Goal: Information Seeking & Learning: Learn about a topic

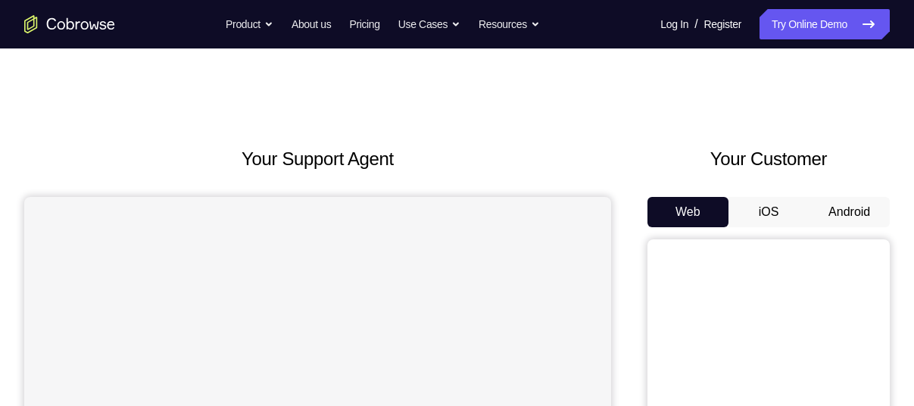
click at [838, 210] on button "Android" at bounding box center [849, 212] width 81 height 30
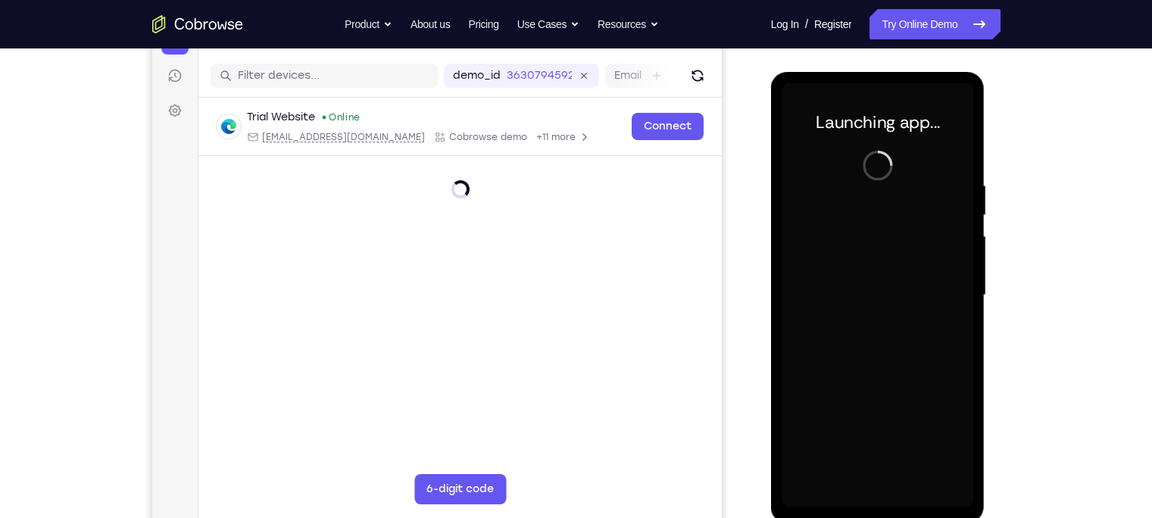
scroll to position [197, 0]
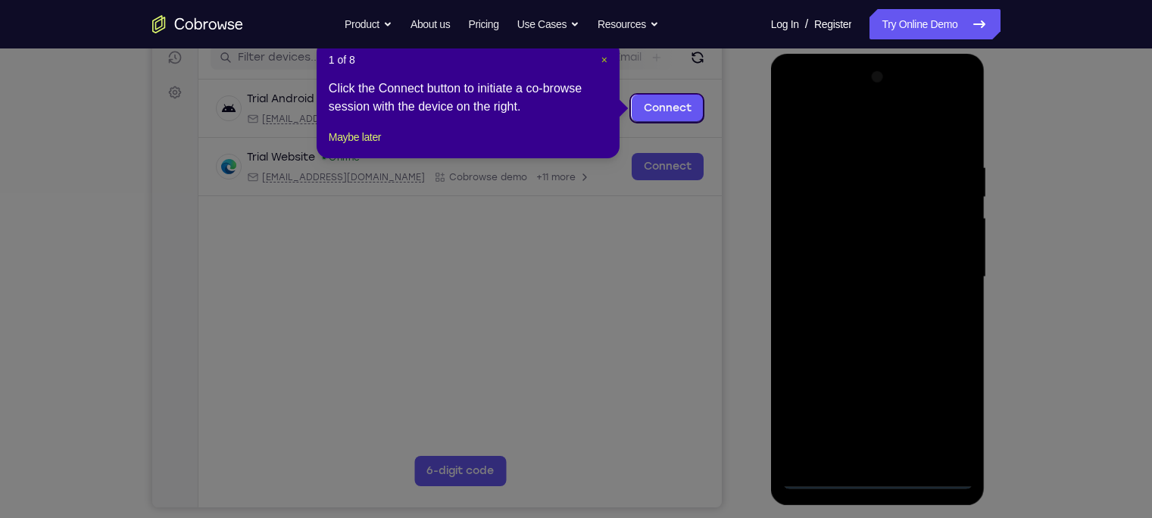
click at [602, 64] on span "×" at bounding box center [604, 60] width 6 height 12
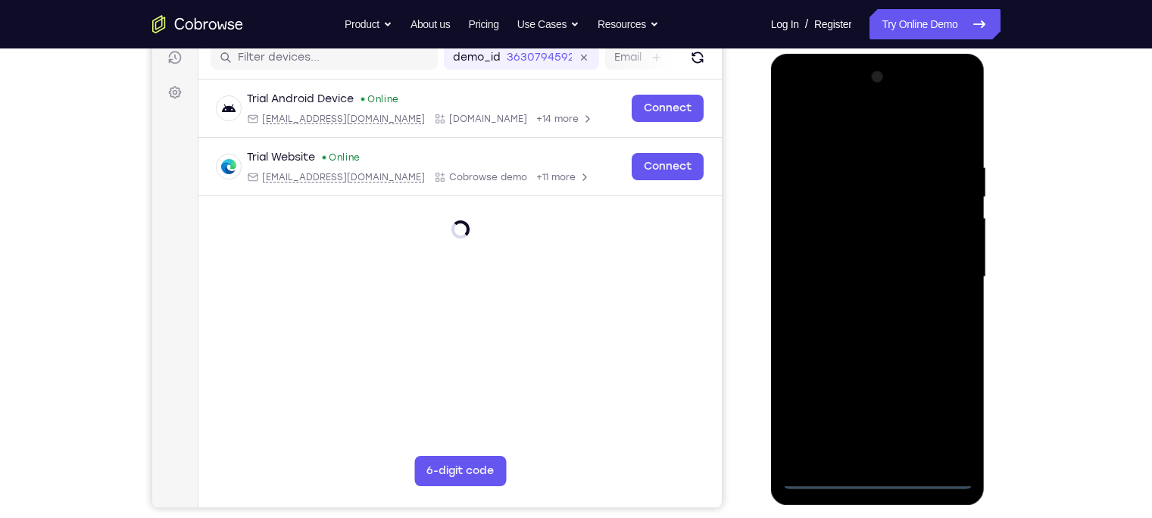
click at [867, 405] on div at bounding box center [878, 277] width 191 height 424
click at [914, 405] on div at bounding box center [878, 277] width 191 height 424
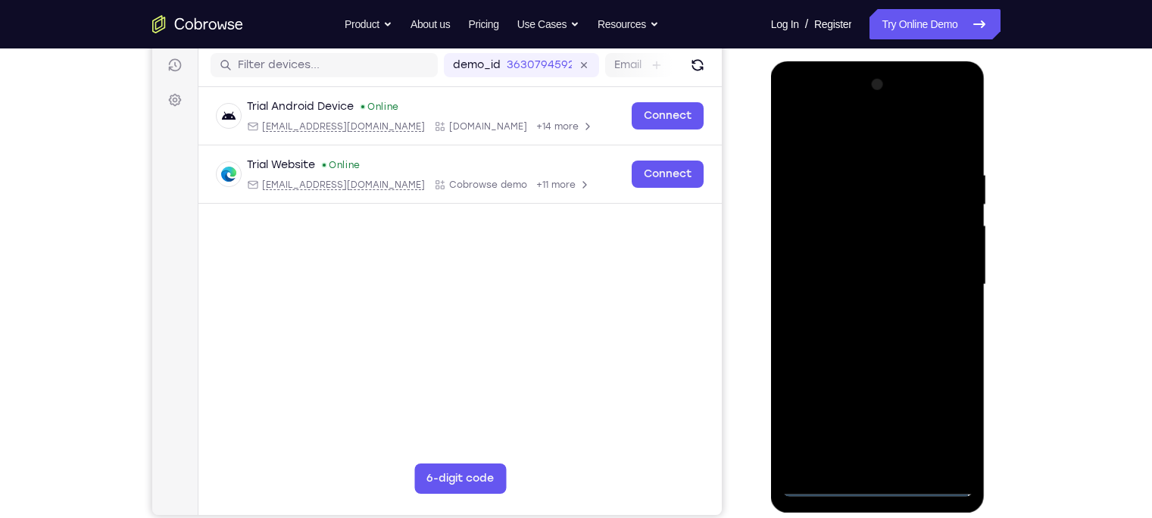
click at [825, 113] on div at bounding box center [878, 285] width 191 height 424
click at [914, 279] on div at bounding box center [878, 285] width 191 height 424
click at [865, 315] on div at bounding box center [878, 285] width 191 height 424
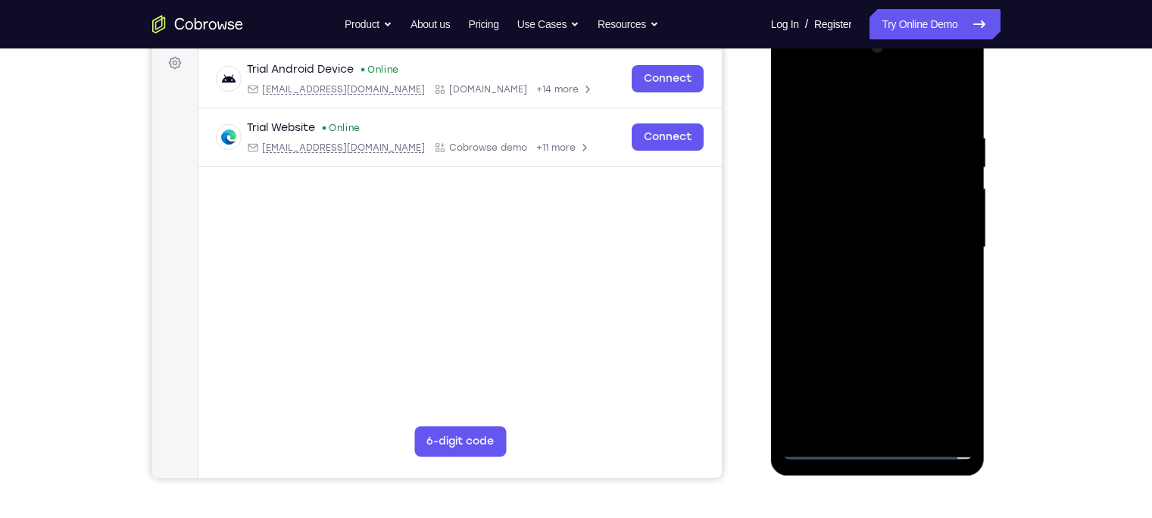
scroll to position [245, 0]
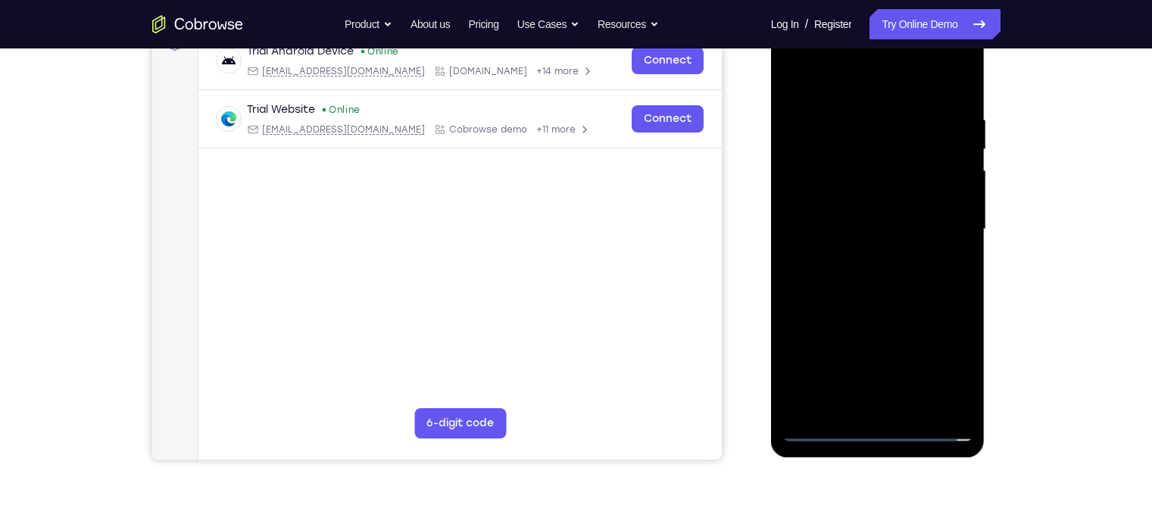
click at [886, 211] on div at bounding box center [878, 229] width 191 height 424
click at [837, 198] on div at bounding box center [878, 229] width 191 height 424
click at [914, 197] on div at bounding box center [878, 229] width 191 height 424
click at [853, 205] on div at bounding box center [878, 229] width 191 height 424
click at [889, 203] on div at bounding box center [878, 229] width 191 height 424
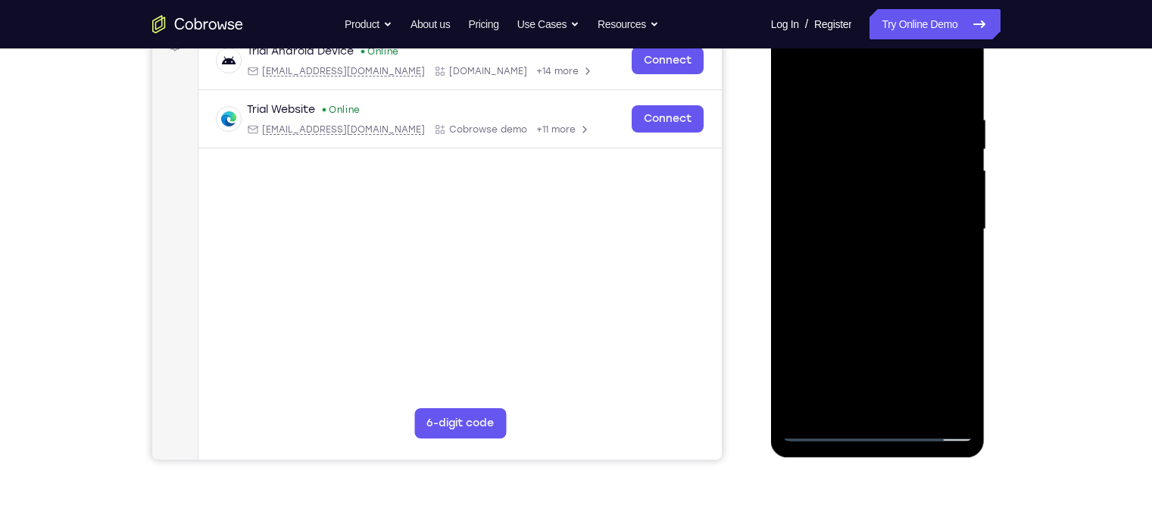
click at [889, 203] on div at bounding box center [878, 229] width 191 height 424
click at [886, 202] on div at bounding box center [878, 229] width 191 height 424
click at [835, 228] on div at bounding box center [878, 229] width 191 height 424
click at [818, 288] on div at bounding box center [878, 229] width 191 height 424
click at [859, 276] on div at bounding box center [878, 229] width 191 height 424
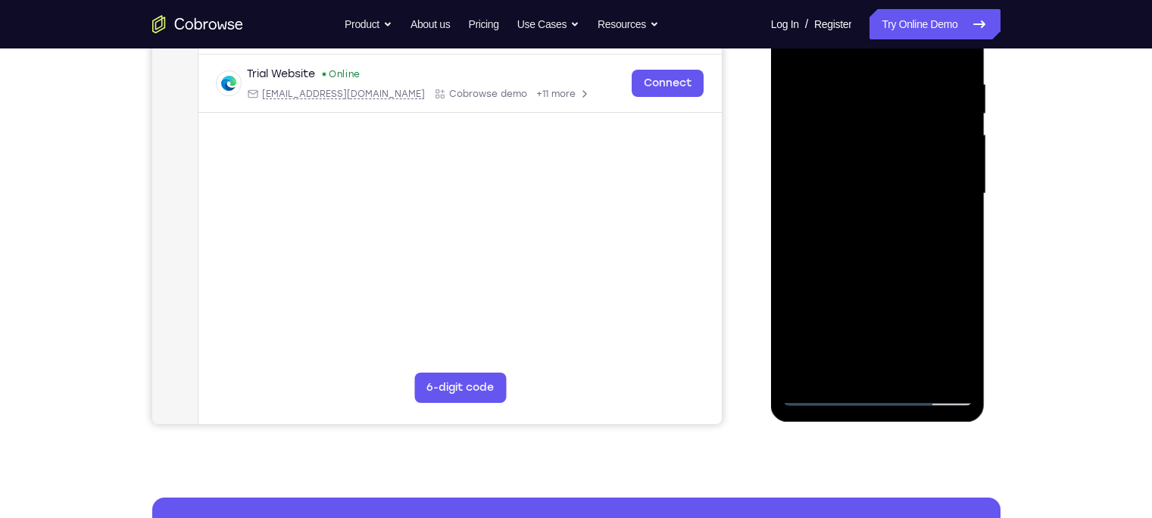
scroll to position [286, 0]
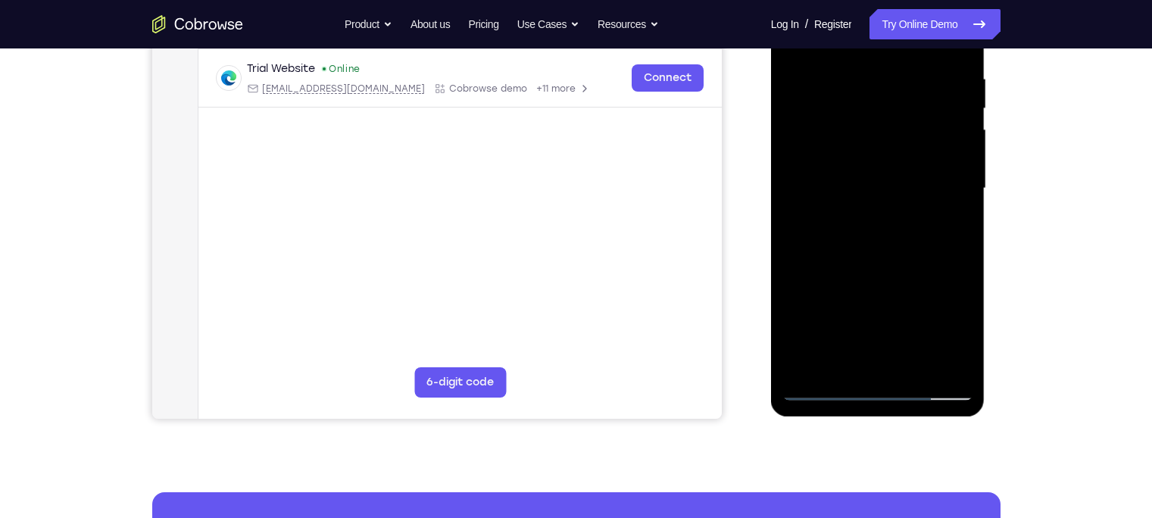
click at [873, 258] on div at bounding box center [878, 189] width 191 height 424
click at [914, 368] on div at bounding box center [878, 189] width 191 height 424
click at [880, 276] on div at bounding box center [878, 189] width 191 height 424
drag, startPoint x: 885, startPoint y: 312, endPoint x: 879, endPoint y: 171, distance: 141.0
click at [879, 171] on div at bounding box center [878, 189] width 191 height 424
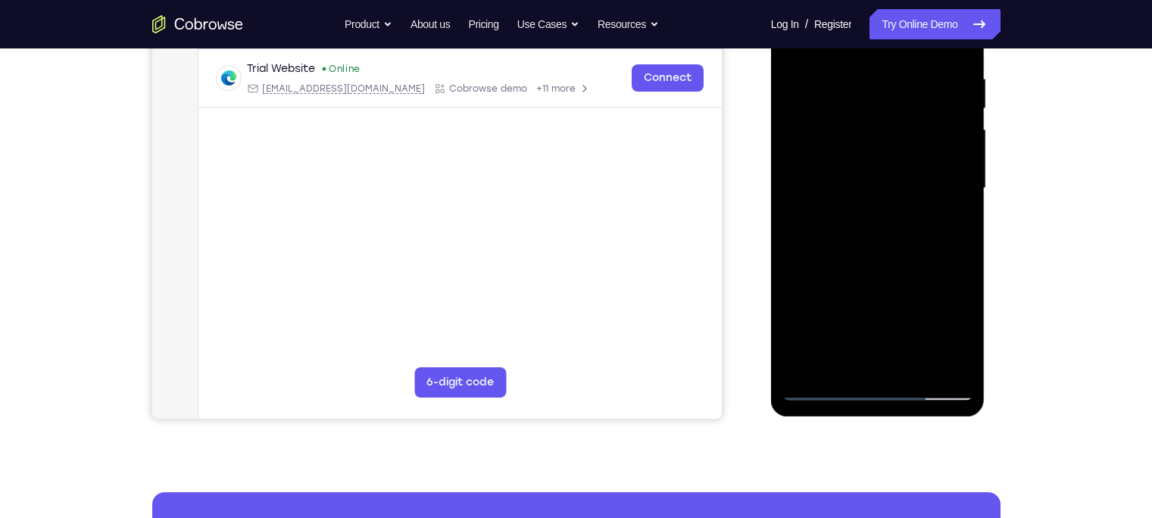
drag, startPoint x: 881, startPoint y: 287, endPoint x: 875, endPoint y: 164, distance: 122.9
click at [875, 164] on div at bounding box center [878, 189] width 191 height 424
drag, startPoint x: 859, startPoint y: 288, endPoint x: 856, endPoint y: 164, distance: 124.3
click at [856, 164] on div at bounding box center [878, 189] width 191 height 424
click at [848, 292] on div at bounding box center [878, 189] width 191 height 424
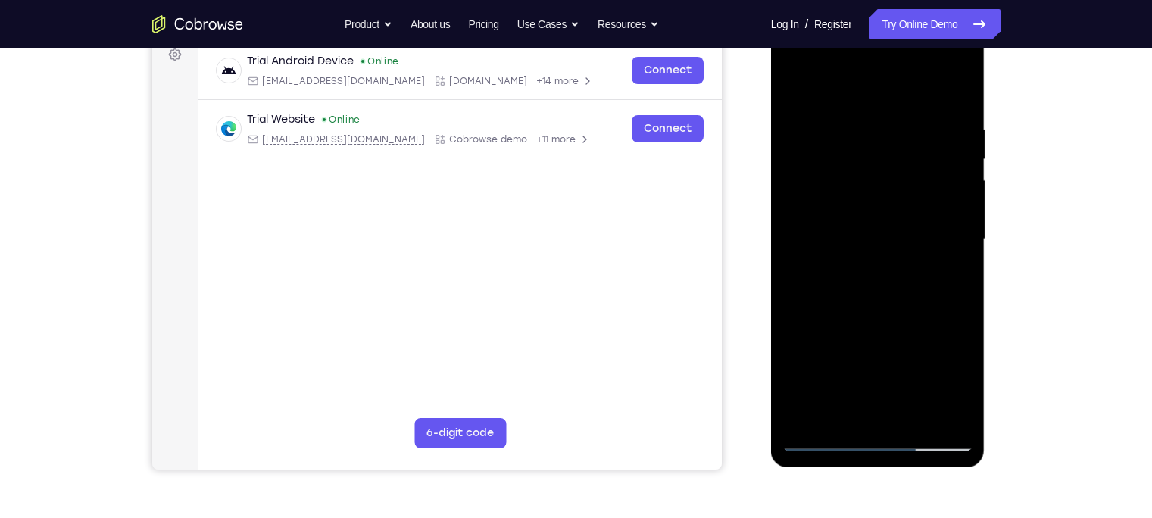
scroll to position [230, 0]
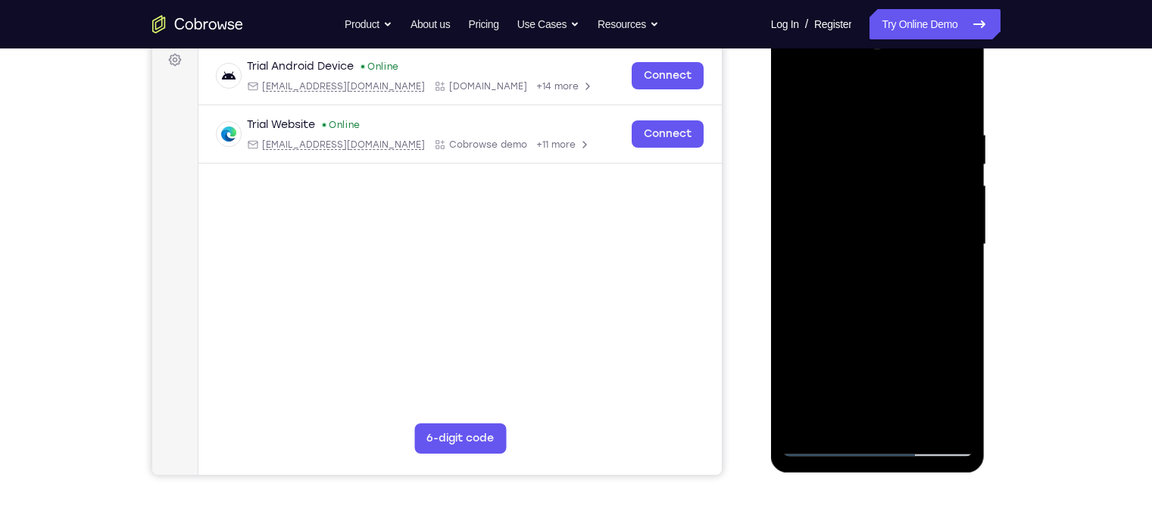
click at [791, 97] on div at bounding box center [878, 245] width 191 height 424
drag, startPoint x: 867, startPoint y: 219, endPoint x: 895, endPoint y: 433, distance: 215.5
click at [895, 405] on div at bounding box center [878, 245] width 191 height 424
click at [853, 233] on div at bounding box center [878, 245] width 191 height 424
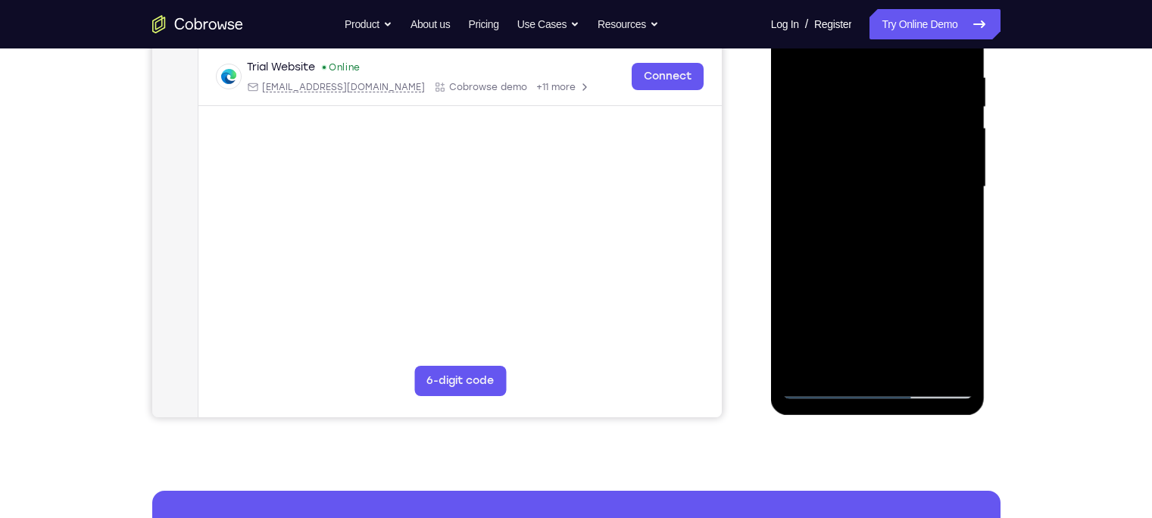
click at [851, 335] on div at bounding box center [878, 187] width 191 height 424
click at [838, 364] on div at bounding box center [878, 187] width 191 height 424
click at [914, 222] on div at bounding box center [878, 187] width 191 height 424
click at [914, 327] on div at bounding box center [878, 187] width 191 height 424
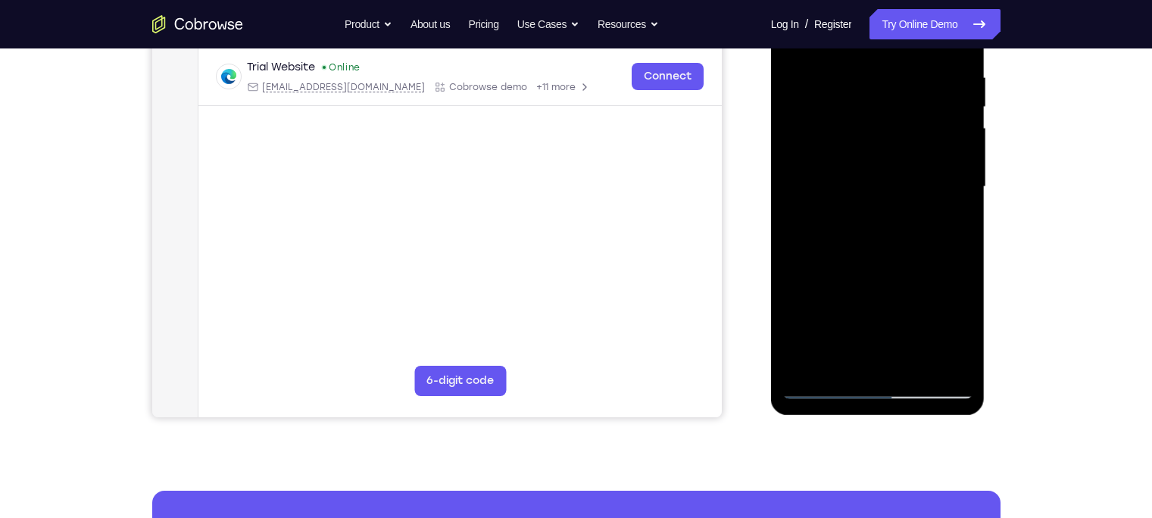
click at [914, 327] on div at bounding box center [878, 187] width 191 height 424
click at [914, 326] on div at bounding box center [878, 187] width 191 height 424
click at [914, 331] on div at bounding box center [878, 187] width 191 height 424
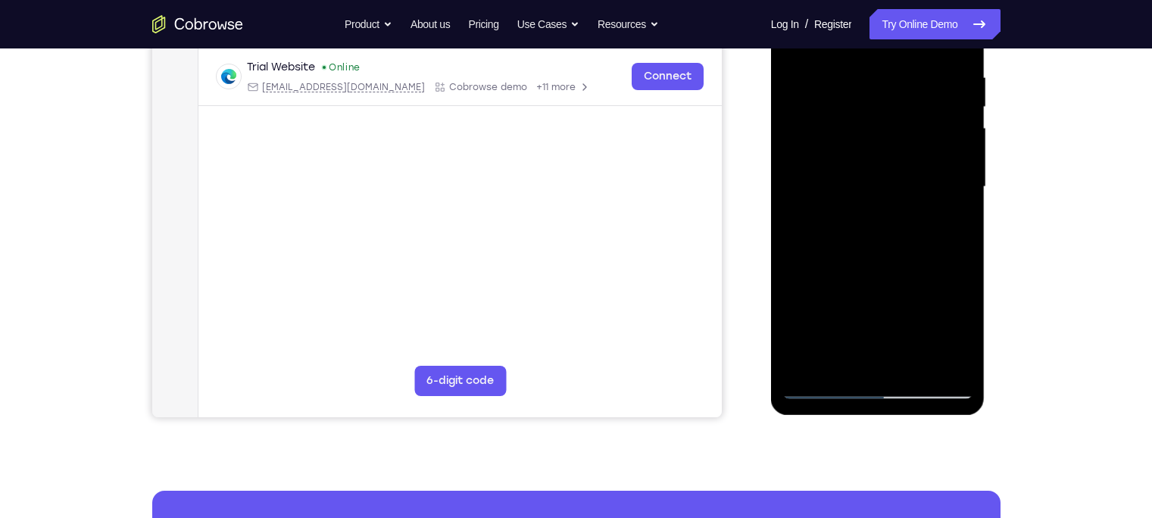
click at [914, 331] on div at bounding box center [878, 187] width 191 height 424
click at [914, 325] on div at bounding box center [878, 187] width 191 height 424
click at [840, 218] on div at bounding box center [878, 187] width 191 height 424
click at [826, 174] on div at bounding box center [878, 187] width 191 height 424
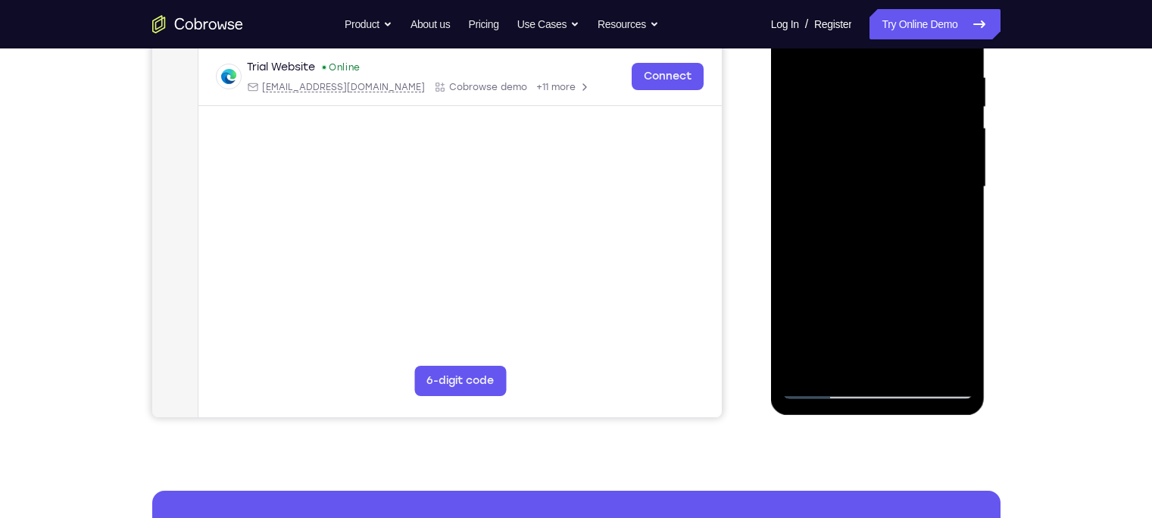
click at [845, 264] on div at bounding box center [878, 187] width 191 height 424
click at [821, 308] on div at bounding box center [878, 187] width 191 height 424
click at [854, 306] on div at bounding box center [878, 187] width 191 height 424
click at [914, 333] on div at bounding box center [878, 187] width 191 height 424
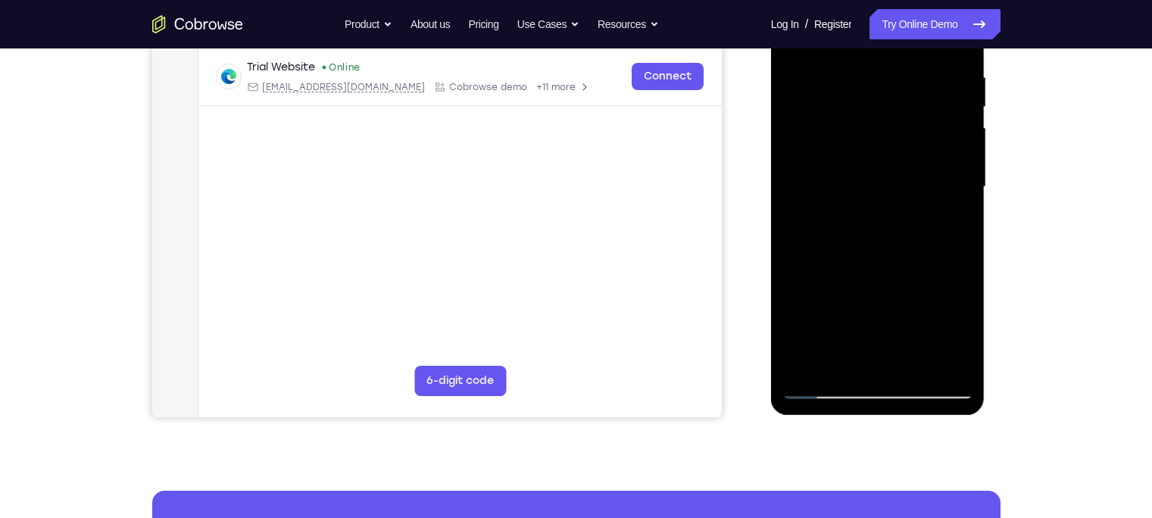
click at [860, 174] on div at bounding box center [878, 187] width 191 height 424
click at [895, 309] on div at bounding box center [878, 187] width 191 height 424
click at [840, 367] on div at bounding box center [878, 187] width 191 height 424
click at [836, 239] on div at bounding box center [878, 187] width 191 height 424
click at [829, 208] on div at bounding box center [878, 187] width 191 height 424
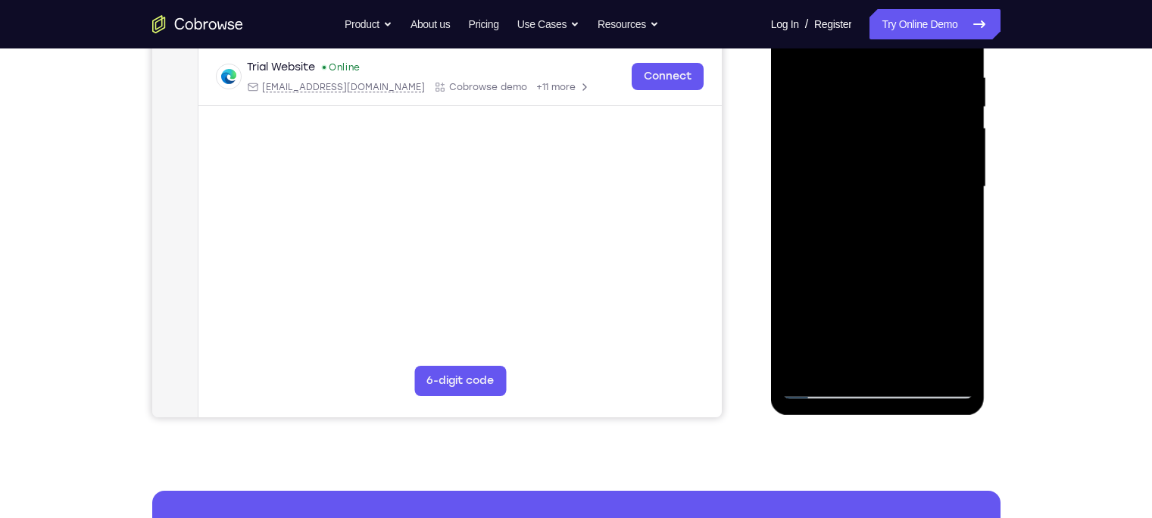
click at [914, 145] on div at bounding box center [878, 187] width 191 height 424
click at [914, 223] on div at bounding box center [878, 187] width 191 height 424
drag, startPoint x: 812, startPoint y: 137, endPoint x: 860, endPoint y: 133, distance: 47.9
click at [860, 133] on div at bounding box center [878, 187] width 191 height 424
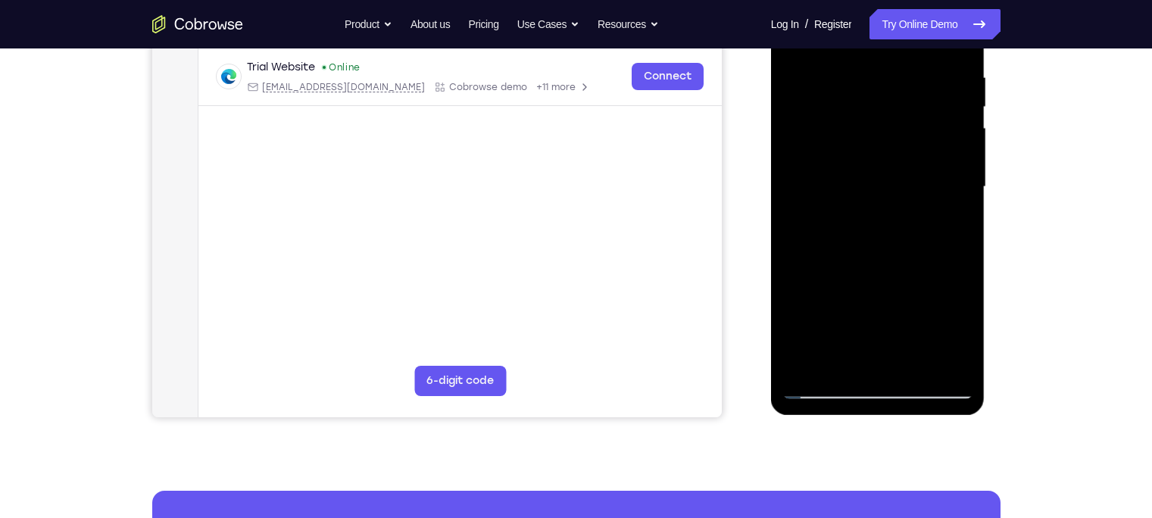
click at [858, 328] on div at bounding box center [878, 187] width 191 height 424
click at [871, 251] on div at bounding box center [878, 187] width 191 height 424
click at [907, 244] on div at bounding box center [878, 187] width 191 height 424
click at [896, 205] on div at bounding box center [878, 187] width 191 height 424
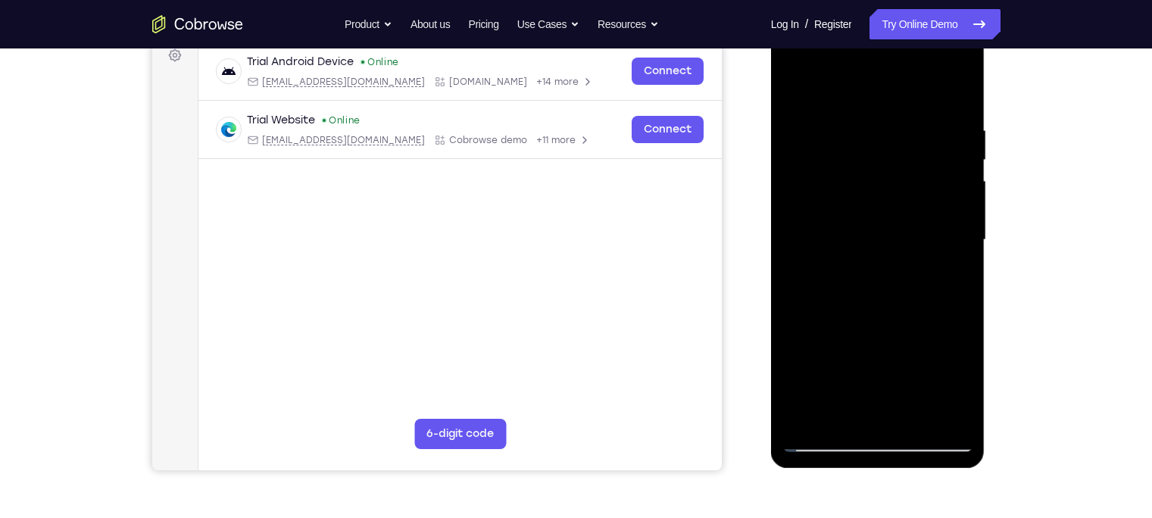
scroll to position [229, 0]
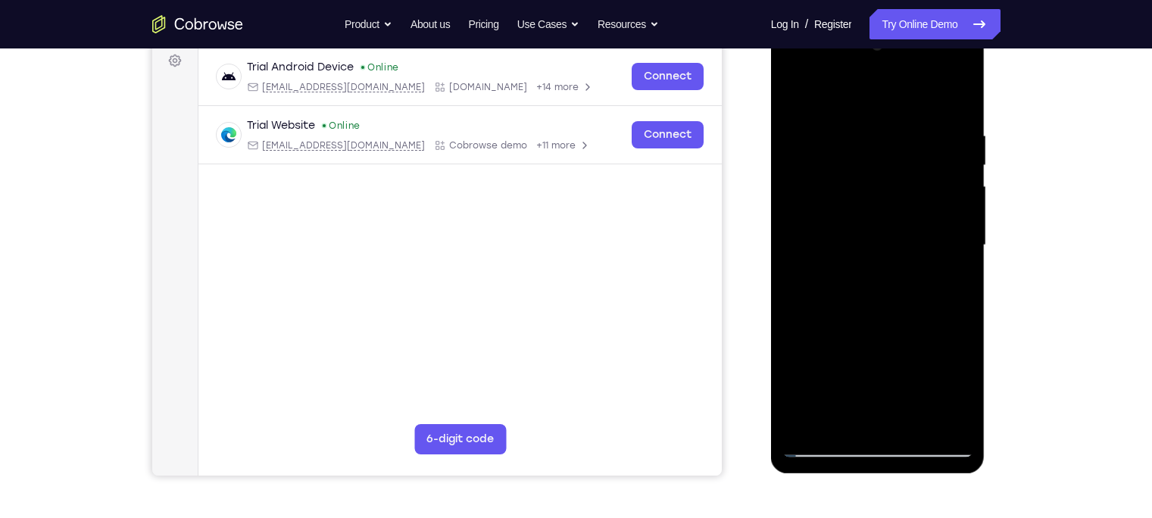
click at [792, 95] on div at bounding box center [878, 245] width 191 height 424
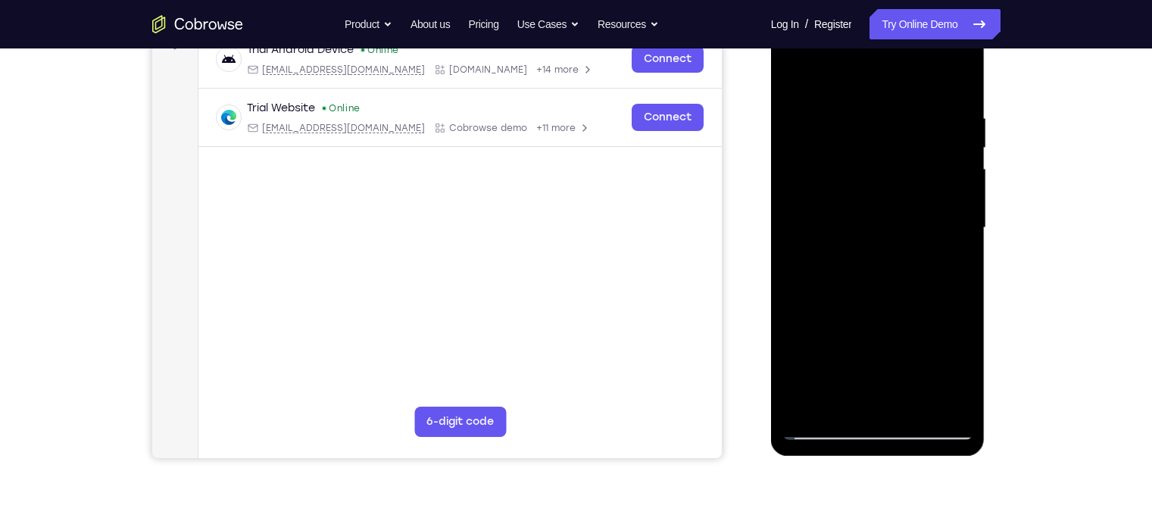
scroll to position [247, 0]
click at [854, 299] on div at bounding box center [878, 227] width 191 height 424
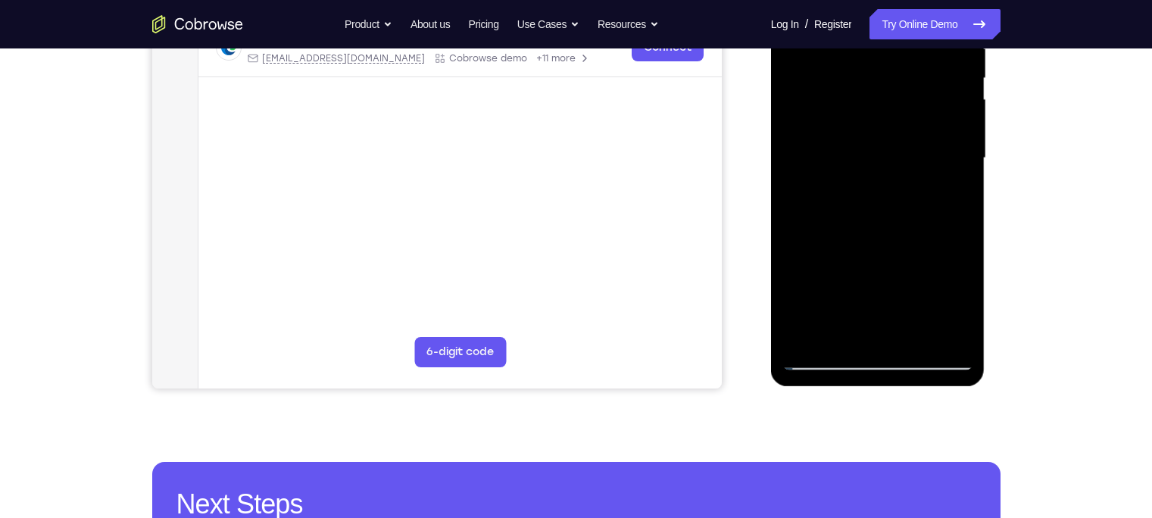
scroll to position [317, 0]
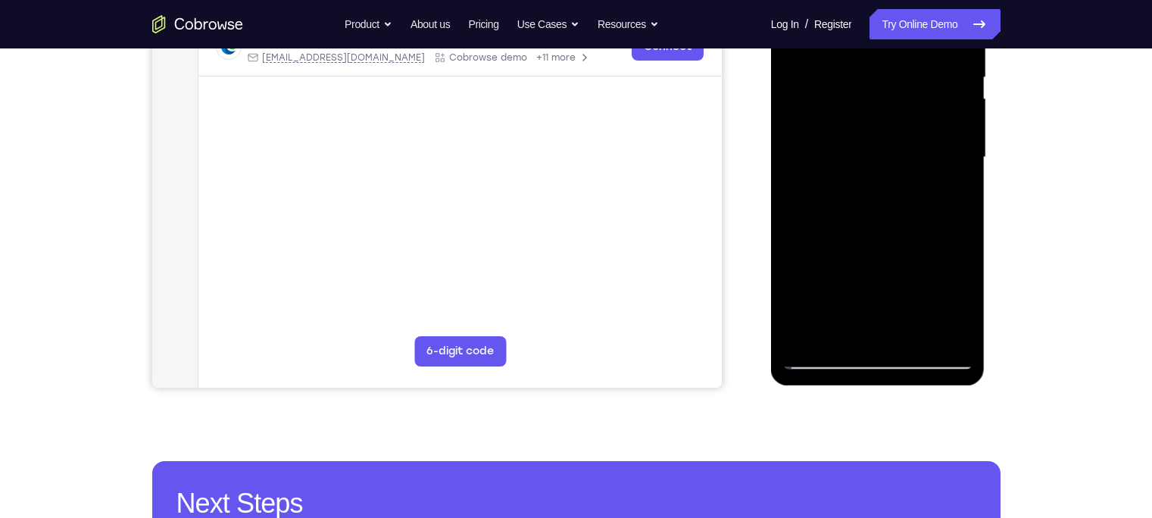
click at [845, 327] on div at bounding box center [878, 157] width 191 height 424
click at [872, 221] on div at bounding box center [878, 157] width 191 height 424
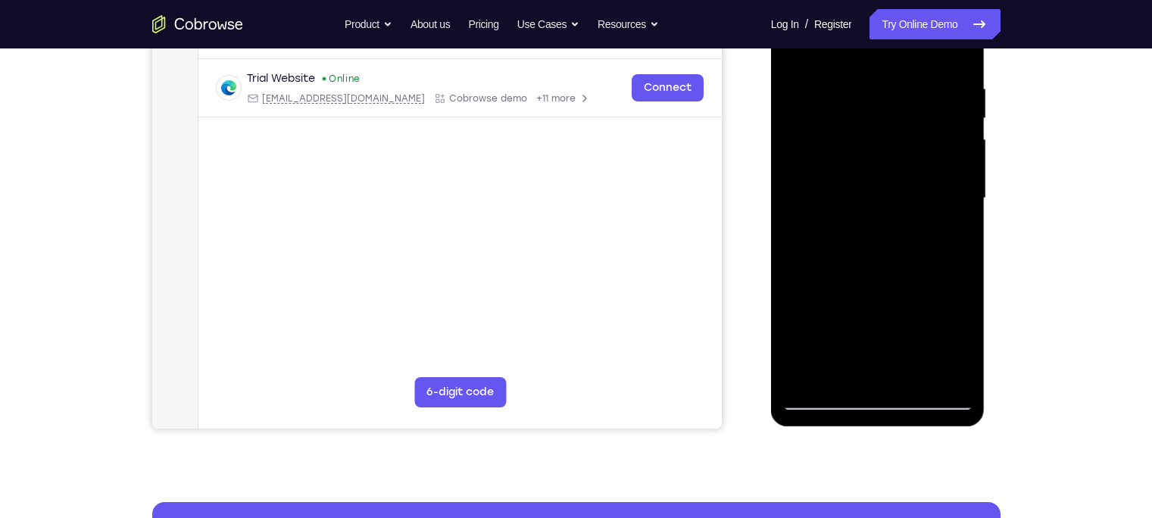
scroll to position [252, 0]
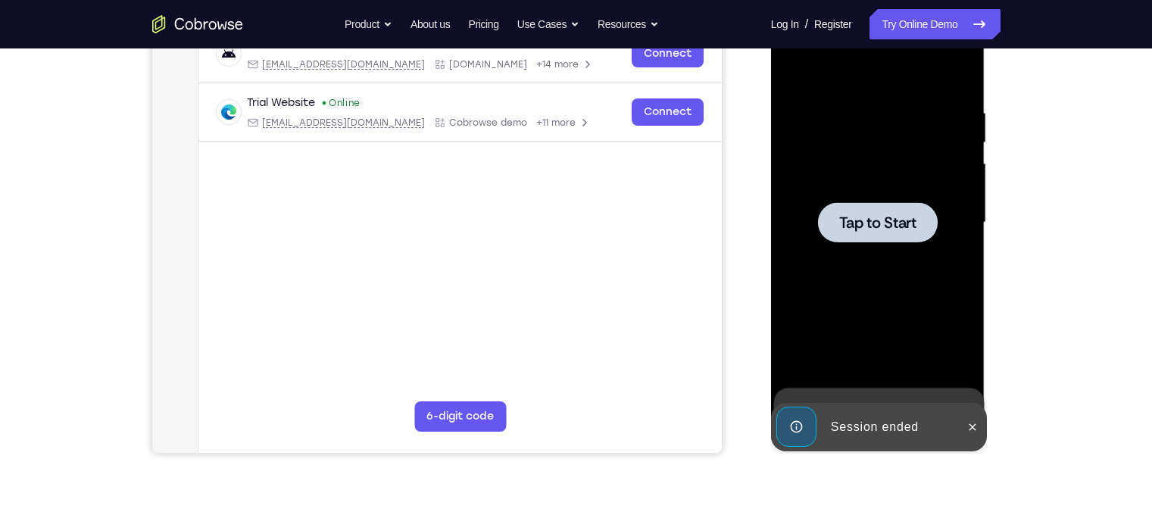
click at [914, 220] on div at bounding box center [878, 222] width 120 height 40
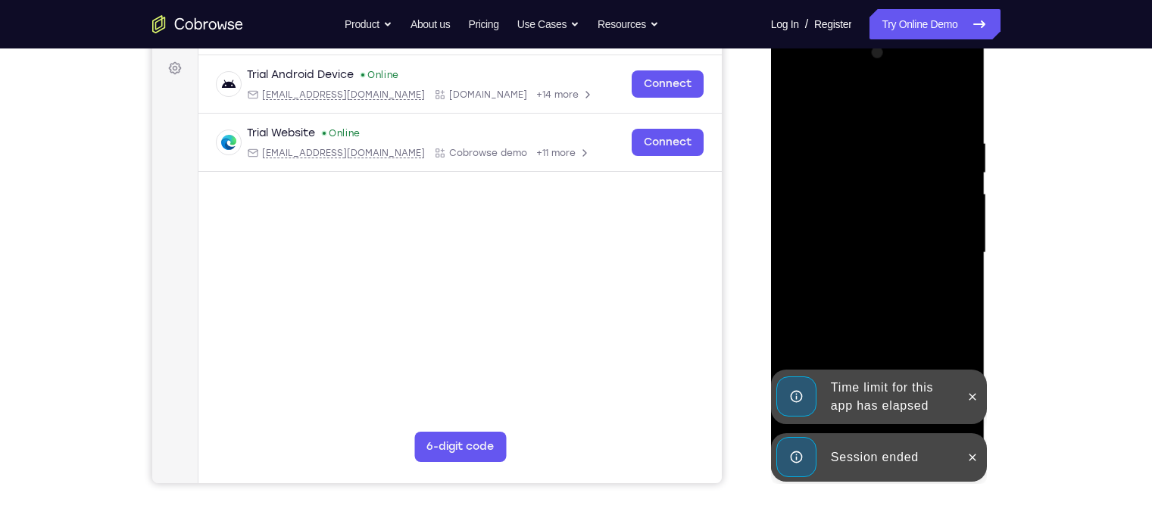
scroll to position [270, 0]
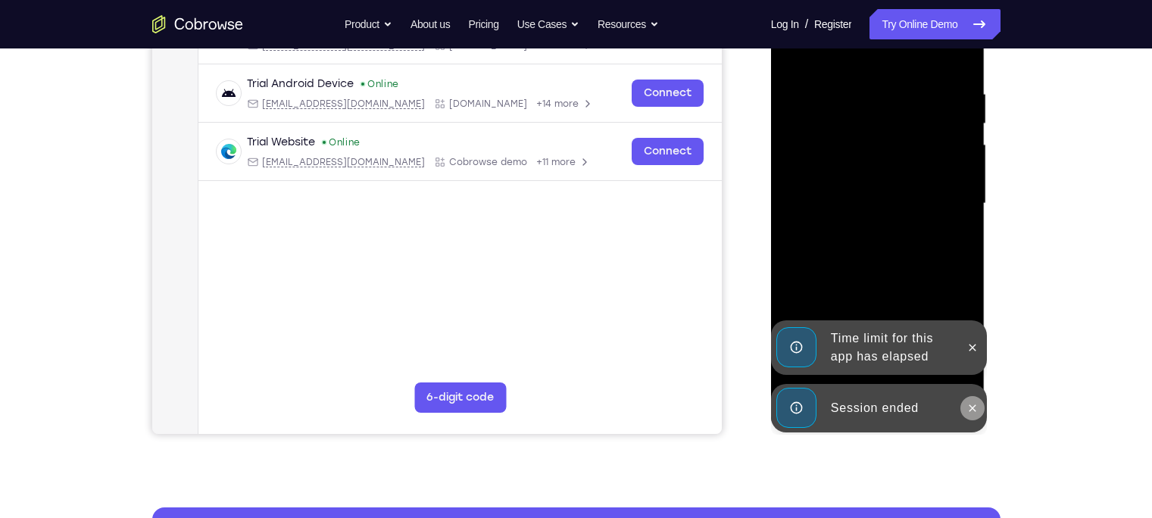
click at [914, 405] on icon at bounding box center [973, 408] width 12 height 12
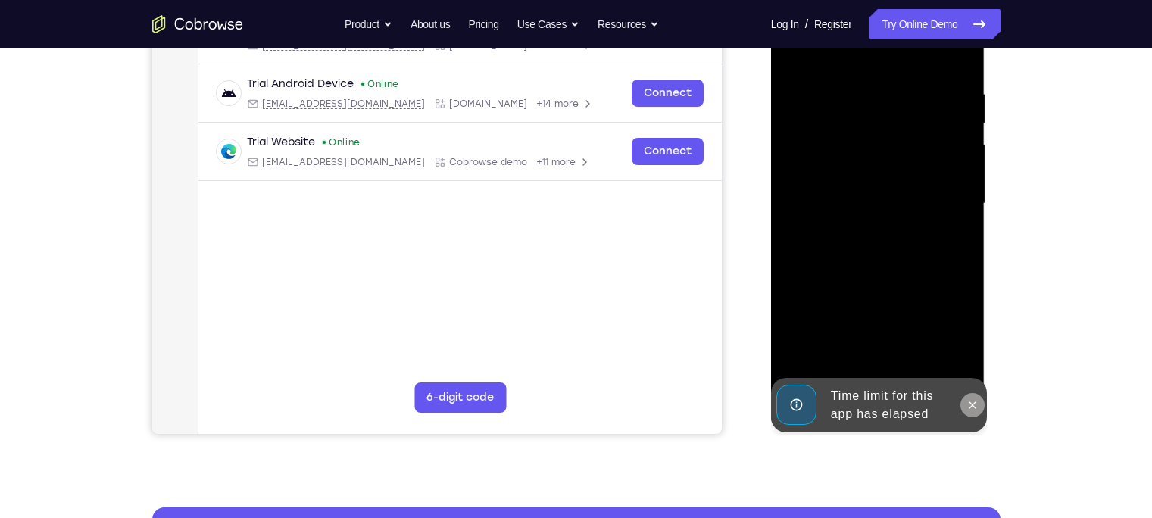
click at [914, 405] on icon at bounding box center [973, 405] width 12 height 12
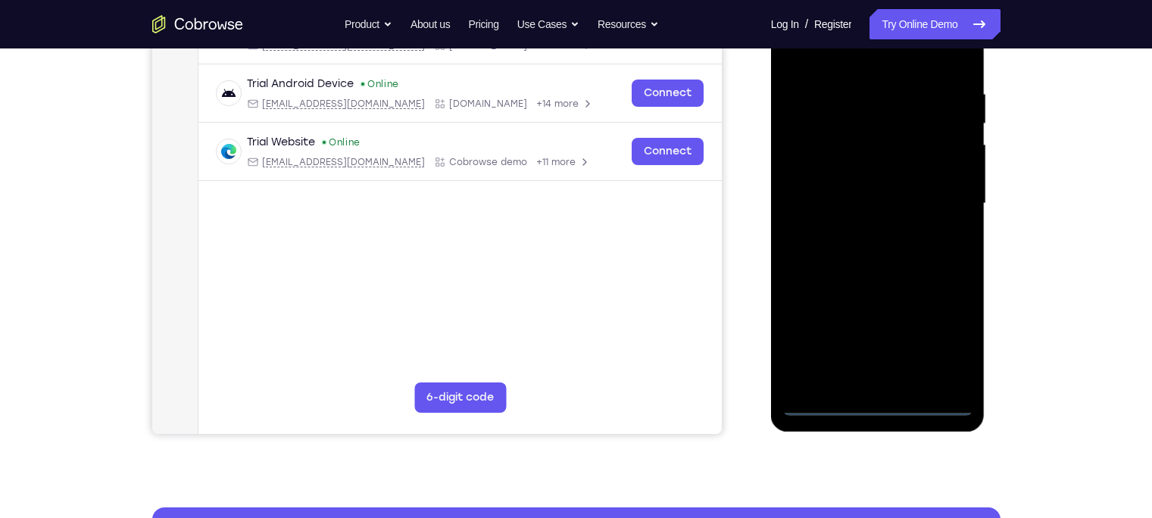
click at [873, 405] on div at bounding box center [878, 204] width 191 height 424
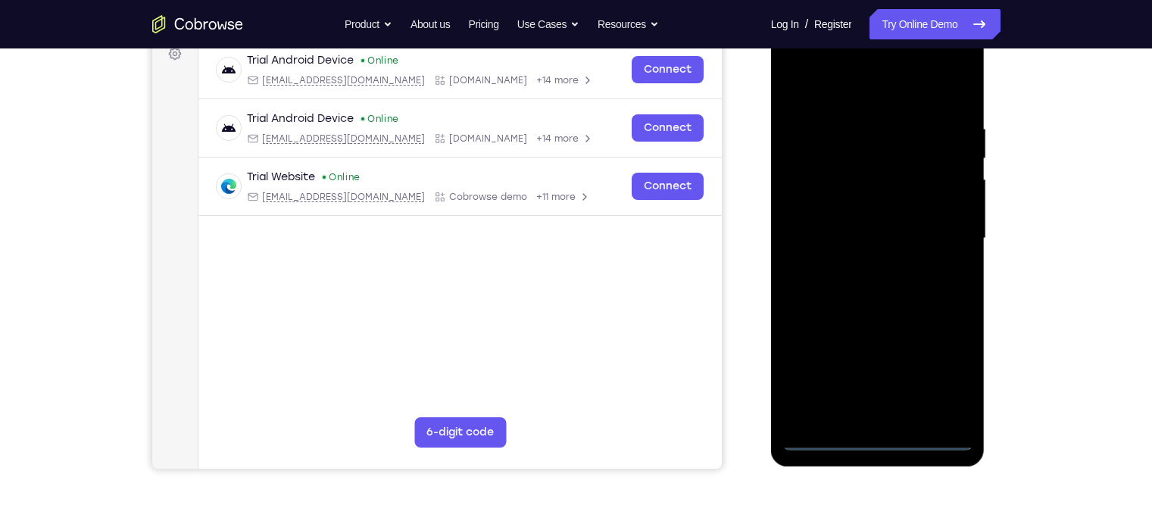
scroll to position [235, 0]
click at [914, 383] on div at bounding box center [878, 239] width 191 height 424
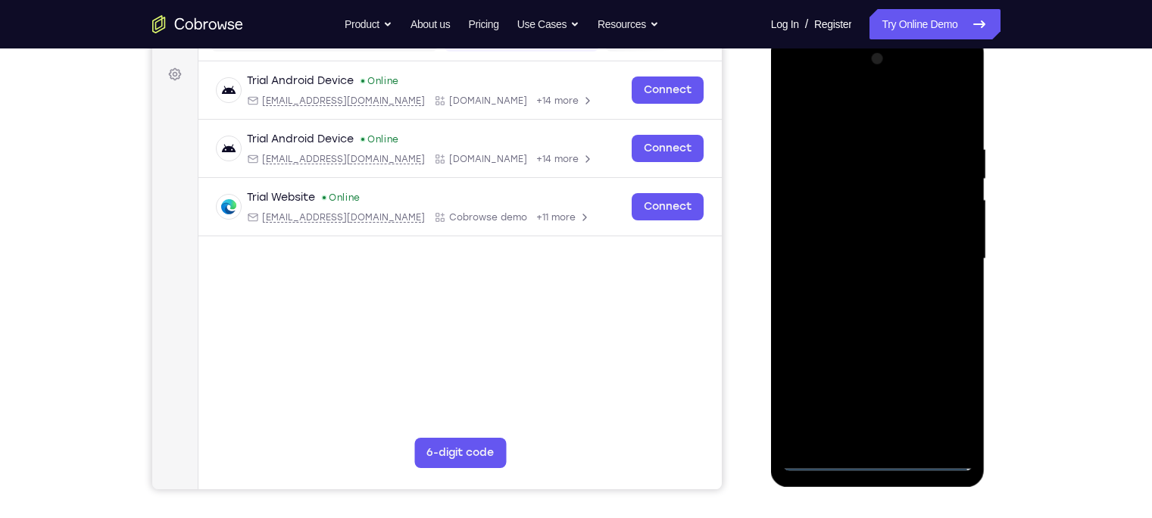
click at [814, 88] on div at bounding box center [878, 259] width 191 height 424
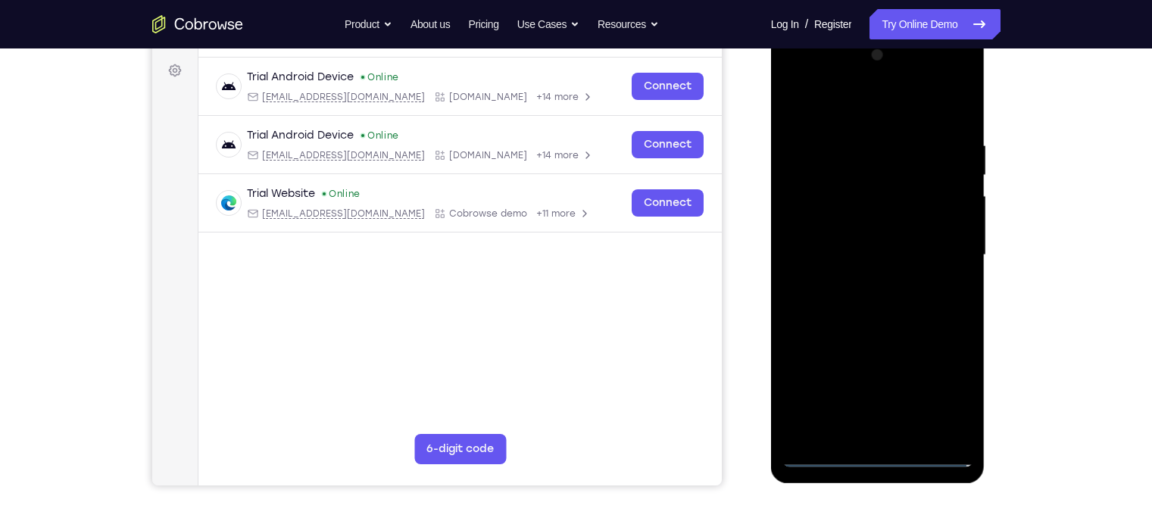
scroll to position [220, 0]
click at [914, 258] on div at bounding box center [878, 254] width 191 height 424
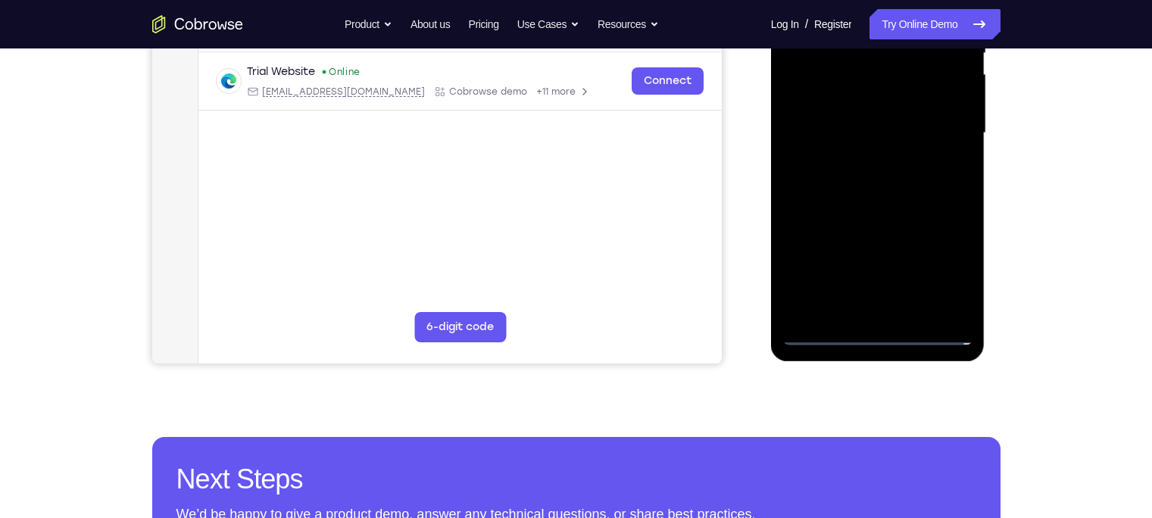
scroll to position [344, 0]
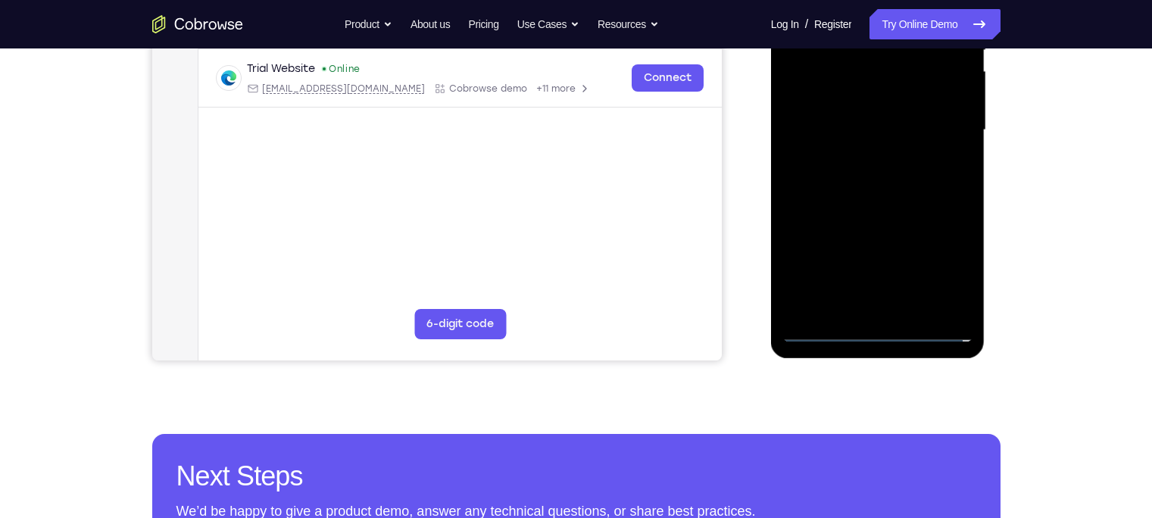
click at [863, 313] on div at bounding box center [878, 130] width 191 height 424
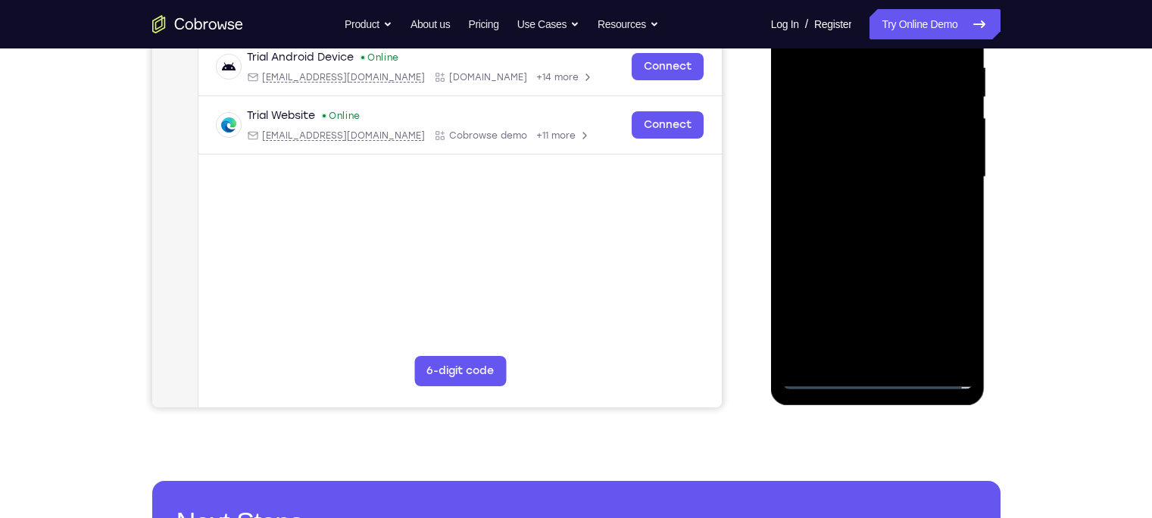
scroll to position [292, 0]
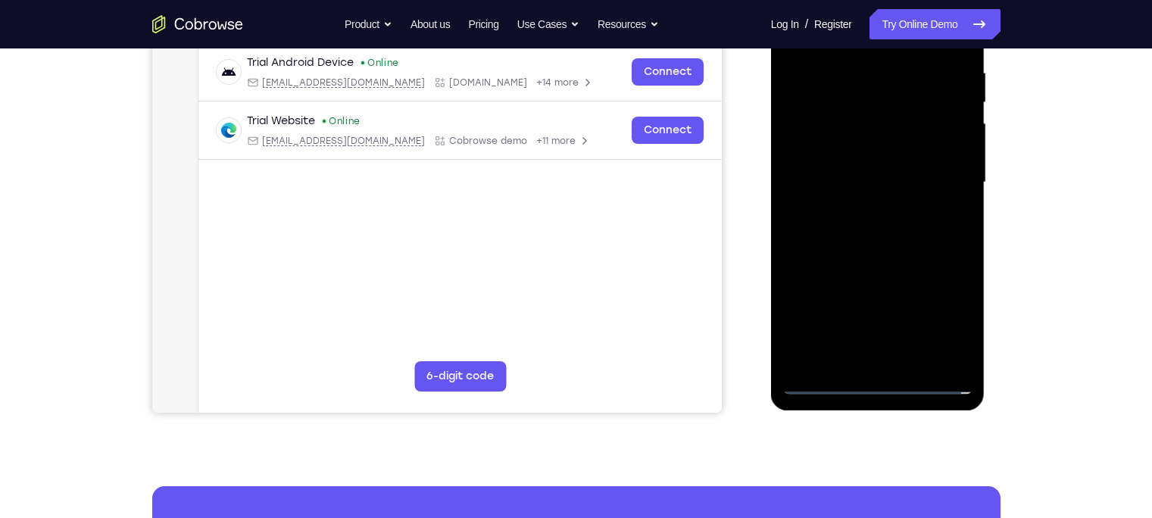
click at [855, 160] on div at bounding box center [878, 182] width 191 height 424
click at [833, 150] on div at bounding box center [878, 182] width 191 height 424
click at [824, 179] on div at bounding box center [878, 182] width 191 height 424
click at [844, 239] on div at bounding box center [878, 182] width 191 height 424
click at [850, 232] on div at bounding box center [878, 182] width 191 height 424
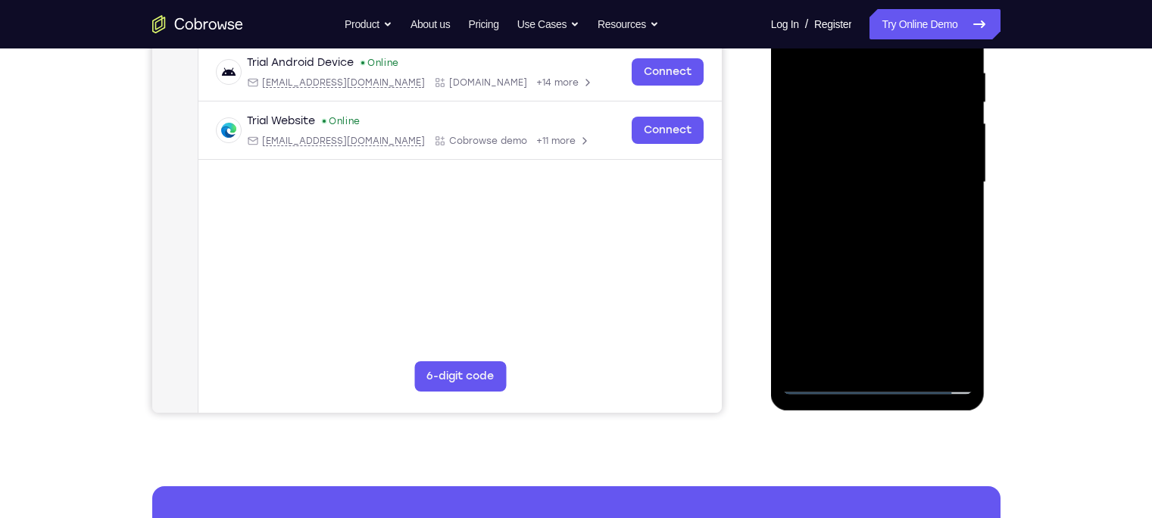
click at [850, 242] on div at bounding box center [878, 182] width 191 height 424
click at [851, 220] on div at bounding box center [878, 182] width 191 height 424
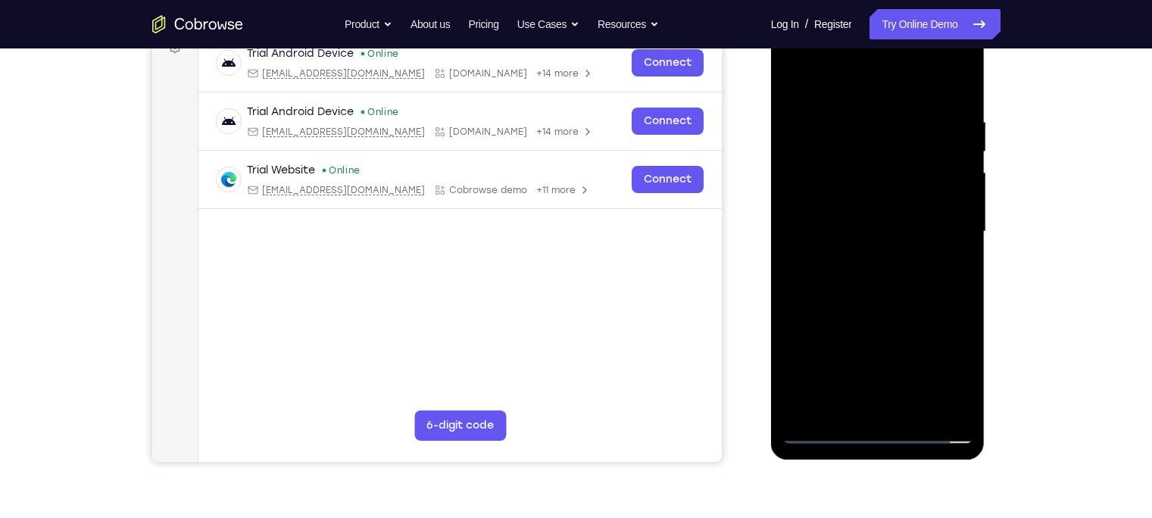
scroll to position [240, 0]
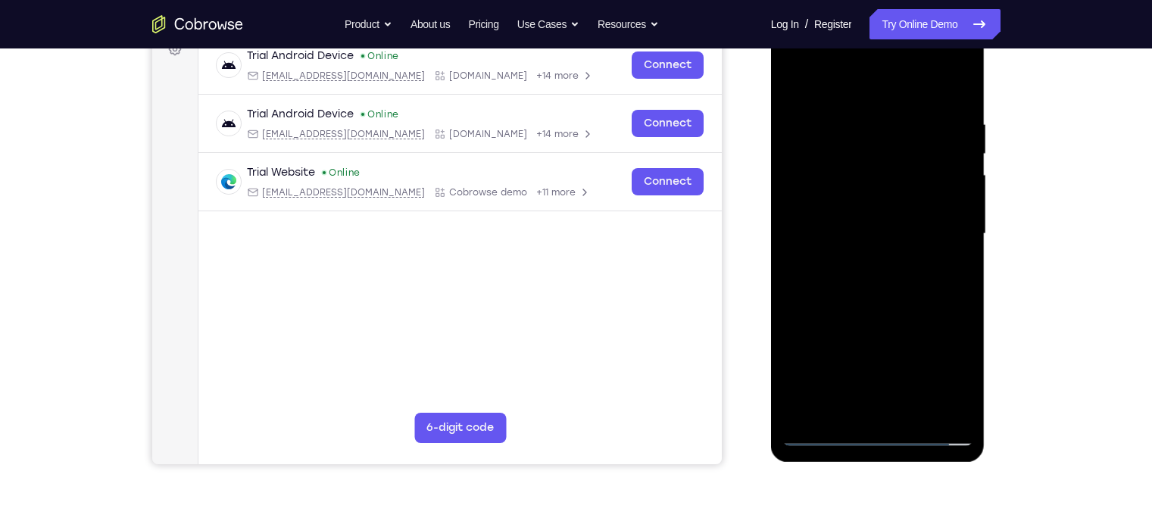
click at [914, 107] on div at bounding box center [878, 234] width 191 height 424
click at [914, 115] on div at bounding box center [878, 234] width 191 height 424
click at [914, 261] on div at bounding box center [878, 234] width 191 height 424
click at [914, 120] on div at bounding box center [878, 234] width 191 height 424
click at [868, 405] on div at bounding box center [878, 234] width 191 height 424
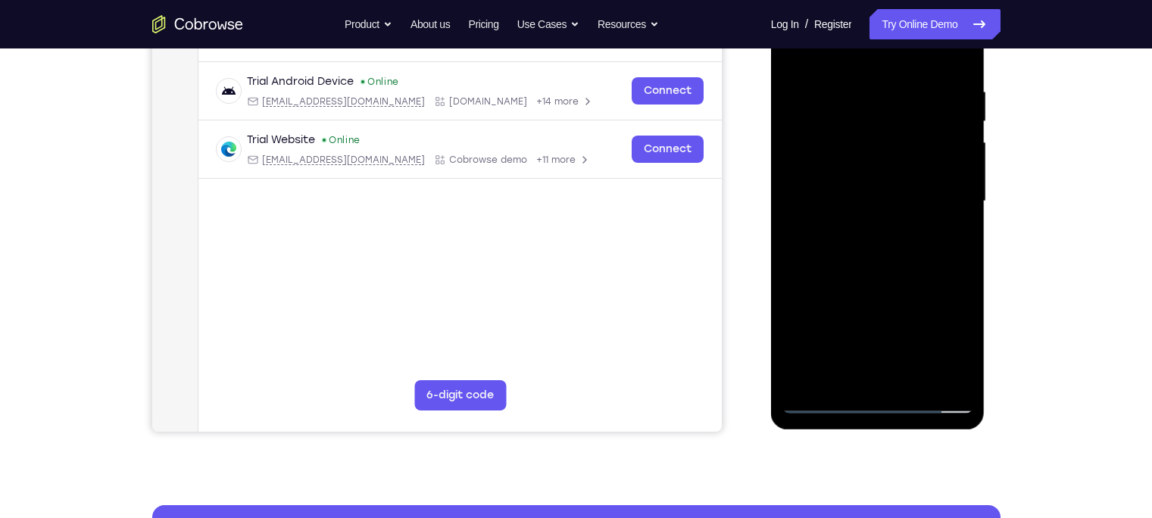
scroll to position [272, 0]
click at [866, 377] on div at bounding box center [878, 202] width 191 height 424
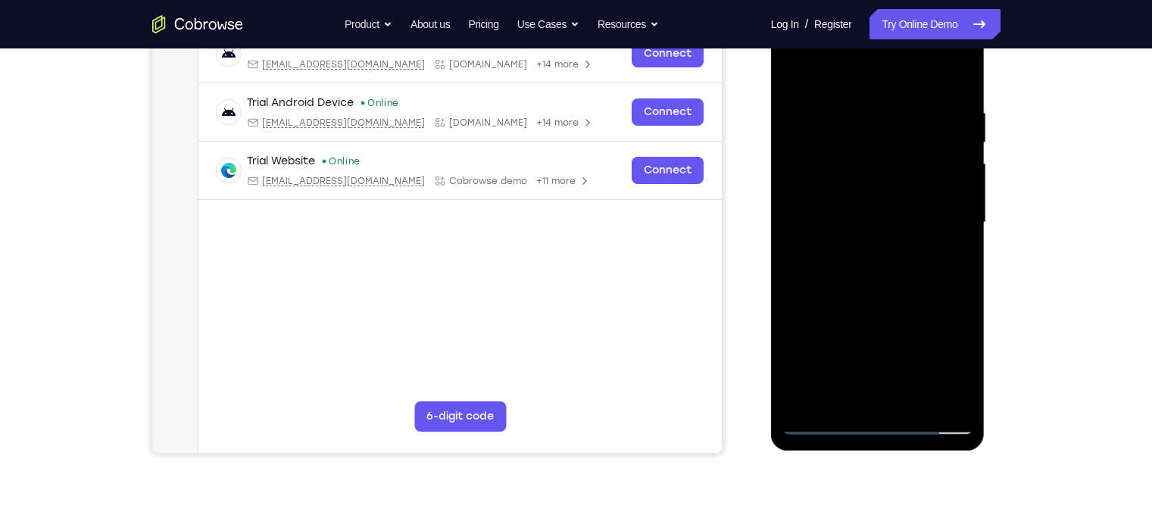
scroll to position [250, 0]
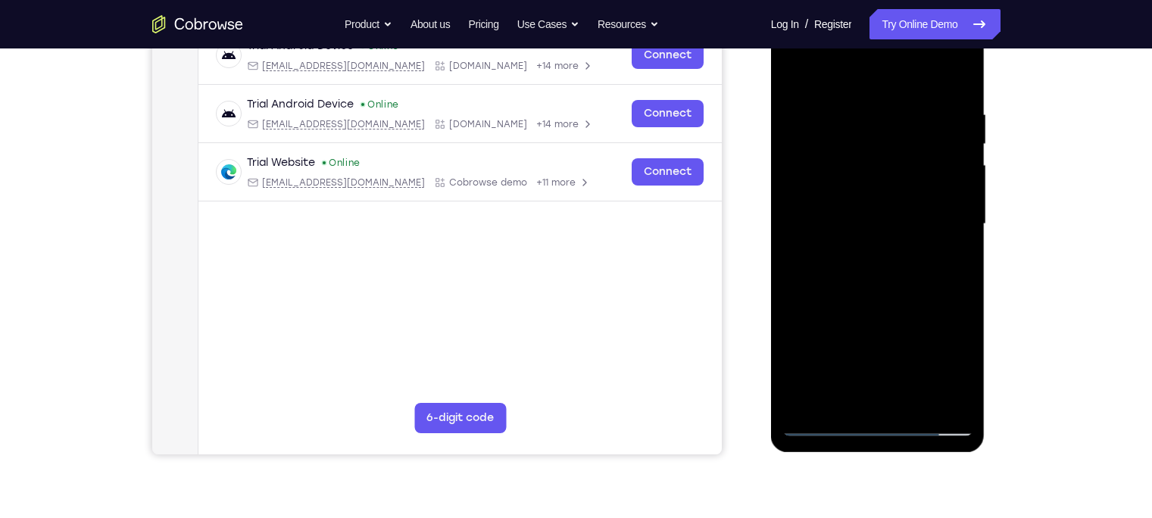
click at [914, 77] on div at bounding box center [878, 224] width 191 height 424
click at [890, 101] on div at bounding box center [878, 224] width 191 height 424
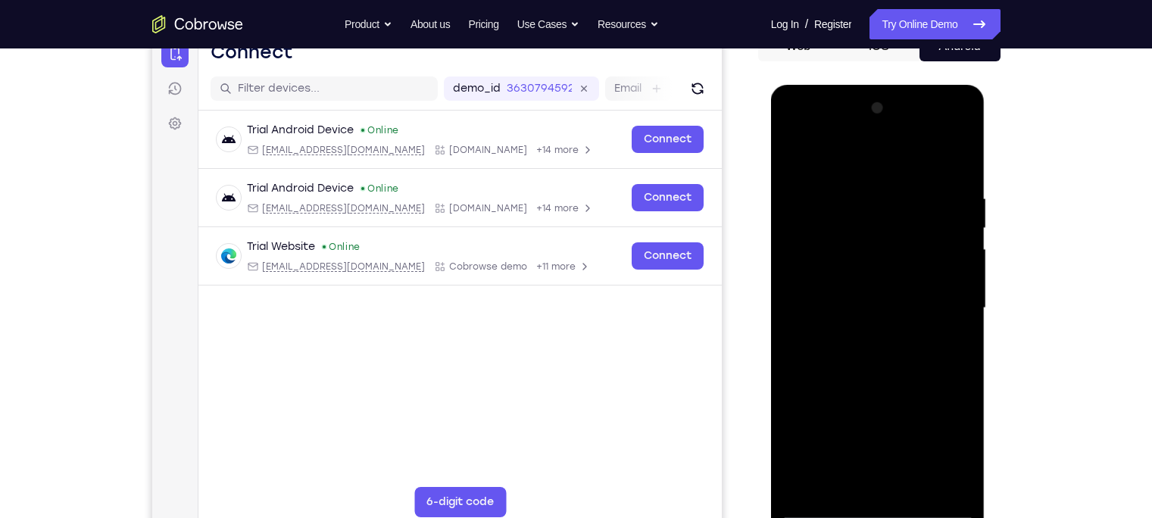
drag, startPoint x: 881, startPoint y: 244, endPoint x: 909, endPoint y: 567, distance: 324.7
click at [909, 405] on html "Online web based iOS Simulators and Android Emulators. Run iPhone, iPad, Mobile…" at bounding box center [879, 312] width 216 height 455
drag, startPoint x: 901, startPoint y: 256, endPoint x: 919, endPoint y: 567, distance: 311.8
click at [914, 405] on html "Online web based iOS Simulators and Android Emulators. Run iPhone, iPad, Mobile…" at bounding box center [879, 312] width 216 height 455
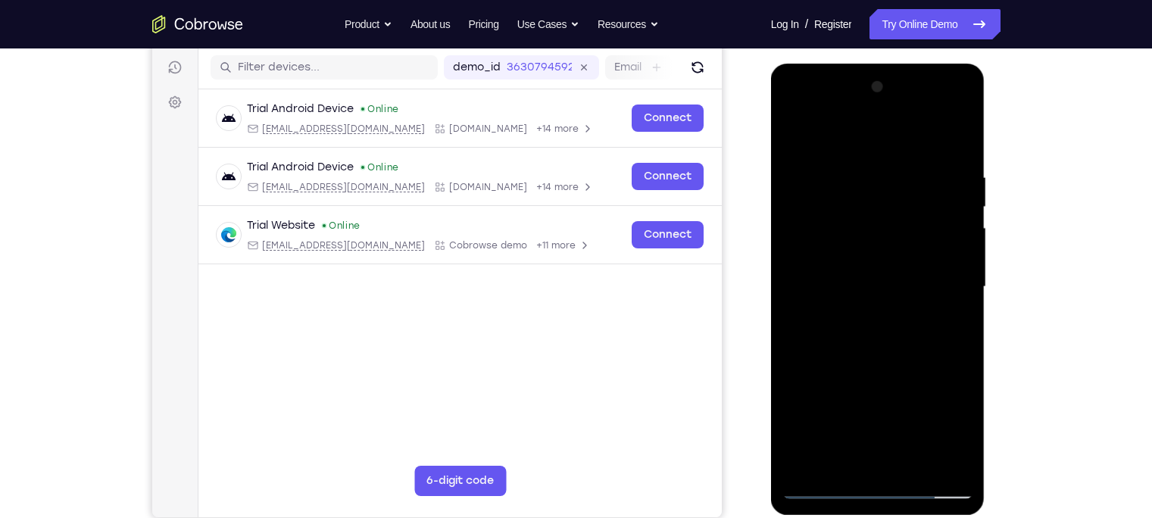
scroll to position [189, 0]
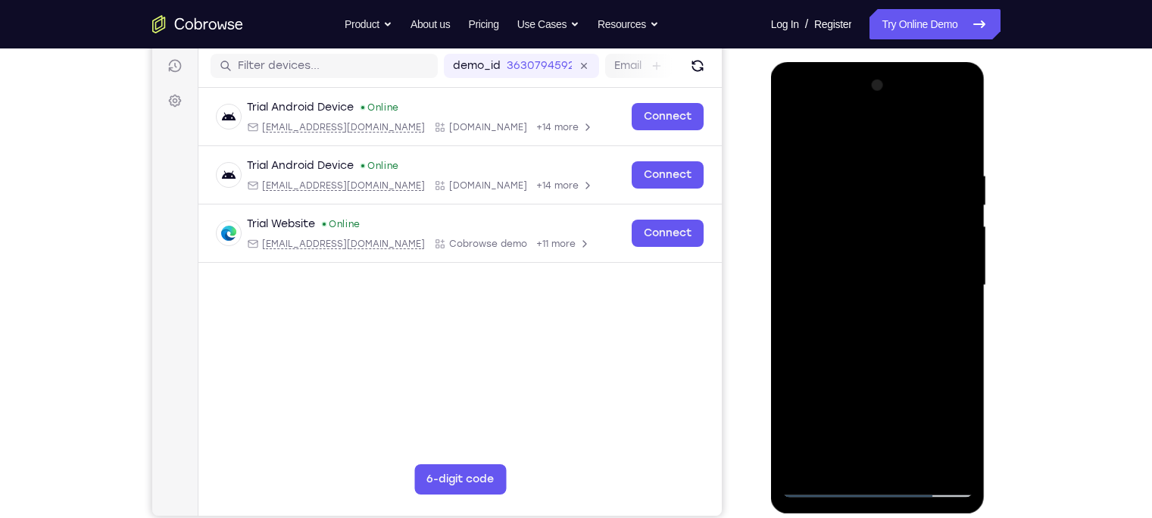
click at [914, 405] on div at bounding box center [878, 285] width 191 height 424
click at [912, 349] on div at bounding box center [878, 285] width 191 height 424
click at [912, 405] on div at bounding box center [878, 285] width 191 height 424
click at [898, 371] on div at bounding box center [878, 285] width 191 height 424
click at [858, 252] on div at bounding box center [878, 285] width 191 height 424
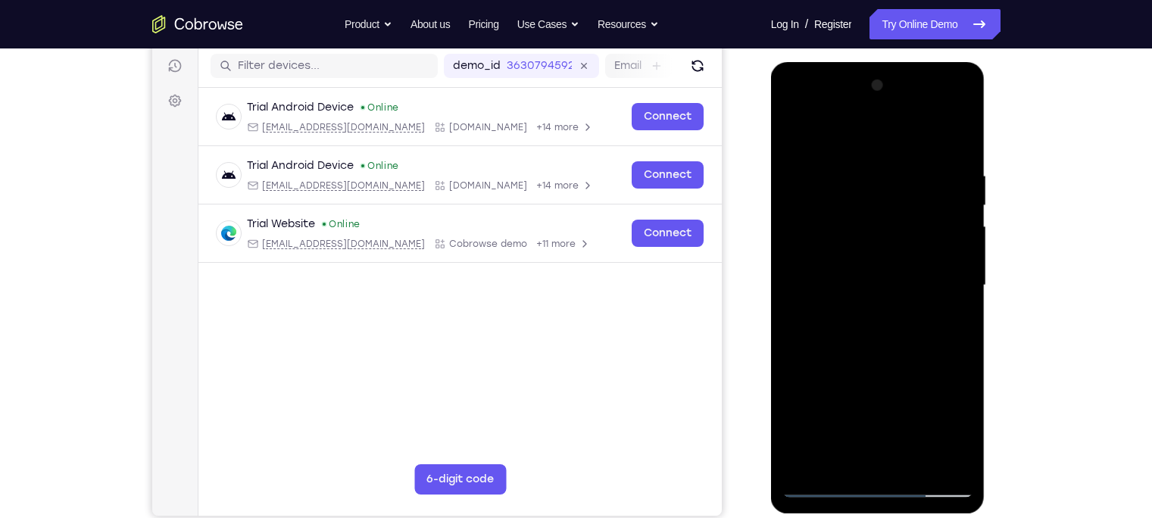
click at [822, 405] on div at bounding box center [878, 285] width 191 height 424
click at [815, 405] on div at bounding box center [878, 285] width 191 height 424
click at [908, 319] on div at bounding box center [878, 285] width 191 height 424
click at [914, 333] on div at bounding box center [878, 285] width 191 height 424
click at [914, 320] on div at bounding box center [878, 285] width 191 height 424
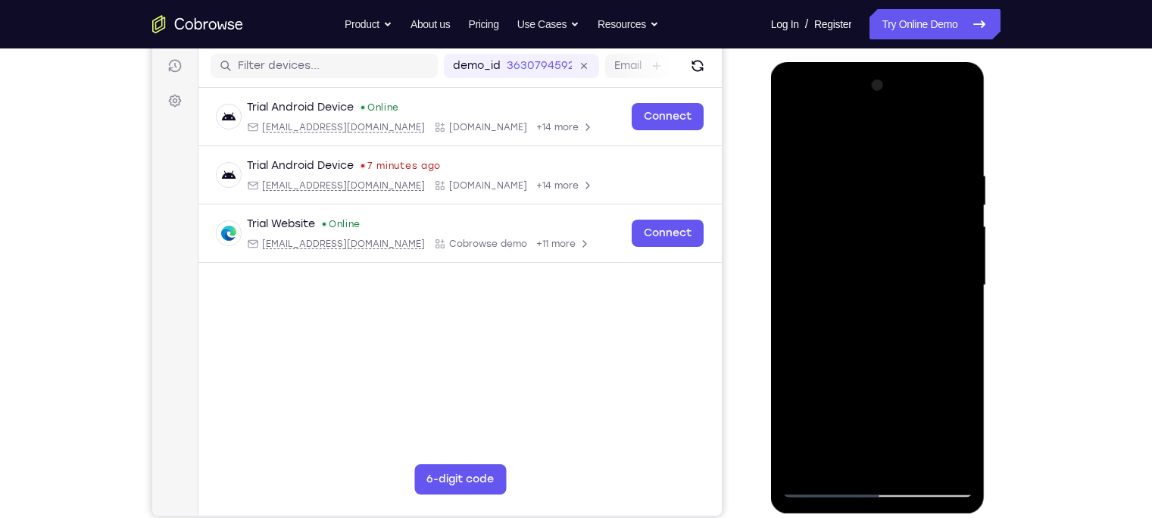
click at [798, 136] on div at bounding box center [878, 285] width 191 height 424
click at [863, 249] on div at bounding box center [878, 285] width 191 height 424
click at [790, 137] on div at bounding box center [878, 285] width 191 height 424
click at [835, 307] on div at bounding box center [878, 285] width 191 height 424
click at [793, 134] on div at bounding box center [878, 285] width 191 height 424
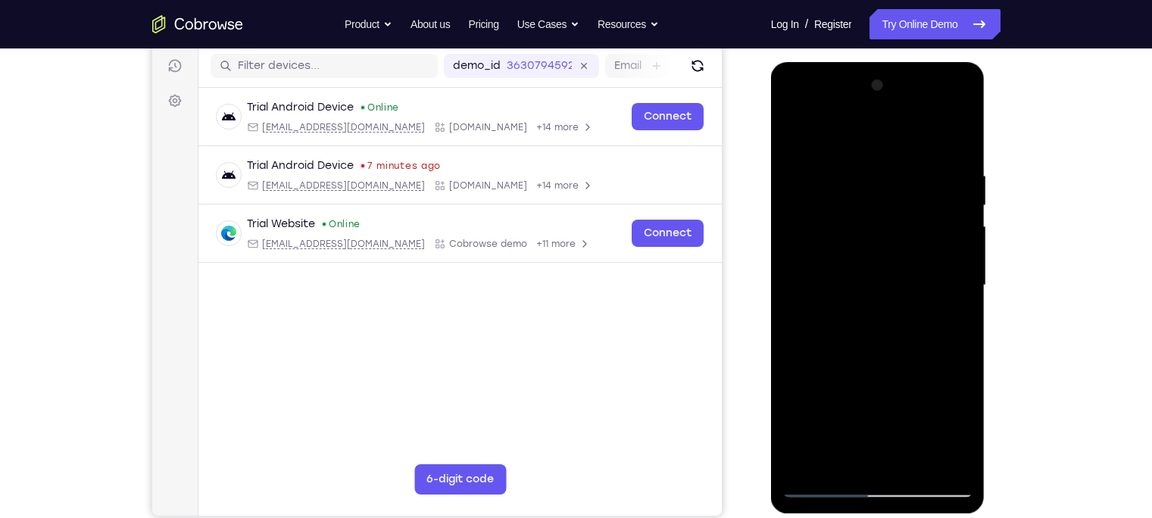
click at [793, 134] on div at bounding box center [878, 285] width 191 height 424
click at [904, 167] on div at bounding box center [878, 285] width 191 height 424
click at [914, 240] on div at bounding box center [878, 285] width 191 height 424
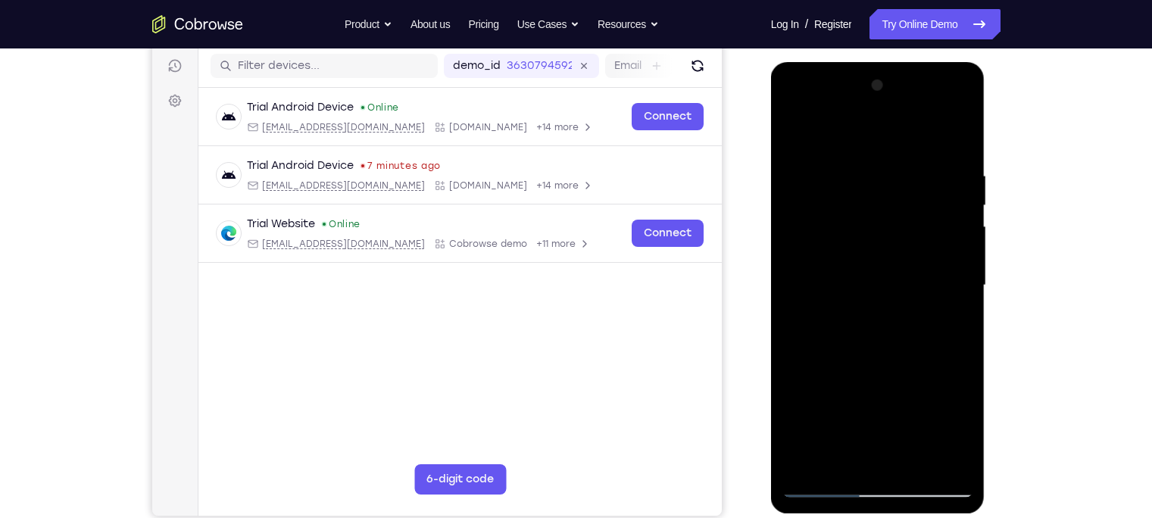
click at [914, 240] on div at bounding box center [878, 285] width 191 height 424
click at [914, 253] on div at bounding box center [878, 285] width 191 height 424
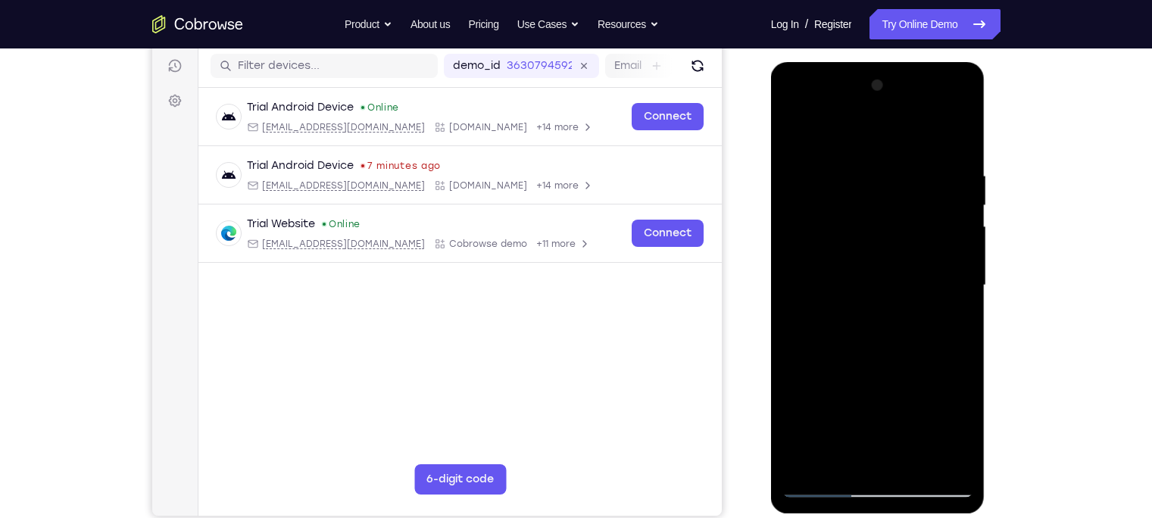
click at [914, 253] on div at bounding box center [878, 285] width 191 height 424
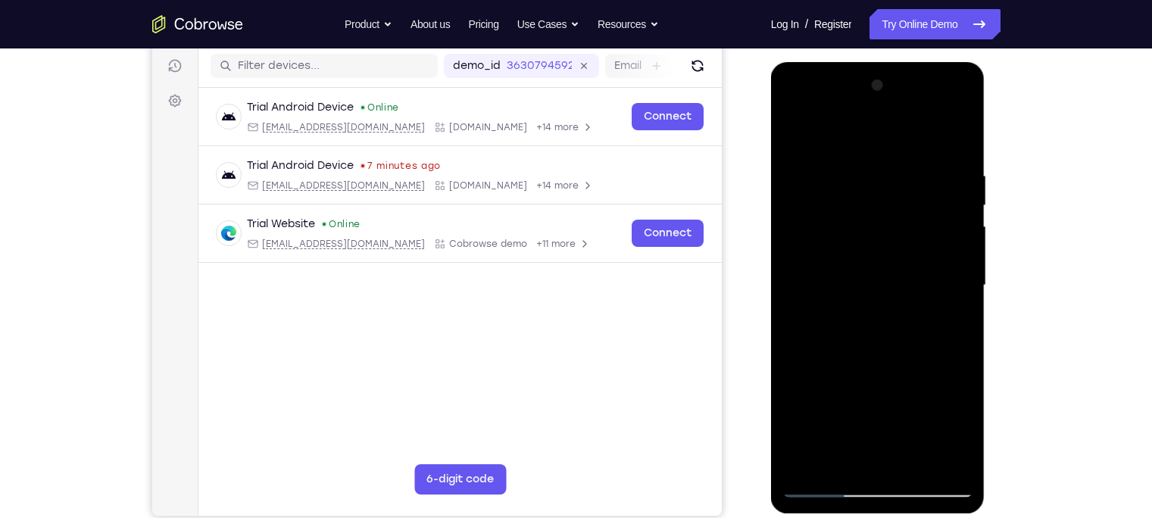
click at [914, 253] on div at bounding box center [878, 285] width 191 height 424
click at [914, 207] on div at bounding box center [878, 285] width 191 height 424
drag, startPoint x: 961, startPoint y: 207, endPoint x: 832, endPoint y: 221, distance: 129.6
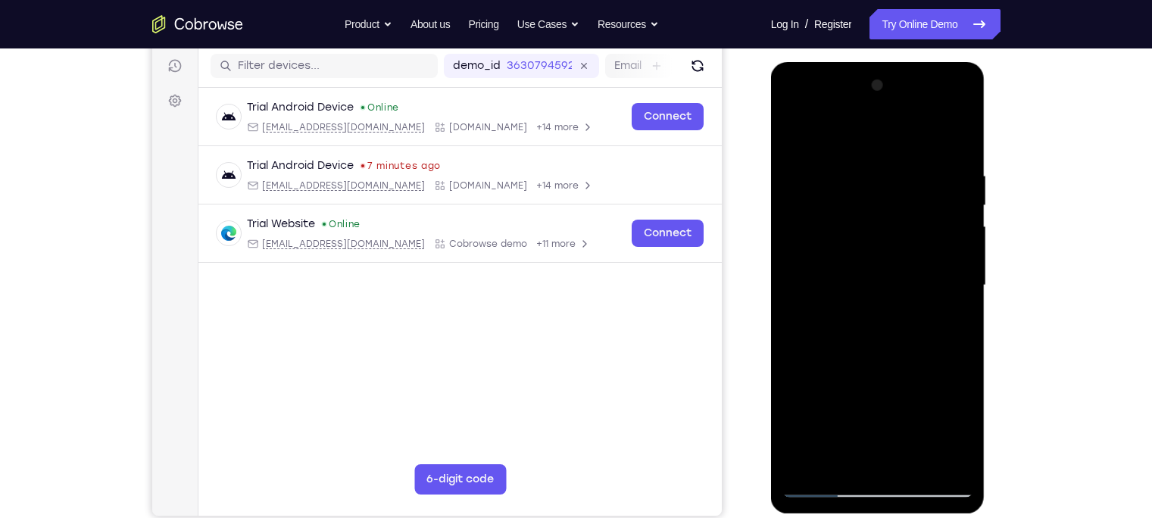
click at [832, 221] on div at bounding box center [878, 285] width 191 height 424
click at [914, 226] on div at bounding box center [878, 285] width 191 height 424
click at [914, 211] on div at bounding box center [878, 285] width 191 height 424
click at [914, 226] on div at bounding box center [878, 285] width 191 height 424
click at [914, 169] on div at bounding box center [878, 285] width 191 height 424
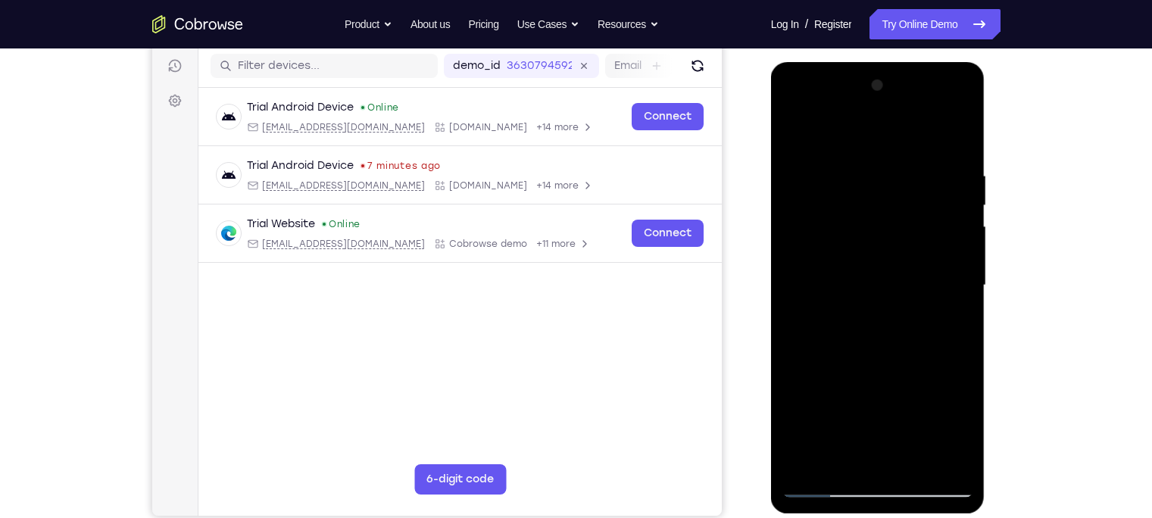
click at [914, 138] on div at bounding box center [878, 285] width 191 height 424
drag, startPoint x: 890, startPoint y: 248, endPoint x: 892, endPoint y: 455, distance: 206.1
click at [892, 405] on div at bounding box center [878, 285] width 191 height 424
drag, startPoint x: 926, startPoint y: 167, endPoint x: 851, endPoint y: 155, distance: 75.9
click at [851, 155] on div at bounding box center [878, 285] width 191 height 424
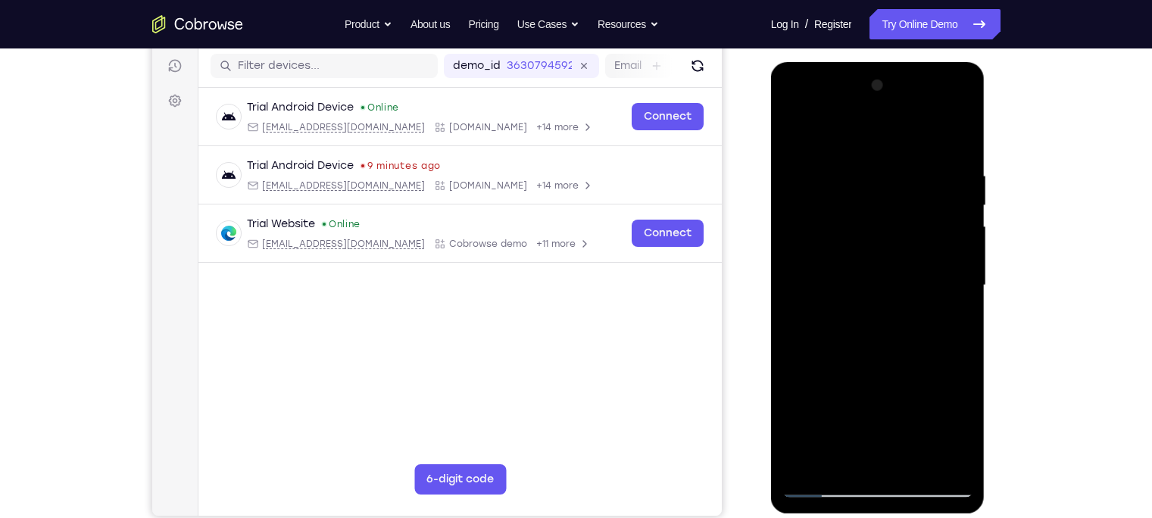
drag, startPoint x: 949, startPoint y: 177, endPoint x: 836, endPoint y: 177, distance: 113.6
click at [836, 177] on div at bounding box center [878, 285] width 191 height 424
drag, startPoint x: 921, startPoint y: 180, endPoint x: 798, endPoint y: 182, distance: 123.5
click at [798, 182] on div at bounding box center [878, 285] width 191 height 424
drag, startPoint x: 930, startPoint y: 189, endPoint x: 812, endPoint y: 191, distance: 117.4
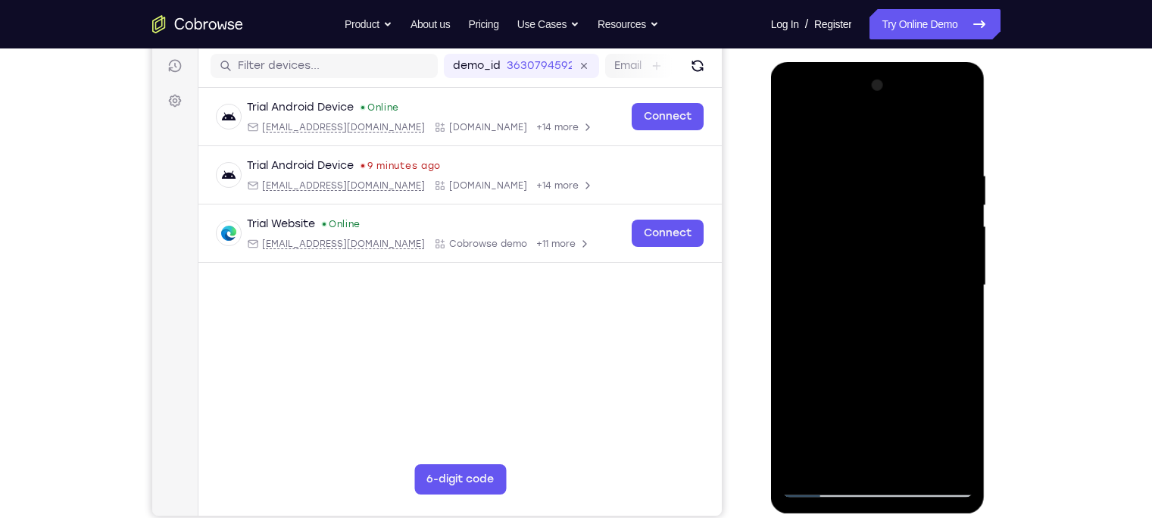
click at [812, 191] on div at bounding box center [878, 285] width 191 height 424
click at [914, 405] on div at bounding box center [878, 285] width 191 height 424
drag, startPoint x: 905, startPoint y: 181, endPoint x: 751, endPoint y: 163, distance: 155.6
click at [771, 163] on html "Online web based iOS Simulators and Android Emulators. Run iPhone, iPad, Mobile…" at bounding box center [879, 289] width 216 height 455
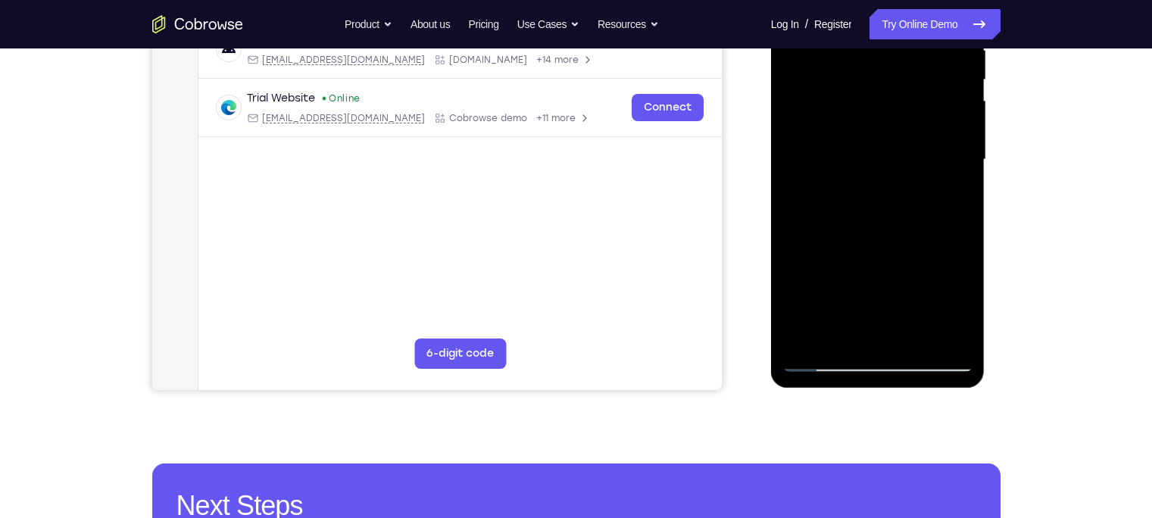
scroll to position [315, 0]
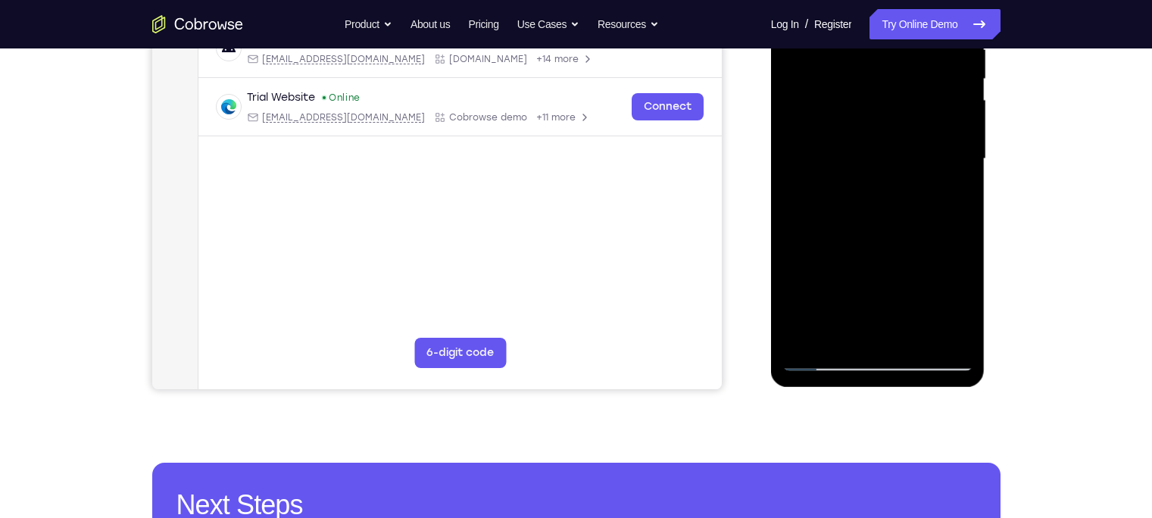
drag, startPoint x: 911, startPoint y: 300, endPoint x: 891, endPoint y: 180, distance: 121.3
click at [891, 180] on div at bounding box center [878, 159] width 191 height 424
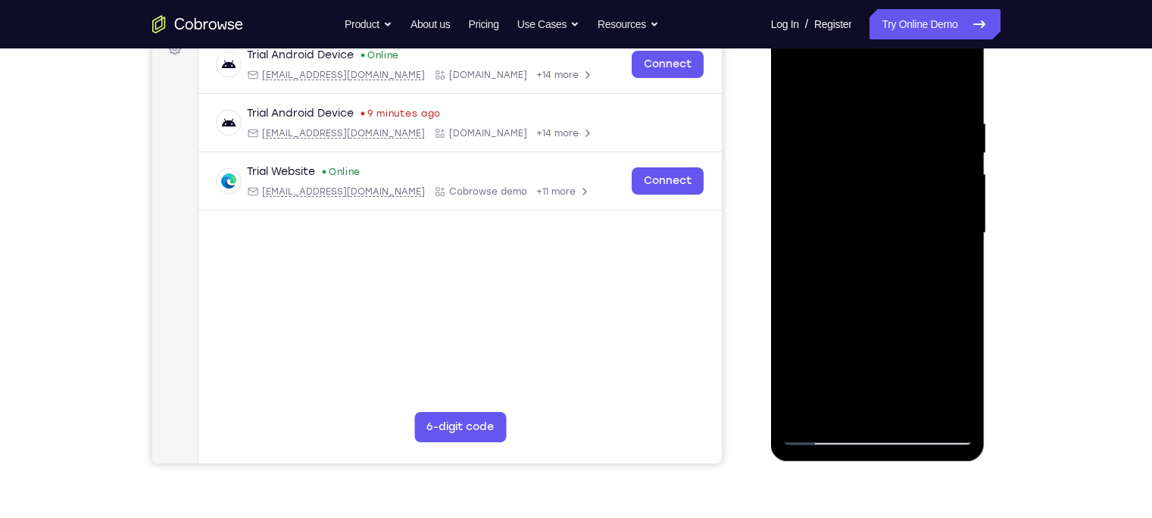
scroll to position [233, 0]
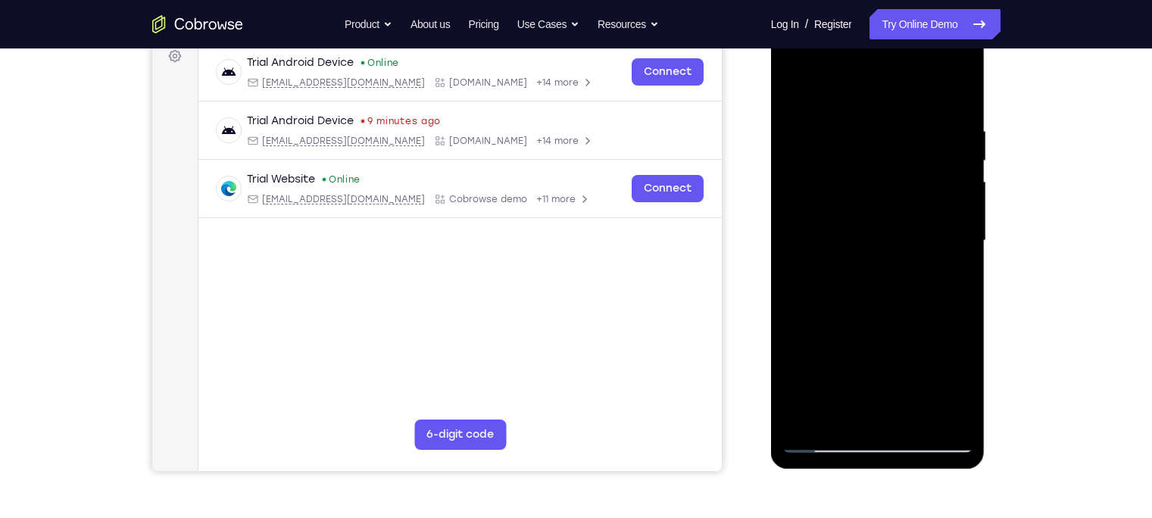
drag, startPoint x: 889, startPoint y: 287, endPoint x: 907, endPoint y: 351, distance: 66.0
click at [907, 351] on div at bounding box center [878, 241] width 191 height 424
click at [814, 405] on div at bounding box center [878, 241] width 191 height 424
click at [810, 405] on div at bounding box center [878, 241] width 191 height 424
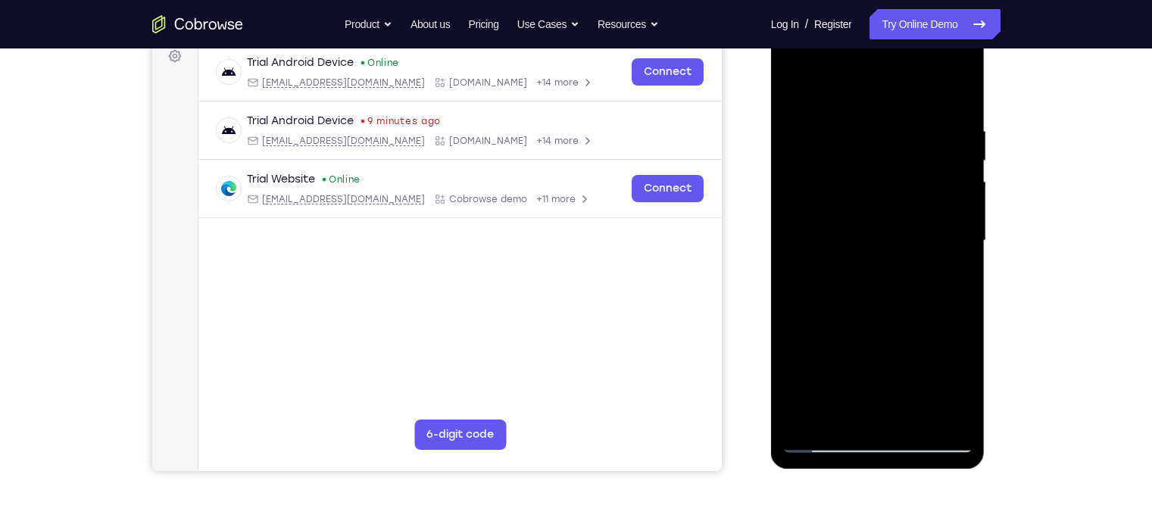
drag, startPoint x: 860, startPoint y: 184, endPoint x: 913, endPoint y: 445, distance: 266.7
click at [913, 405] on div at bounding box center [878, 241] width 191 height 424
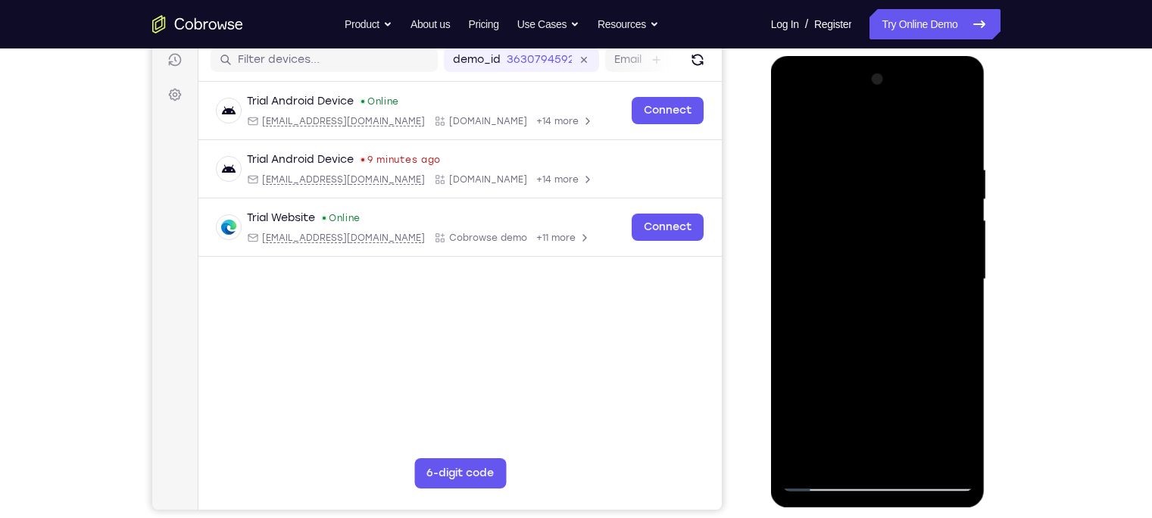
scroll to position [197, 0]
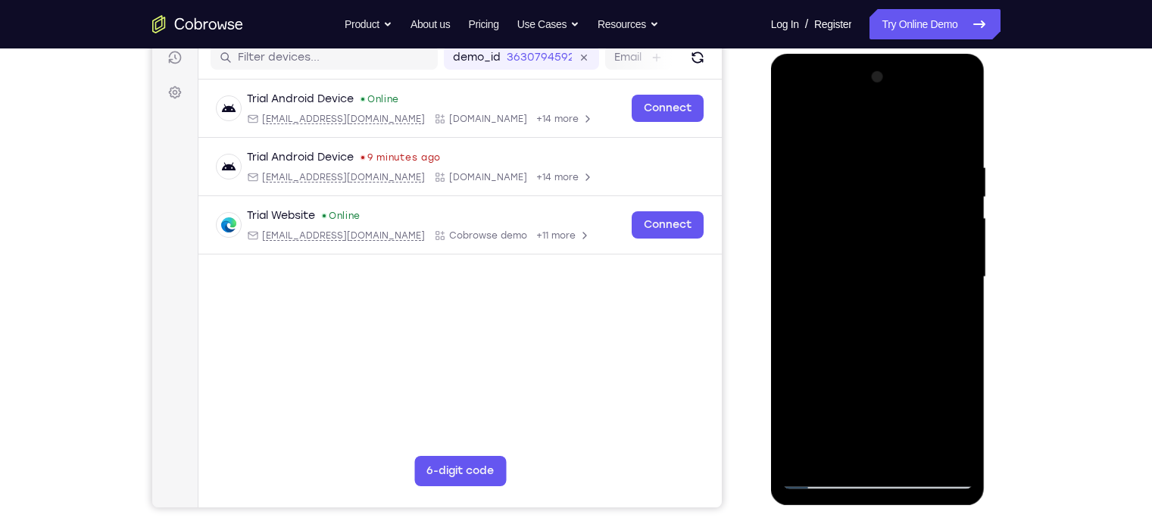
click at [846, 405] on div at bounding box center [878, 277] width 191 height 424
click at [828, 125] on div at bounding box center [878, 277] width 191 height 424
click at [838, 167] on div at bounding box center [878, 277] width 191 height 424
click at [831, 268] on div at bounding box center [878, 277] width 191 height 424
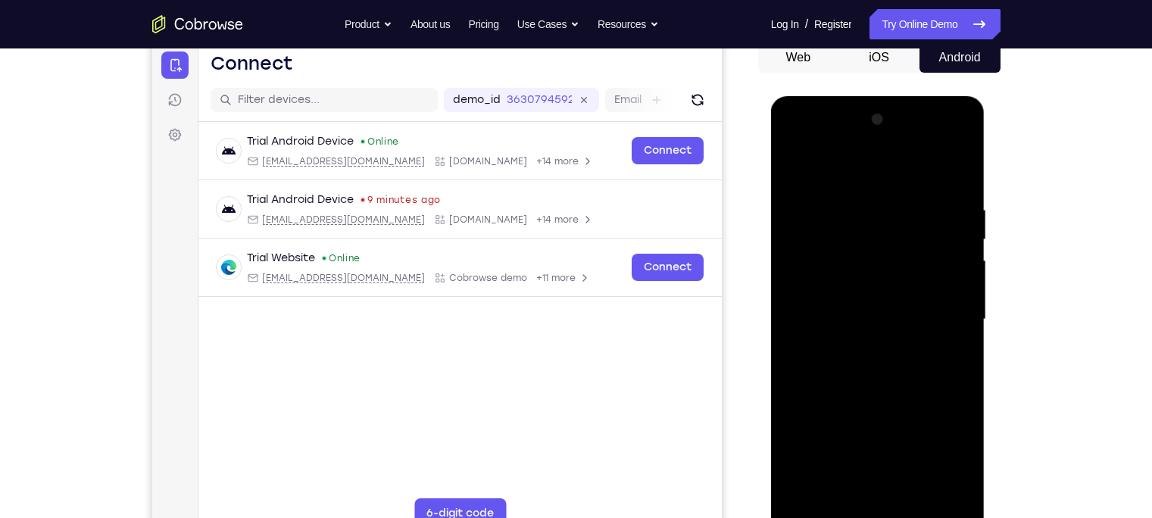
scroll to position [133, 0]
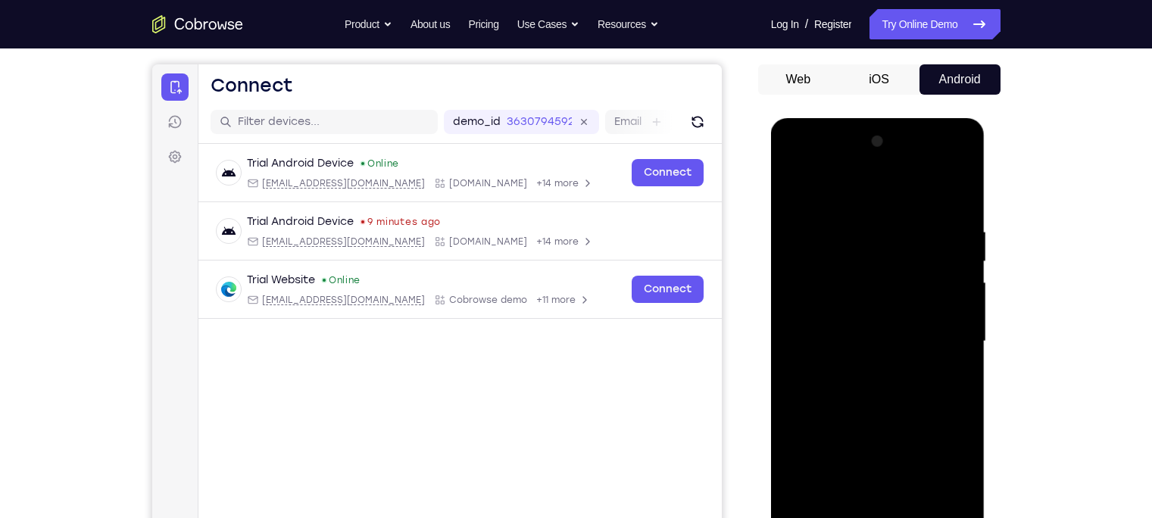
click at [914, 276] on div at bounding box center [878, 342] width 191 height 424
click at [789, 268] on div at bounding box center [878, 342] width 191 height 424
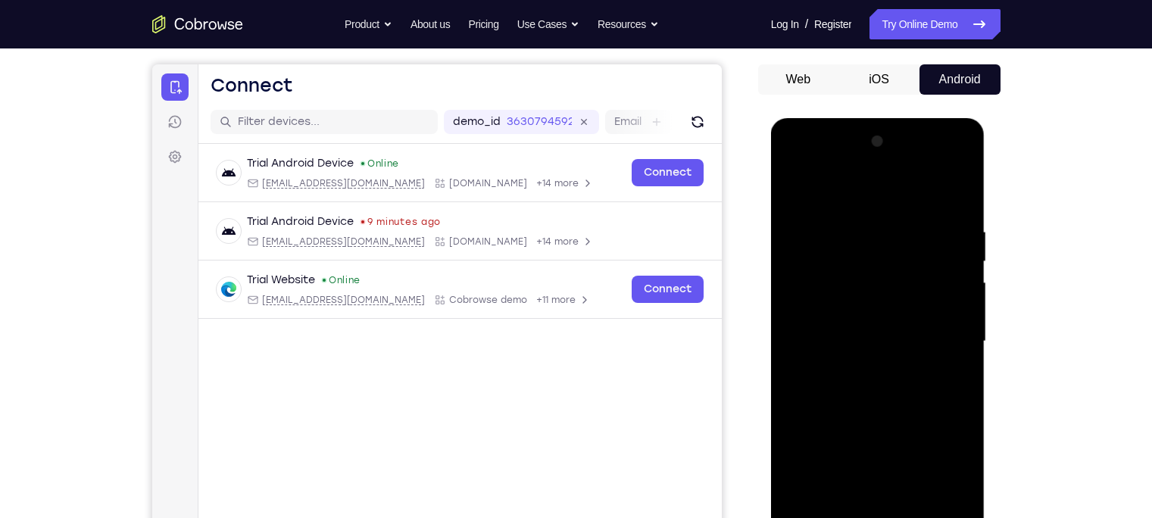
click at [789, 268] on div at bounding box center [878, 342] width 191 height 424
click at [914, 283] on div at bounding box center [878, 342] width 191 height 424
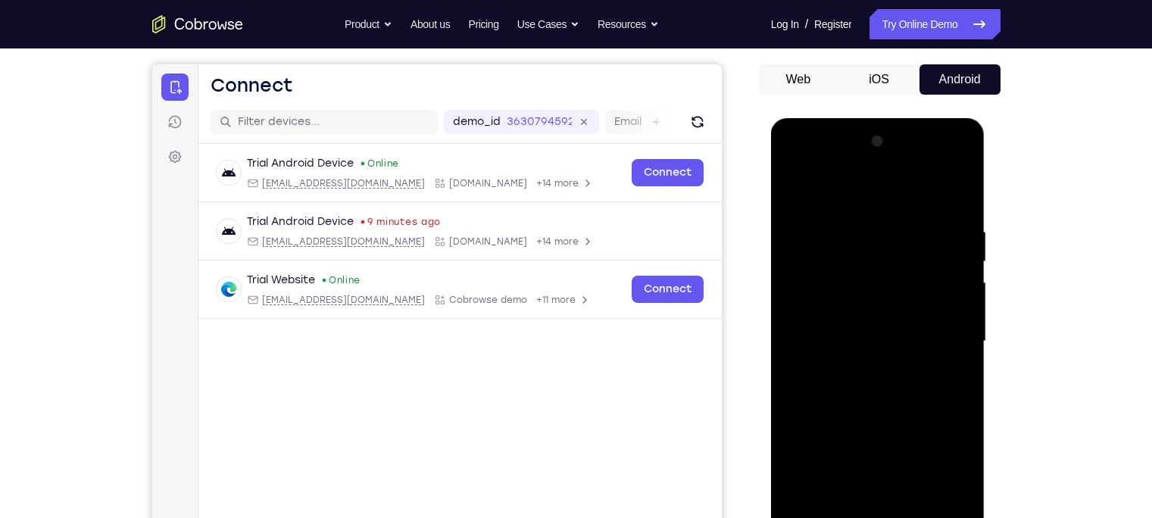
click at [914, 283] on div at bounding box center [878, 342] width 191 height 424
click at [914, 148] on div at bounding box center [878, 342] width 191 height 424
click at [914, 146] on div at bounding box center [878, 342] width 191 height 424
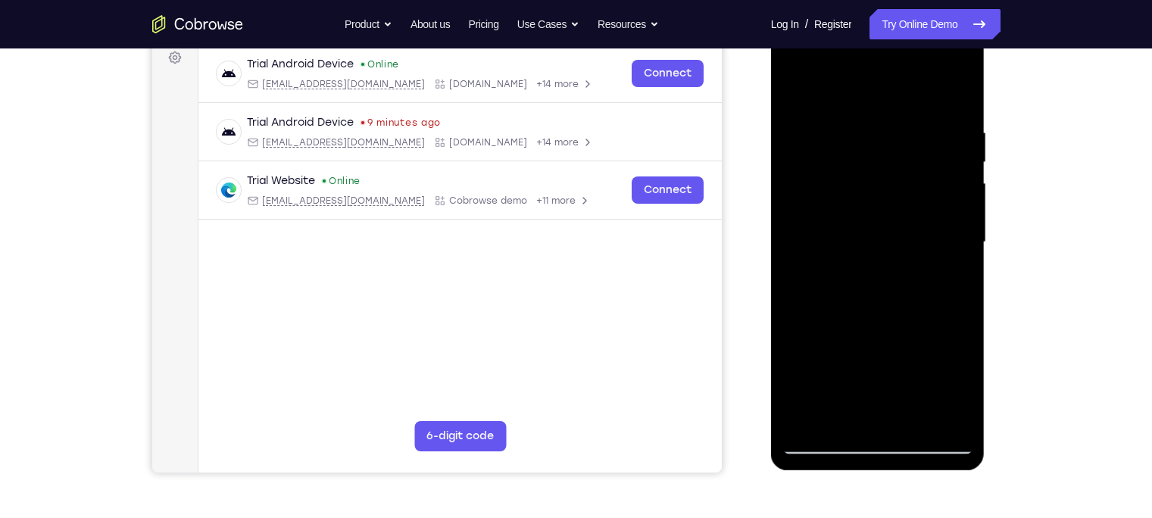
scroll to position [233, 0]
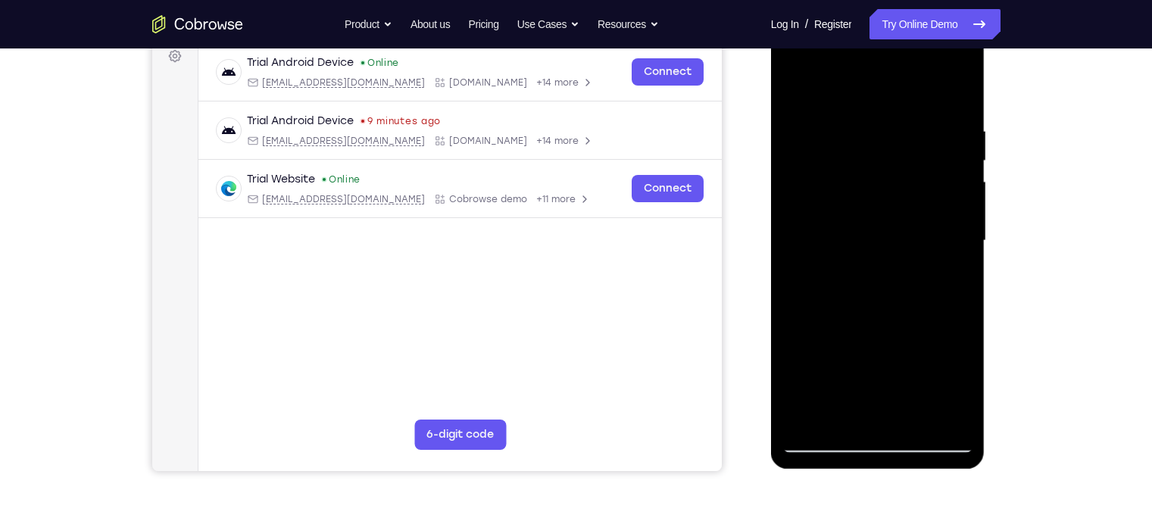
click at [910, 405] on div at bounding box center [878, 241] width 191 height 424
click at [825, 17] on div at bounding box center [878, 17] width 214 height 0
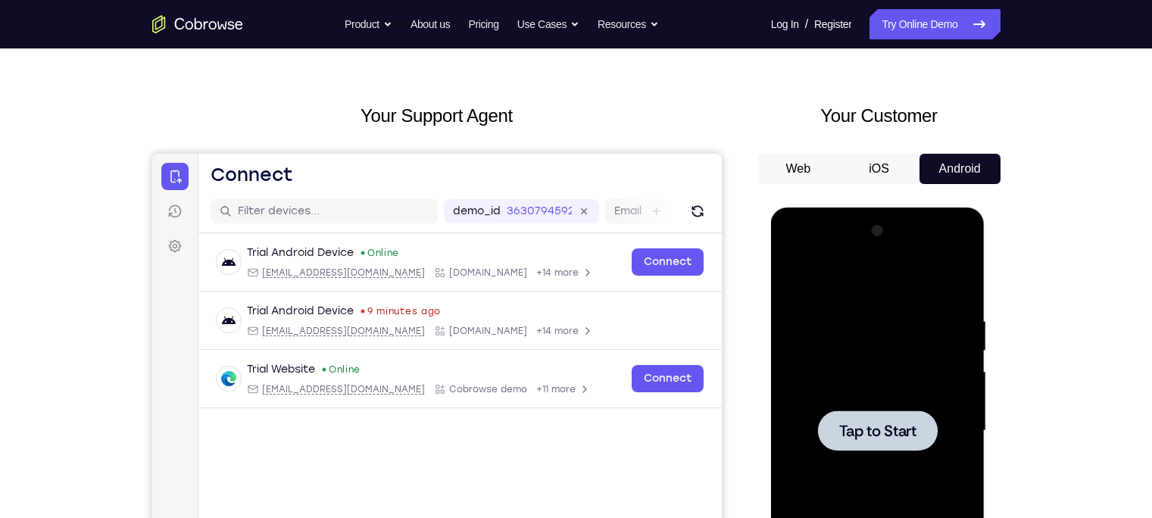
scroll to position [34, 0]
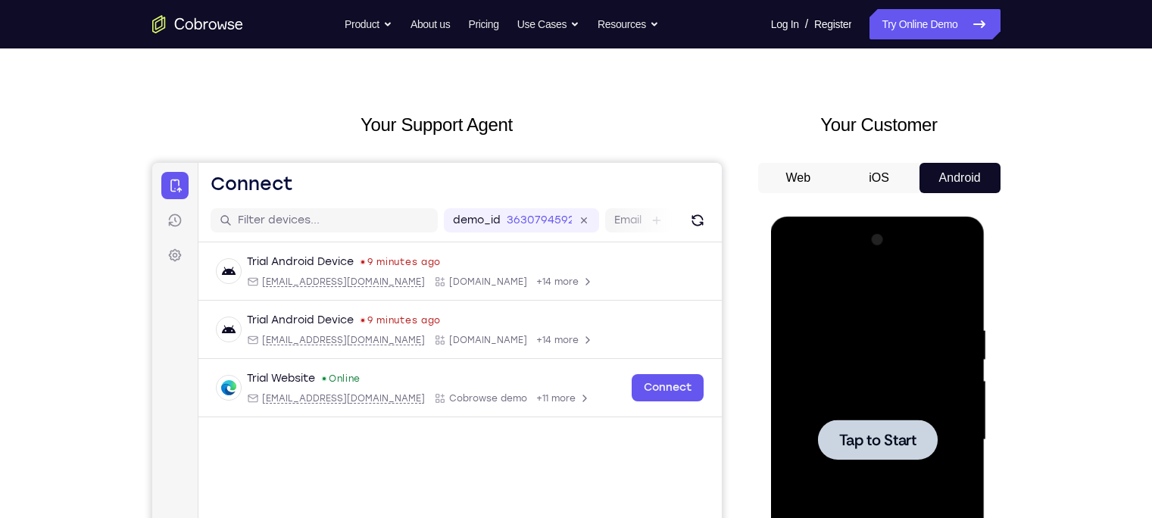
click at [864, 285] on div at bounding box center [878, 440] width 191 height 424
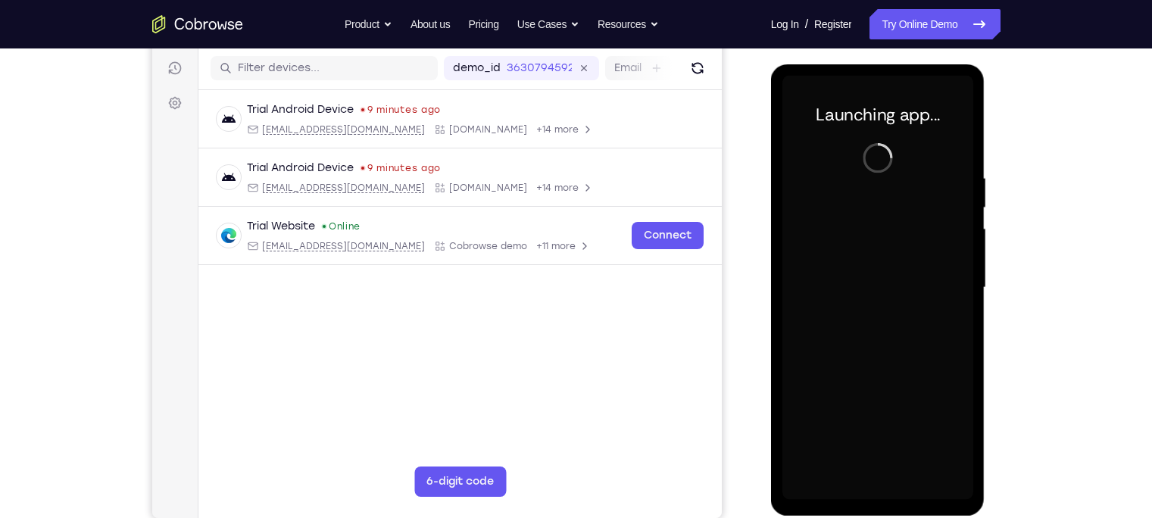
scroll to position [186, 0]
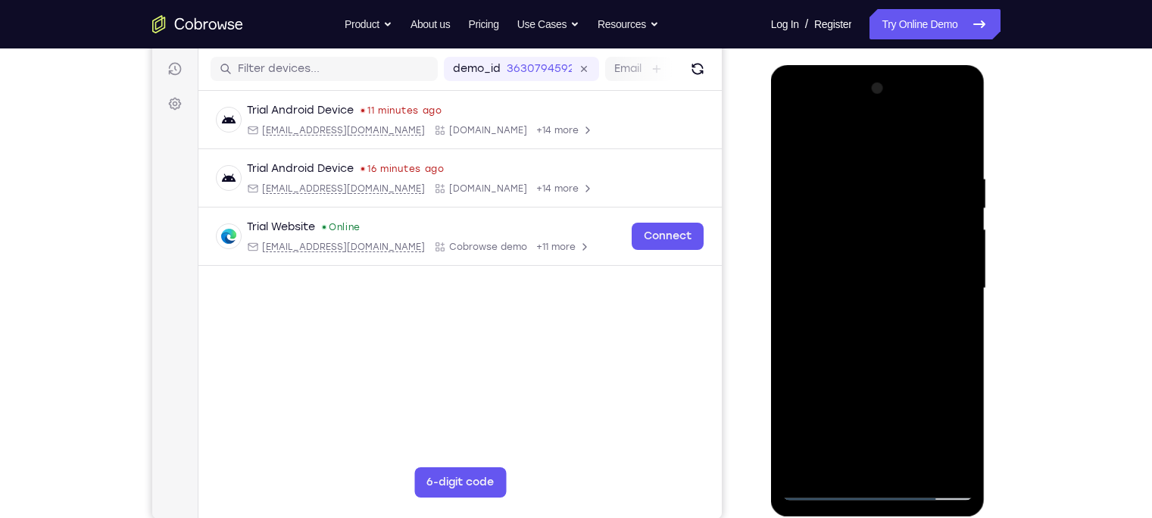
click at [875, 263] on div at bounding box center [878, 289] width 191 height 424
click at [865, 119] on div at bounding box center [878, 289] width 191 height 424
click at [889, 115] on div at bounding box center [878, 289] width 191 height 424
click at [914, 114] on div at bounding box center [878, 289] width 191 height 424
click at [876, 333] on div at bounding box center [878, 289] width 191 height 424
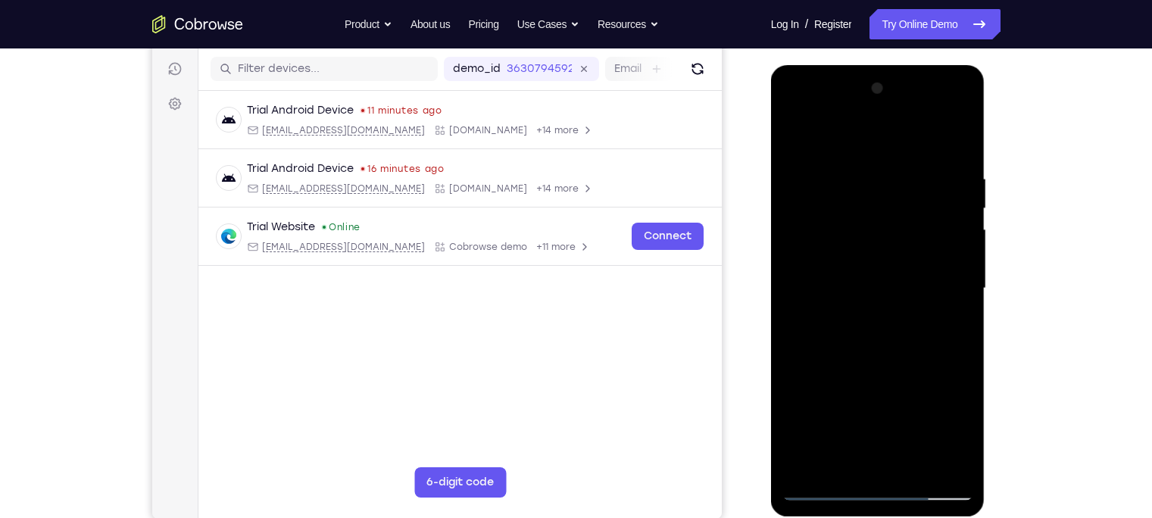
click at [834, 108] on div at bounding box center [878, 289] width 191 height 424
click at [826, 172] on div at bounding box center [878, 289] width 191 height 424
click at [812, 255] on div at bounding box center [878, 289] width 191 height 424
click at [811, 234] on div at bounding box center [878, 289] width 191 height 424
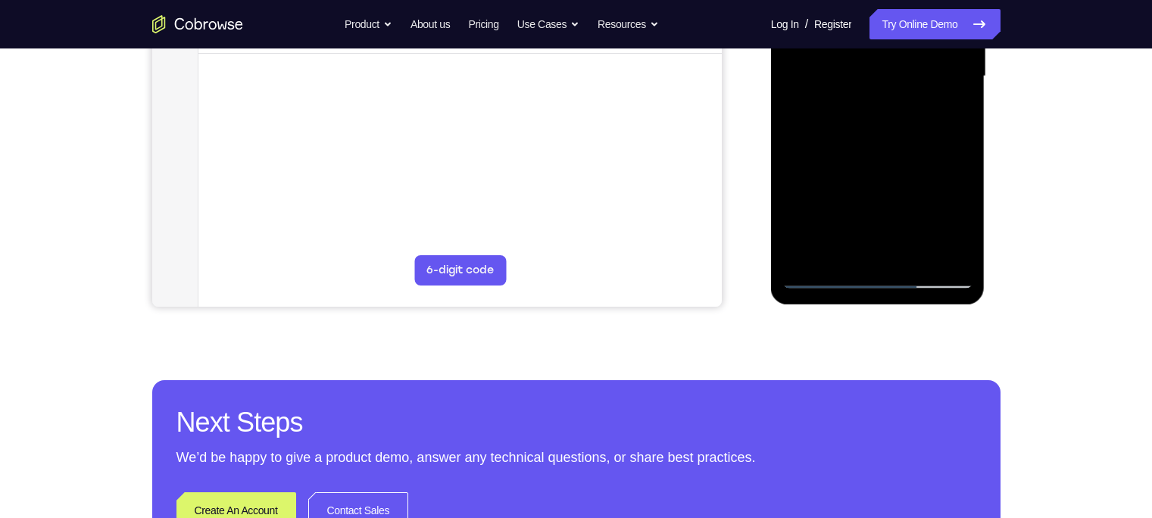
scroll to position [408, 0]
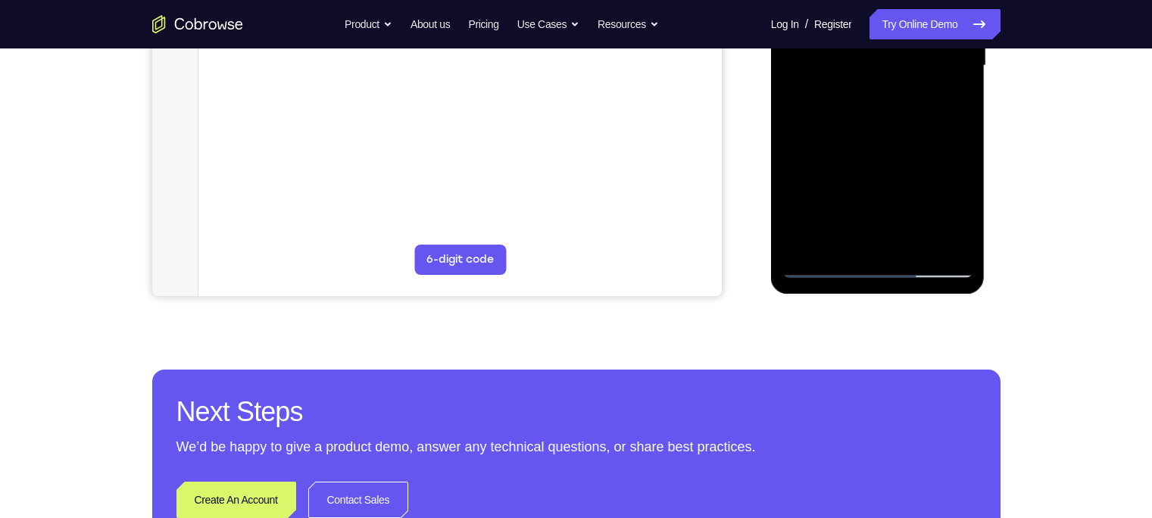
click at [895, 245] on div at bounding box center [878, 66] width 191 height 424
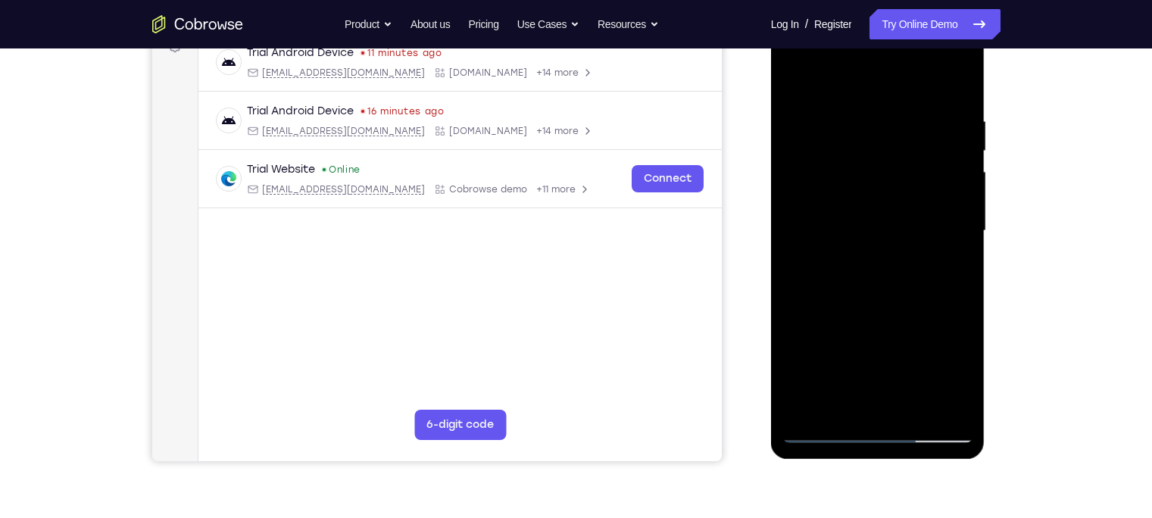
scroll to position [235, 0]
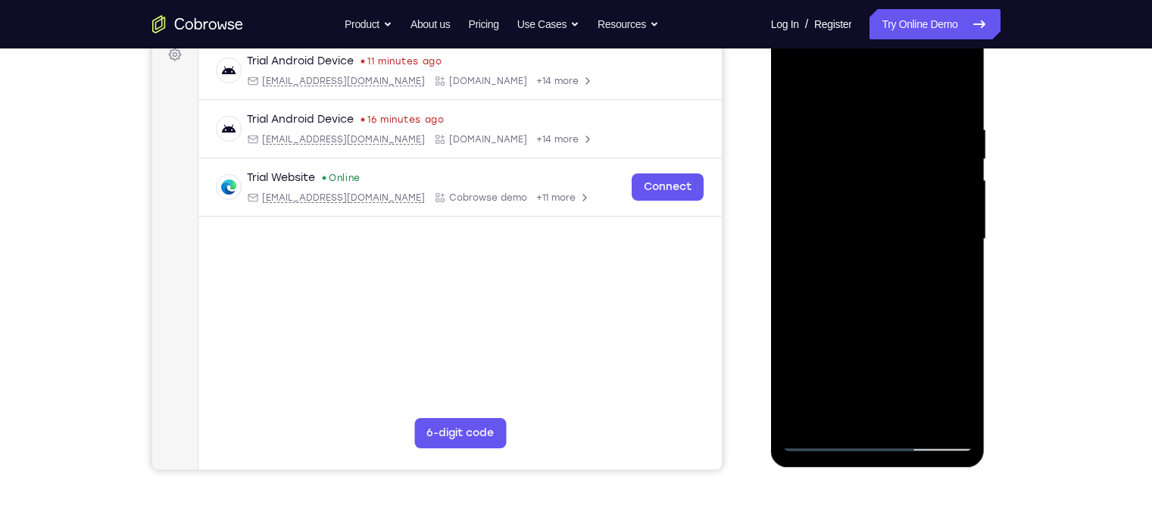
click at [846, 220] on div at bounding box center [878, 239] width 191 height 424
click at [822, 201] on div at bounding box center [878, 239] width 191 height 424
click at [848, 242] on div at bounding box center [878, 239] width 191 height 424
click at [833, 286] on div at bounding box center [878, 239] width 191 height 424
click at [889, 282] on div at bounding box center [878, 239] width 191 height 424
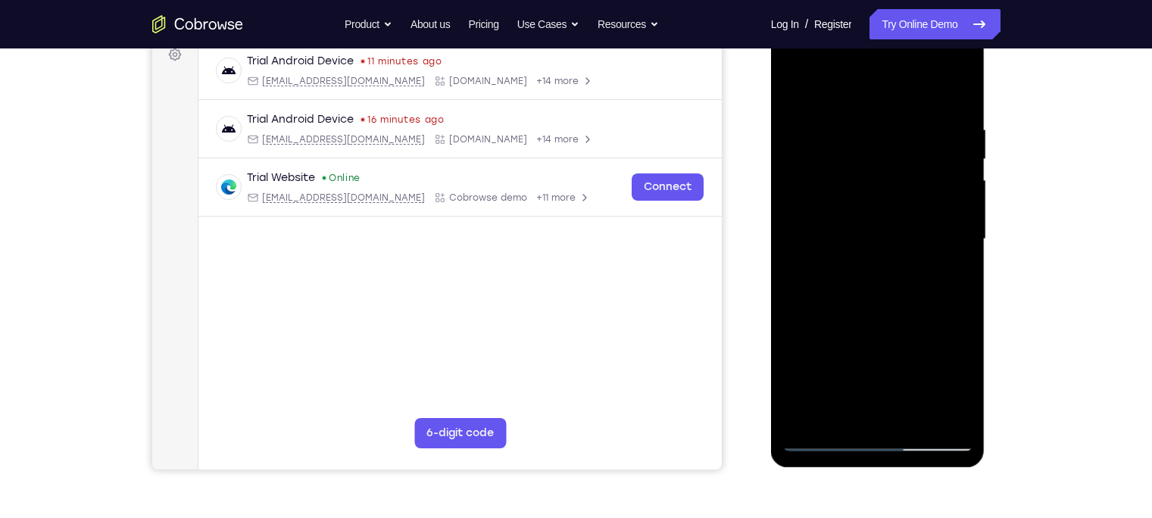
click at [889, 282] on div at bounding box center [878, 239] width 191 height 424
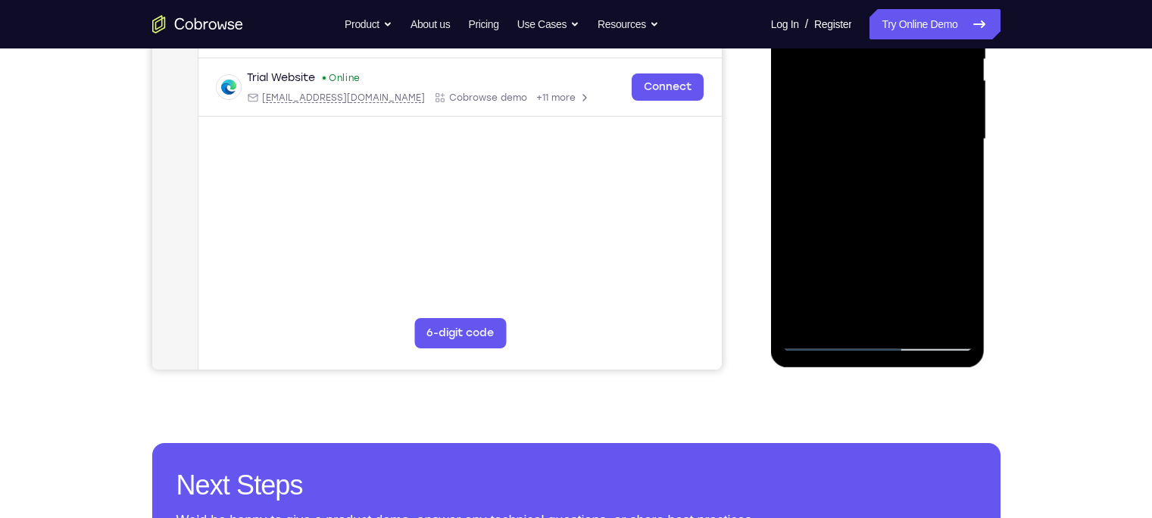
scroll to position [340, 0]
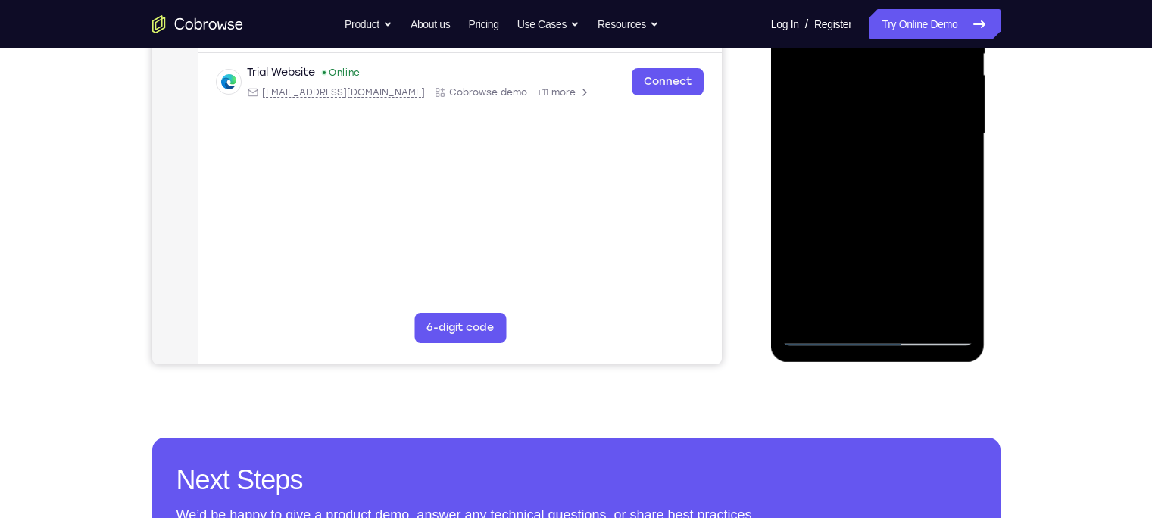
click at [913, 314] on div at bounding box center [878, 134] width 191 height 424
click at [894, 196] on div at bounding box center [878, 134] width 191 height 424
click at [912, 320] on div at bounding box center [878, 134] width 191 height 424
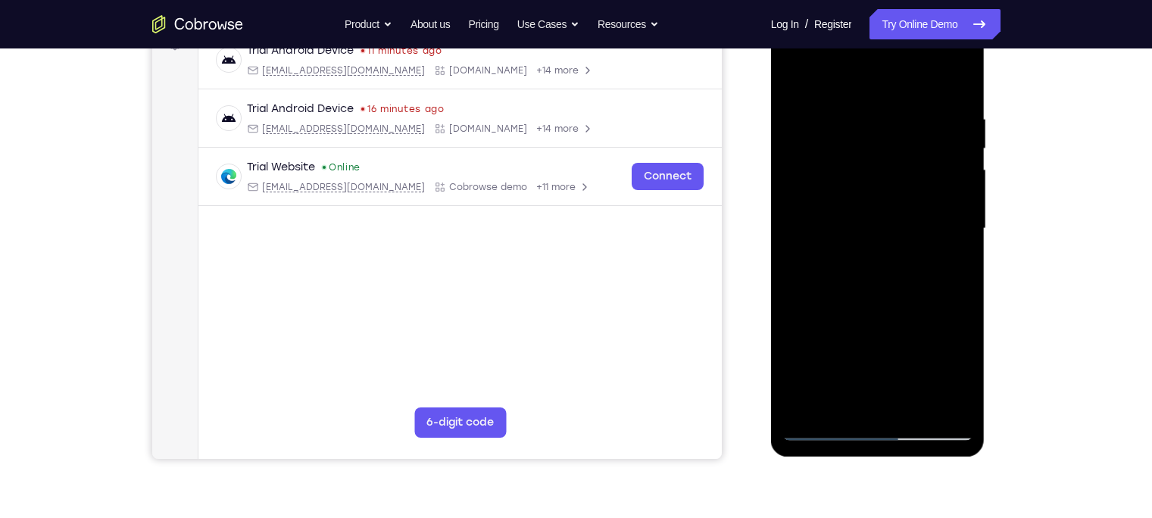
scroll to position [245, 0]
click at [873, 305] on div at bounding box center [878, 229] width 191 height 424
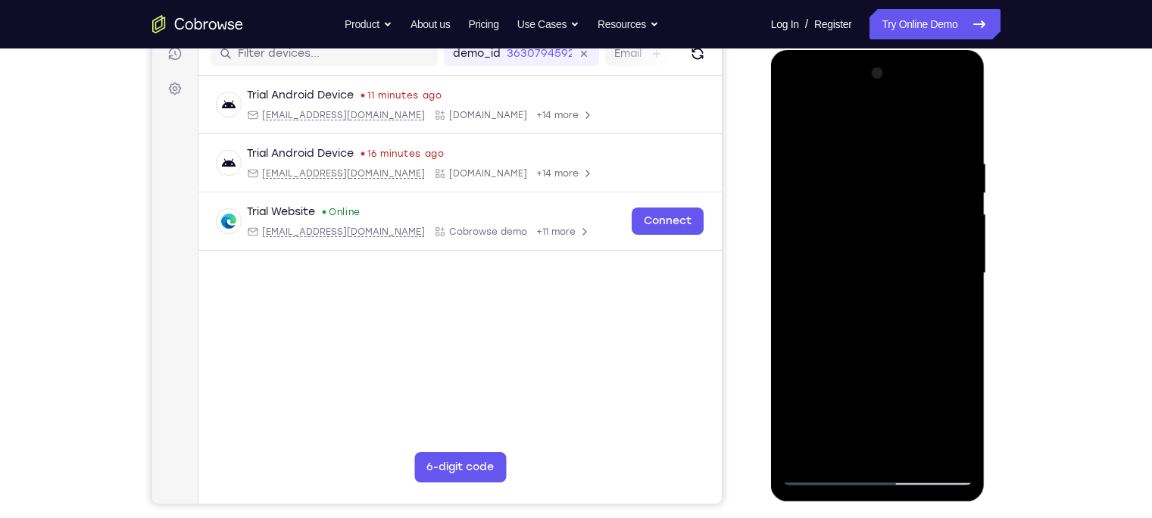
scroll to position [200, 0]
click at [825, 299] on div at bounding box center [878, 274] width 191 height 424
click at [789, 132] on div at bounding box center [878, 274] width 191 height 424
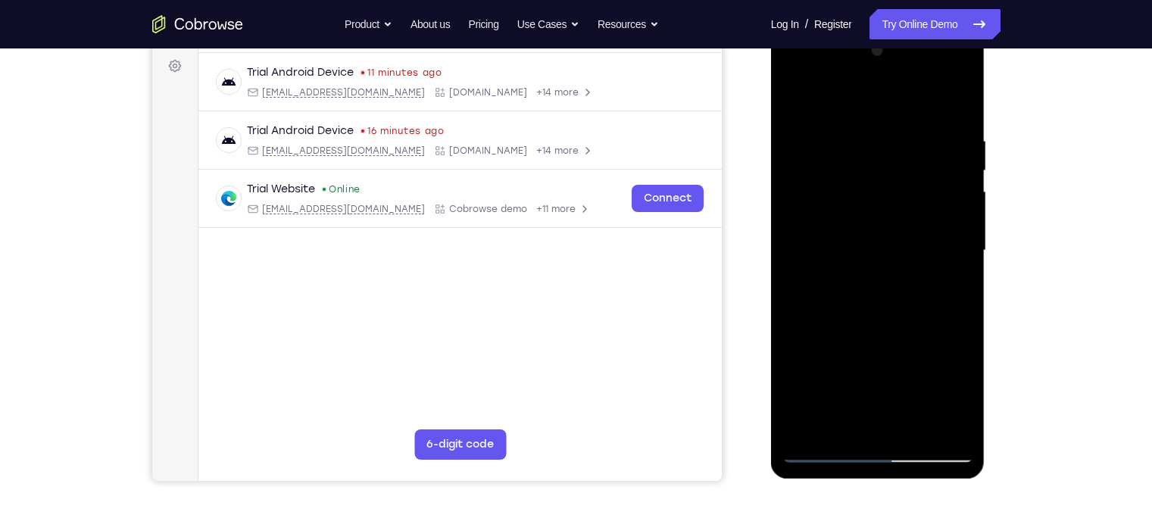
scroll to position [223, 0]
click at [801, 91] on div at bounding box center [878, 251] width 191 height 424
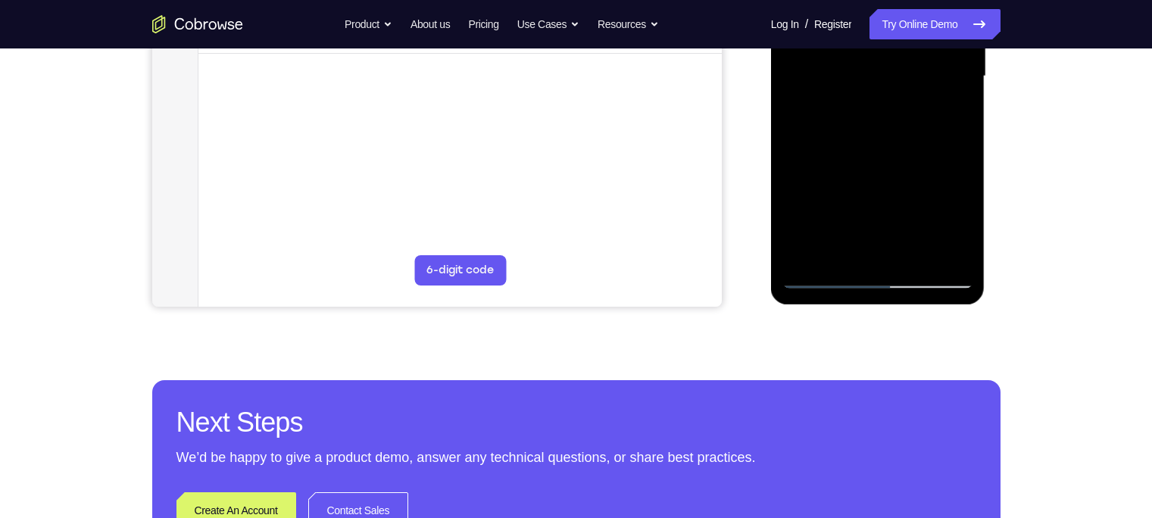
scroll to position [398, 0]
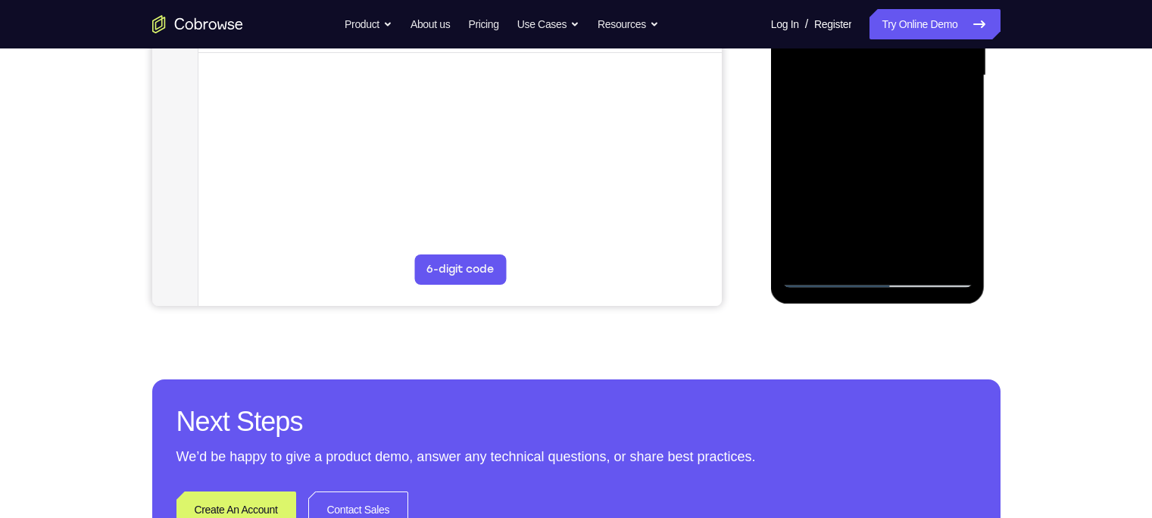
click at [803, 256] on div at bounding box center [878, 76] width 191 height 424
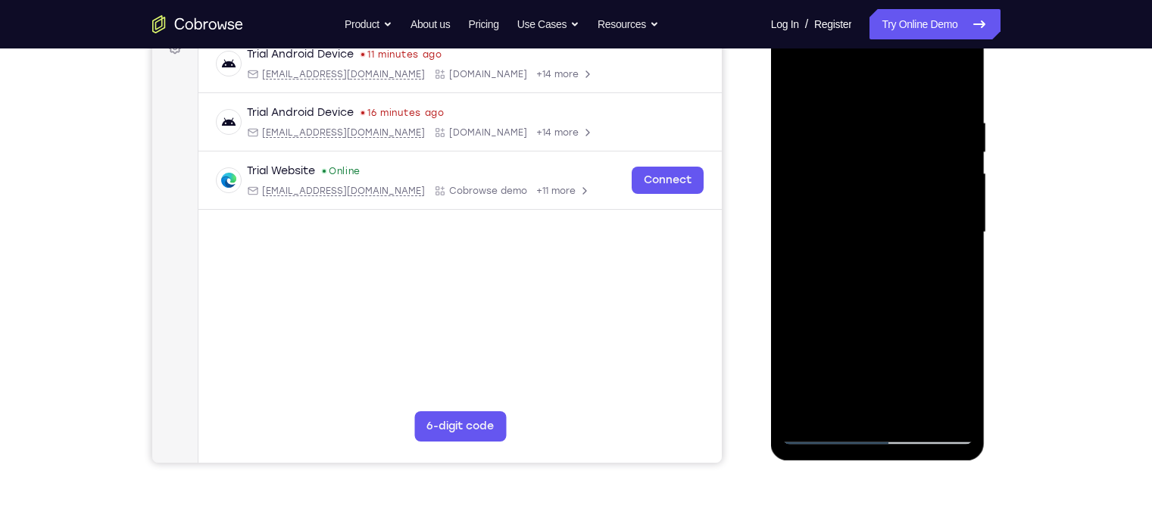
scroll to position [238, 0]
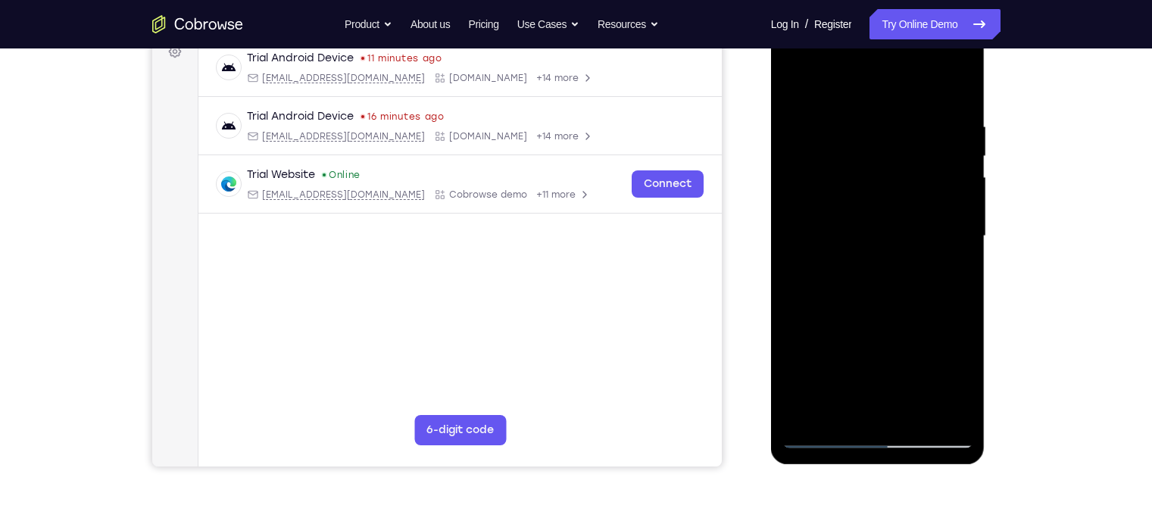
drag, startPoint x: 870, startPoint y: 205, endPoint x: 836, endPoint y: 387, distance: 184.8
click at [836, 387] on div at bounding box center [878, 236] width 191 height 424
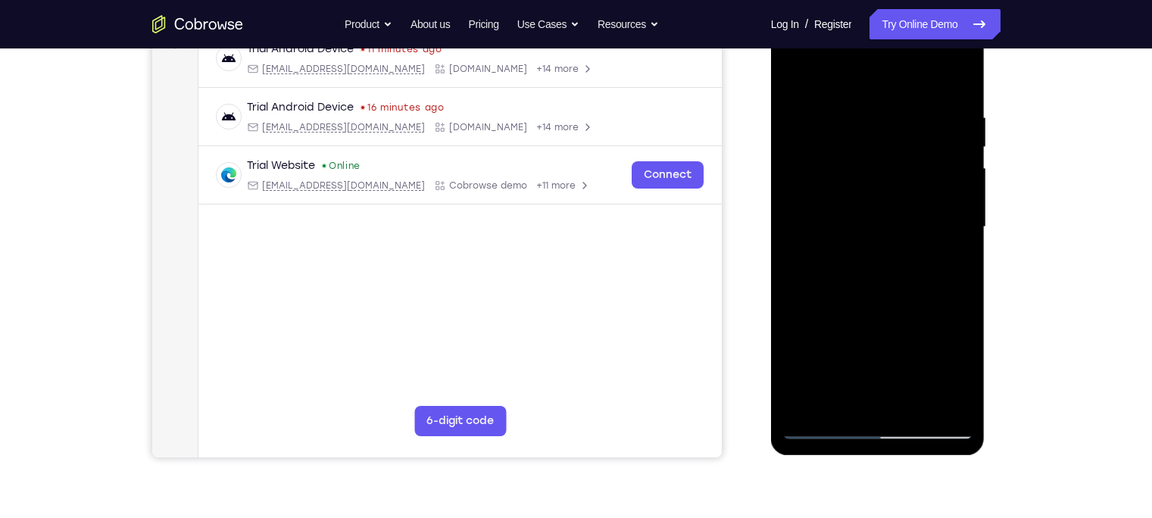
scroll to position [332, 0]
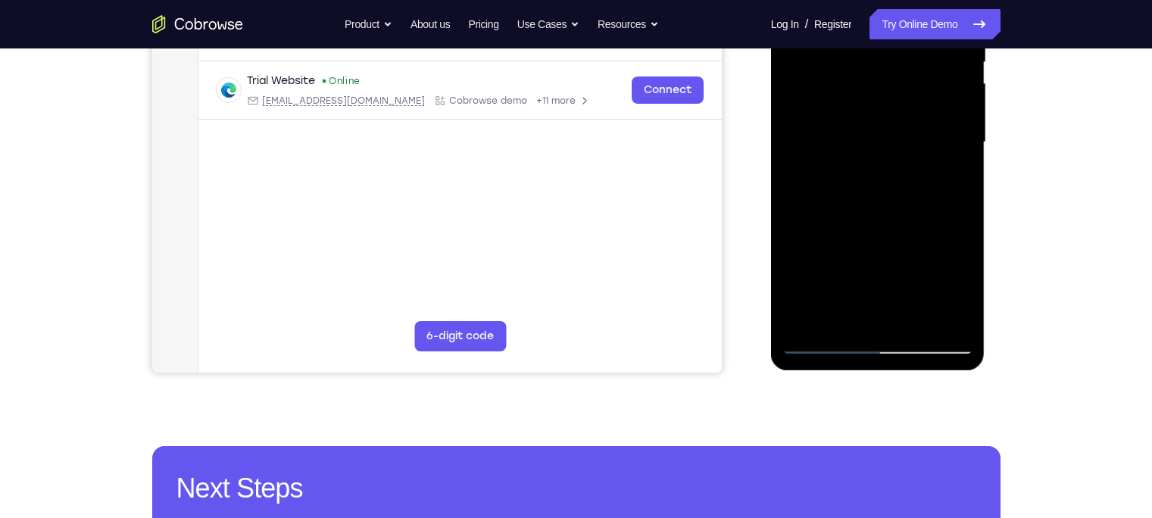
click at [914, 321] on div at bounding box center [878, 142] width 191 height 424
click at [865, 175] on div at bounding box center [878, 142] width 191 height 424
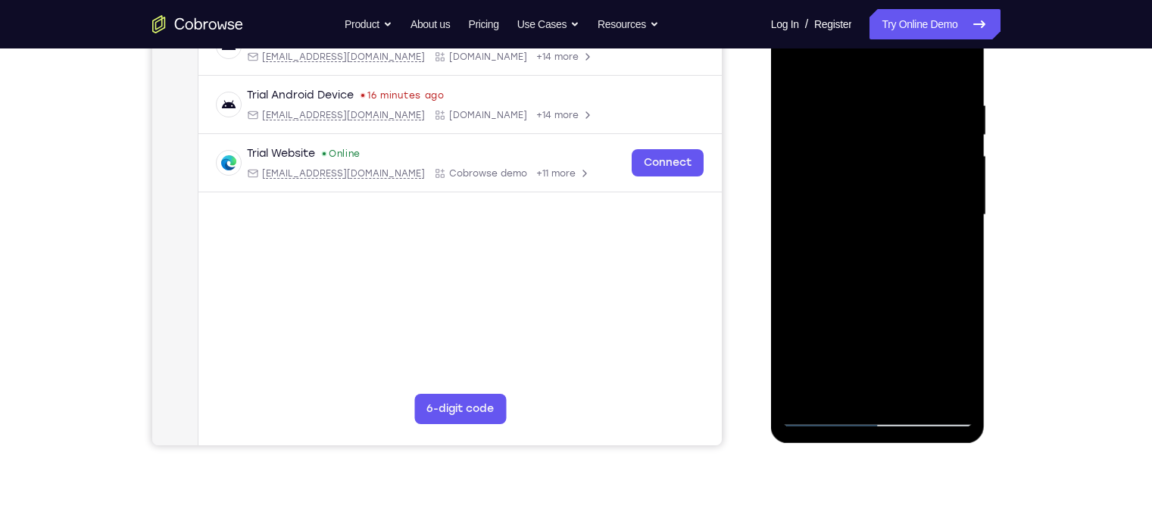
scroll to position [254, 0]
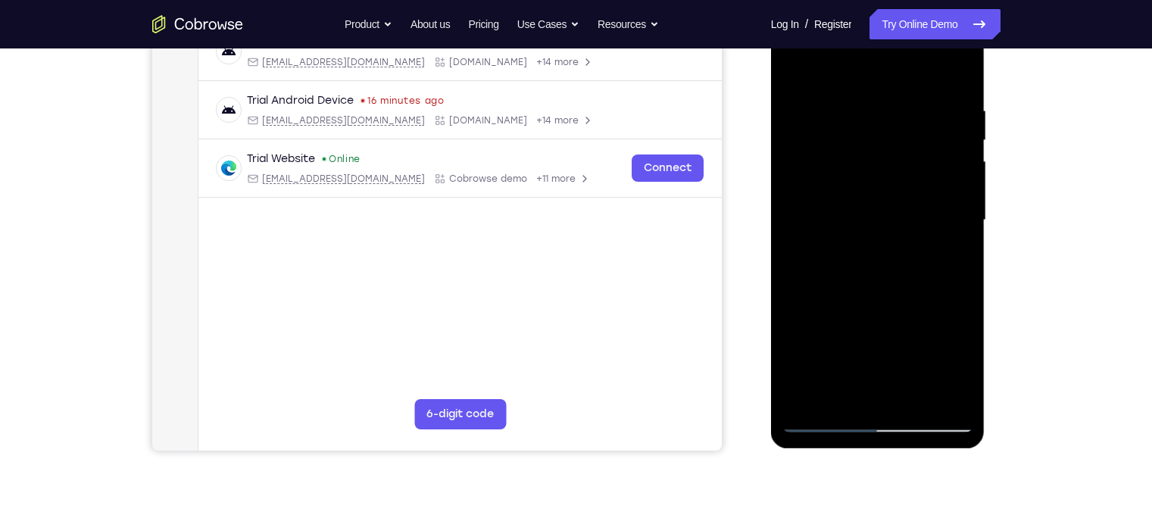
click at [837, 64] on div at bounding box center [878, 220] width 191 height 424
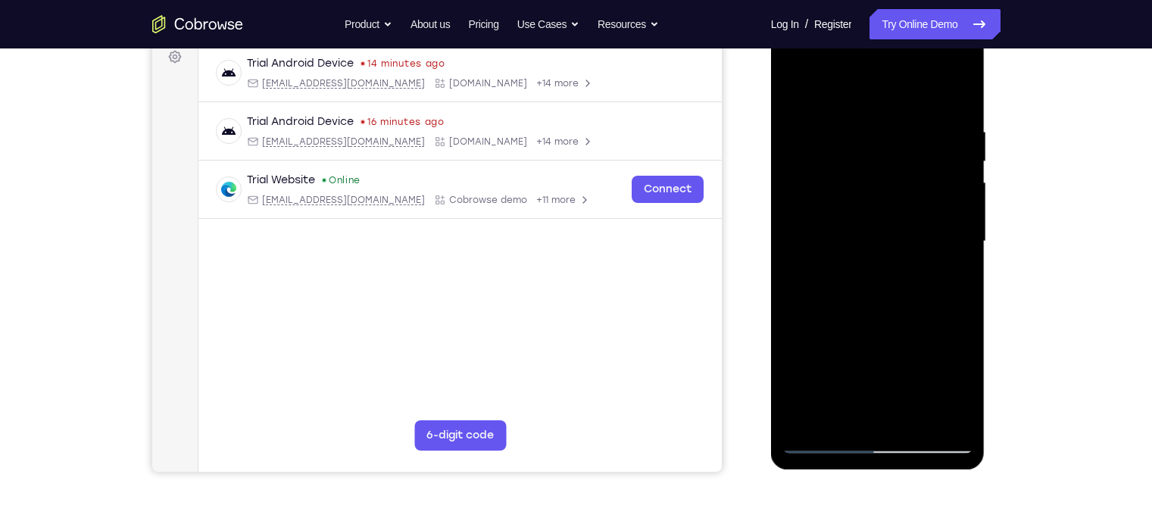
scroll to position [221, 0]
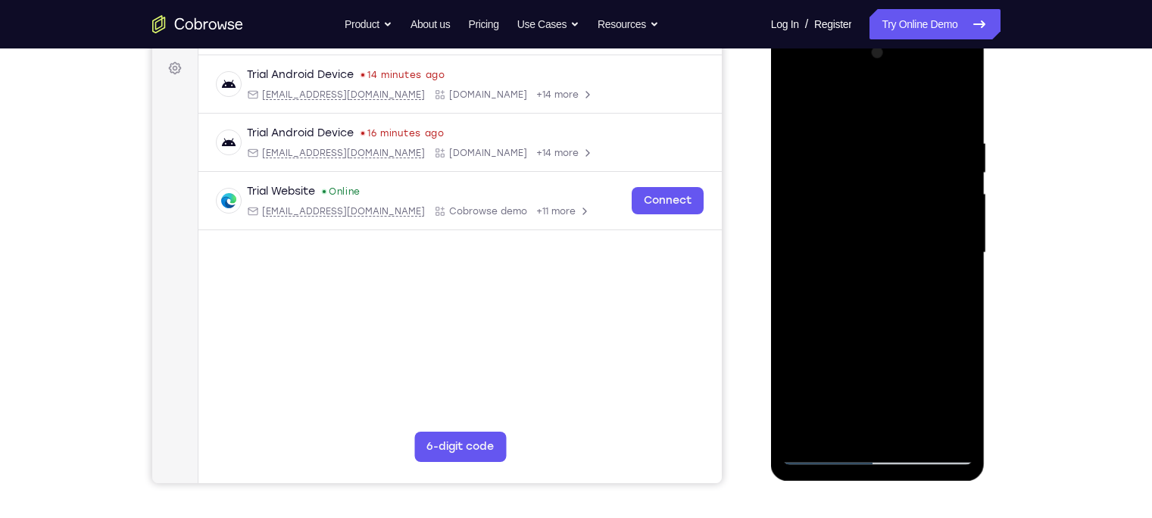
click at [831, 344] on div at bounding box center [878, 253] width 191 height 424
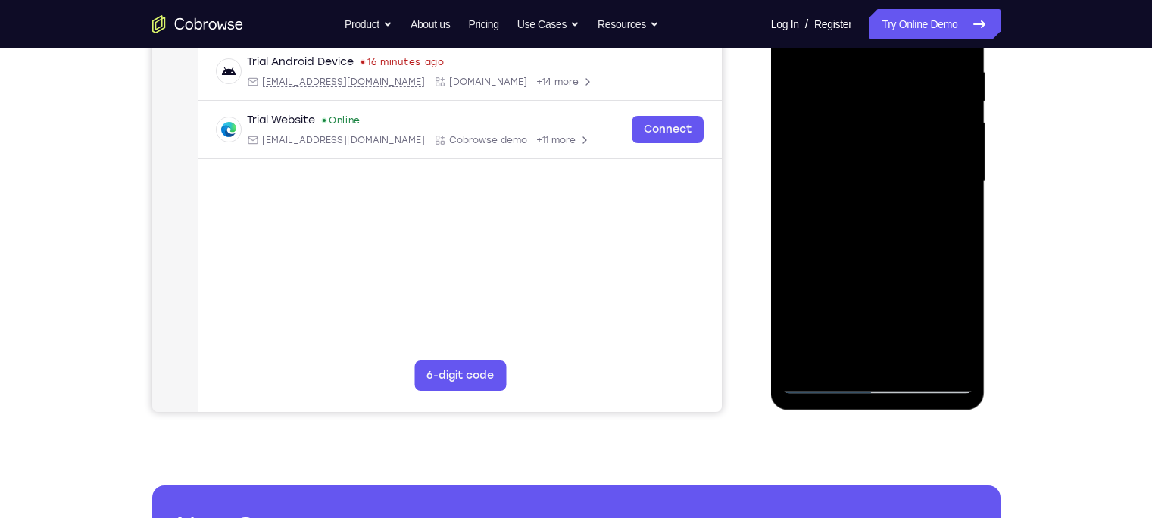
scroll to position [296, 0]
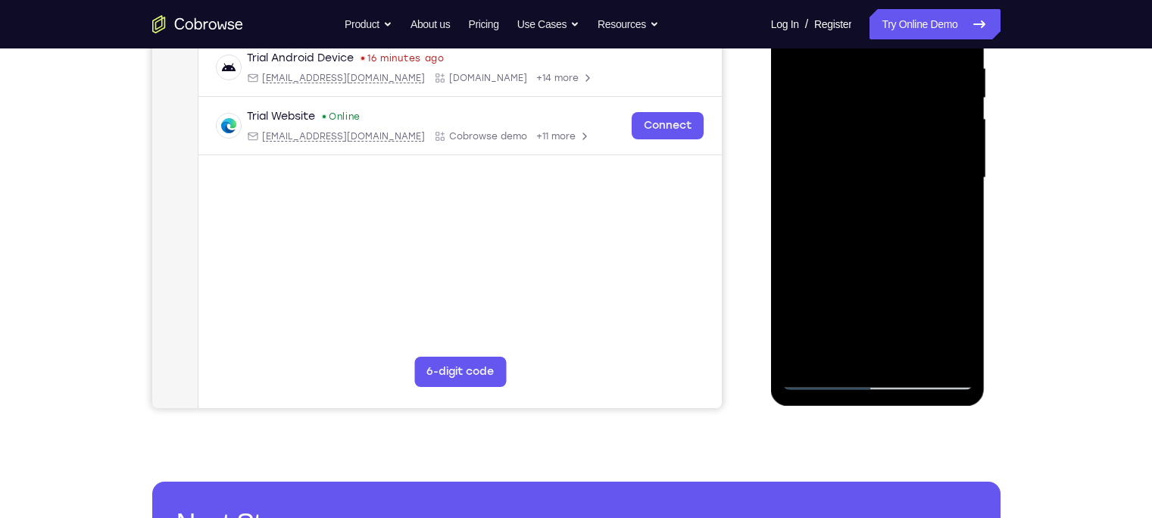
click at [811, 360] on div at bounding box center [878, 178] width 191 height 424
click at [879, 355] on div at bounding box center [878, 178] width 191 height 424
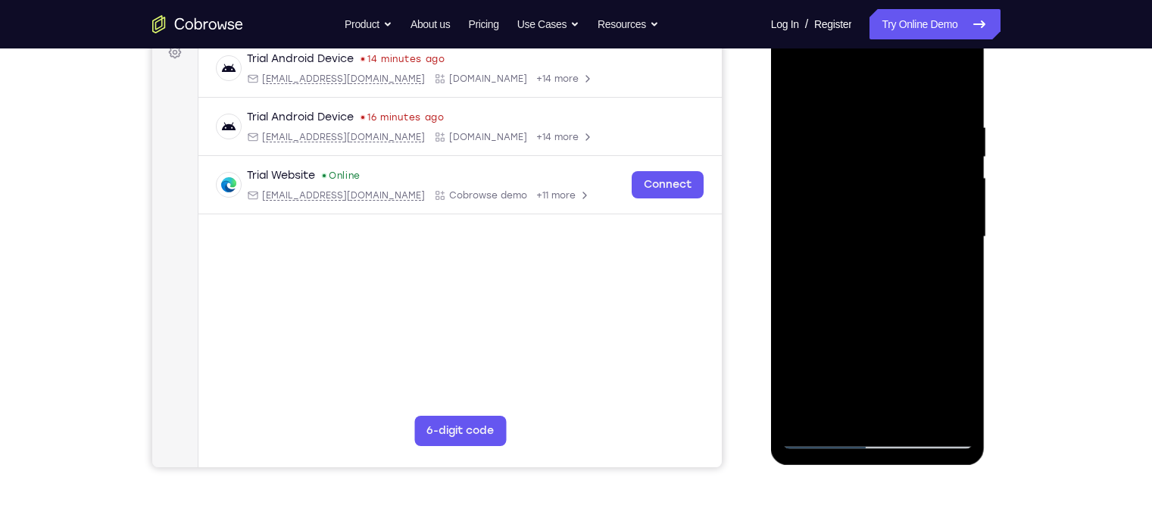
click at [897, 214] on div at bounding box center [878, 237] width 191 height 424
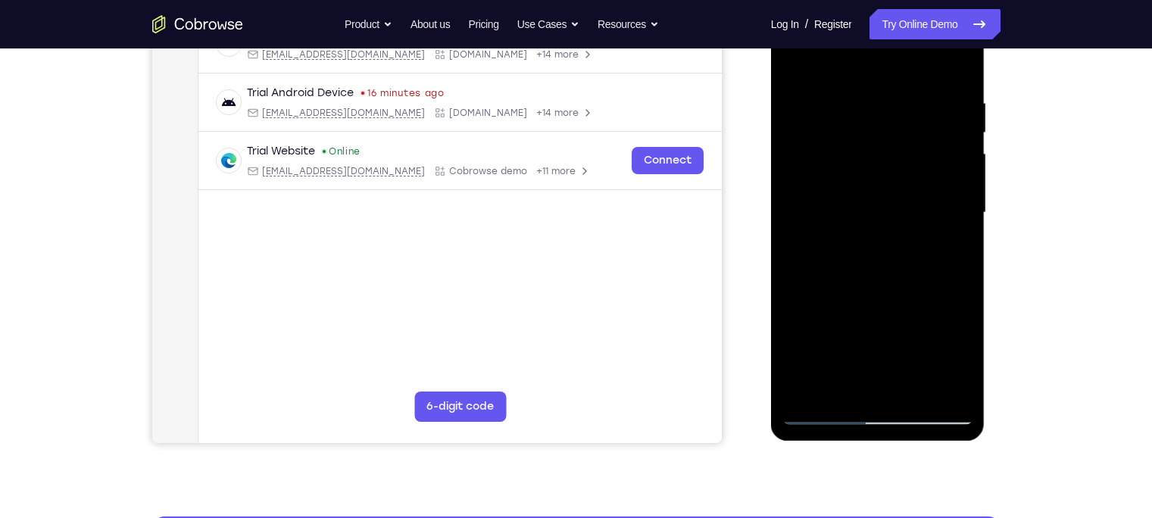
scroll to position [263, 0]
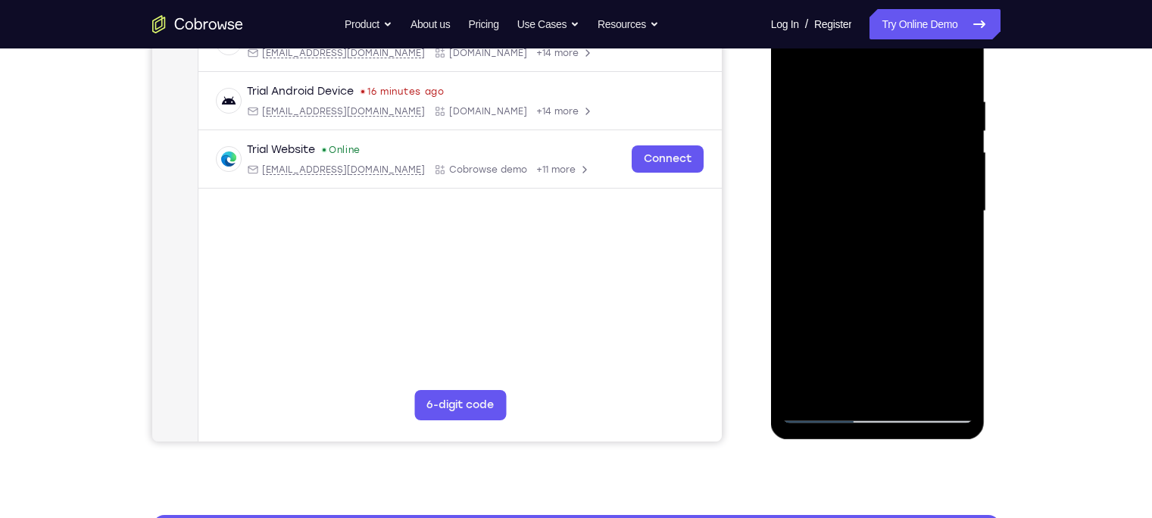
drag, startPoint x: 894, startPoint y: 233, endPoint x: 871, endPoint y: 41, distance: 193.0
click at [871, 41] on div at bounding box center [878, 211] width 191 height 424
drag, startPoint x: 887, startPoint y: 257, endPoint x: 851, endPoint y: 70, distance: 190.6
click at [851, 70] on div at bounding box center [878, 211] width 191 height 424
click at [914, 338] on div at bounding box center [878, 211] width 191 height 424
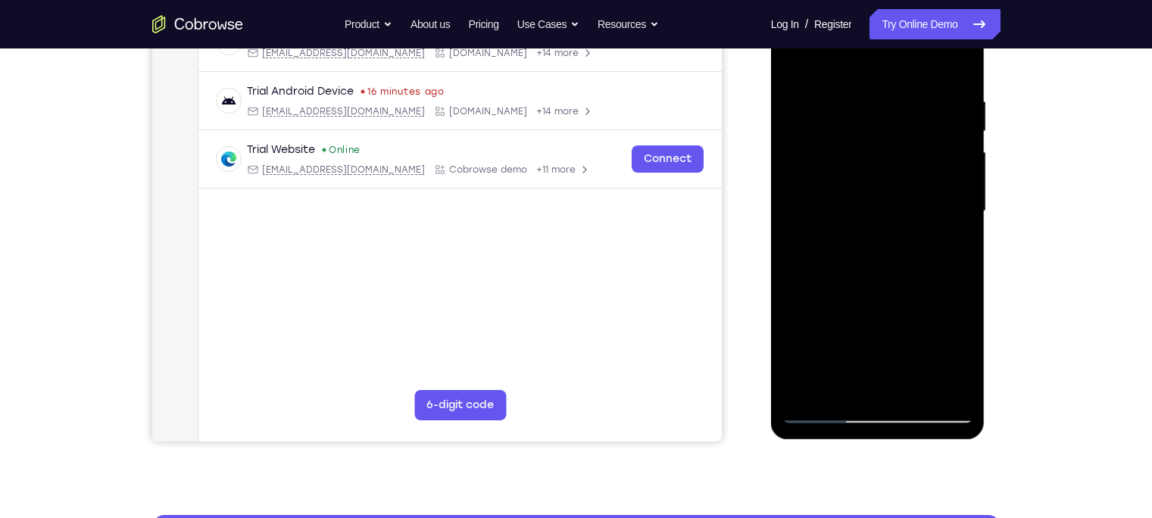
click at [900, 286] on div at bounding box center [878, 211] width 191 height 424
click at [914, 311] on div at bounding box center [878, 211] width 191 height 424
drag, startPoint x: 873, startPoint y: 238, endPoint x: 866, endPoint y: 67, distance: 170.6
click at [866, 67] on div at bounding box center [878, 211] width 191 height 424
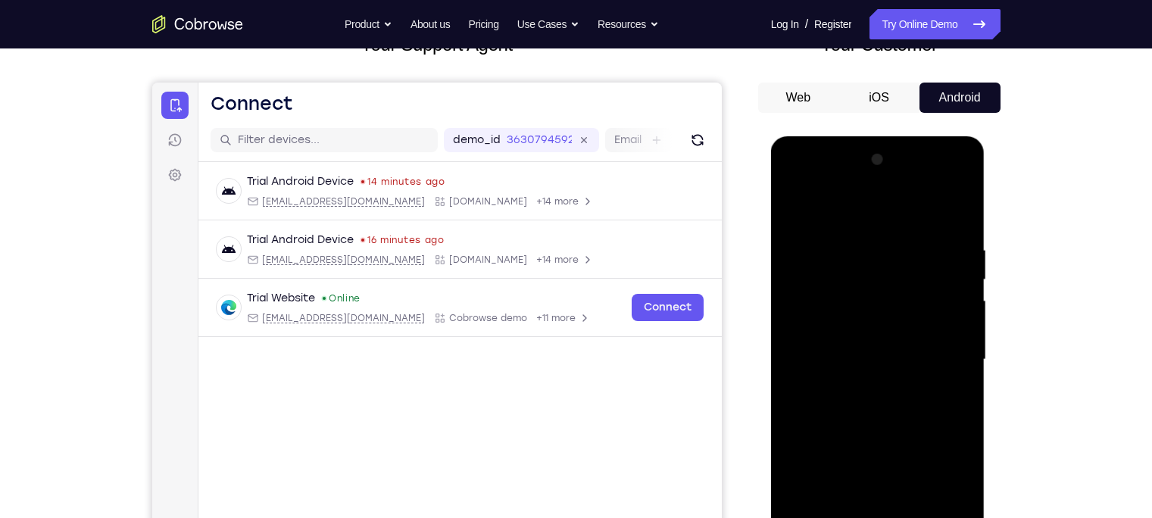
scroll to position [117, 0]
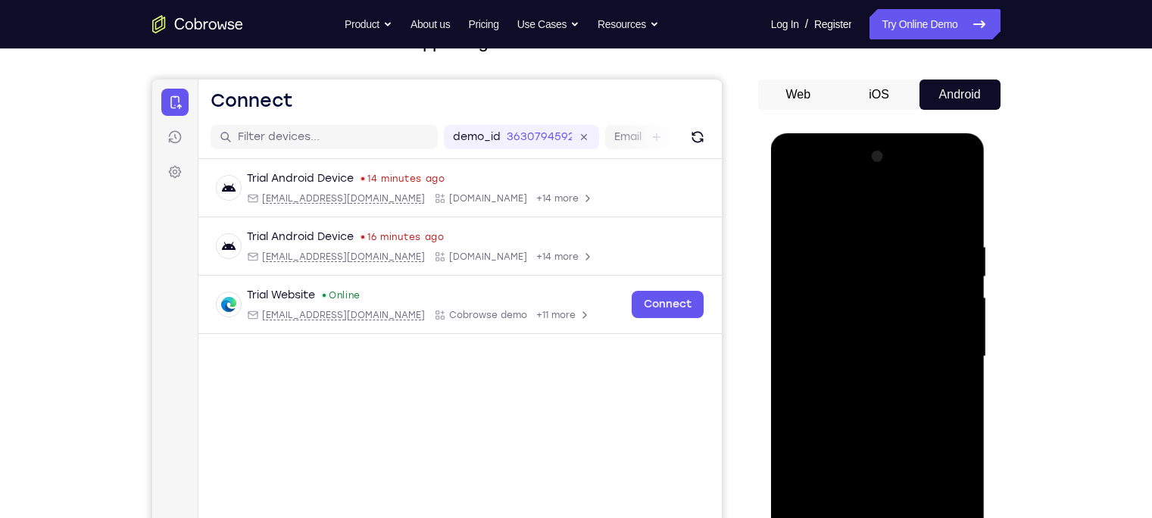
click at [847, 230] on div at bounding box center [878, 357] width 191 height 424
click at [829, 236] on div at bounding box center [878, 357] width 191 height 424
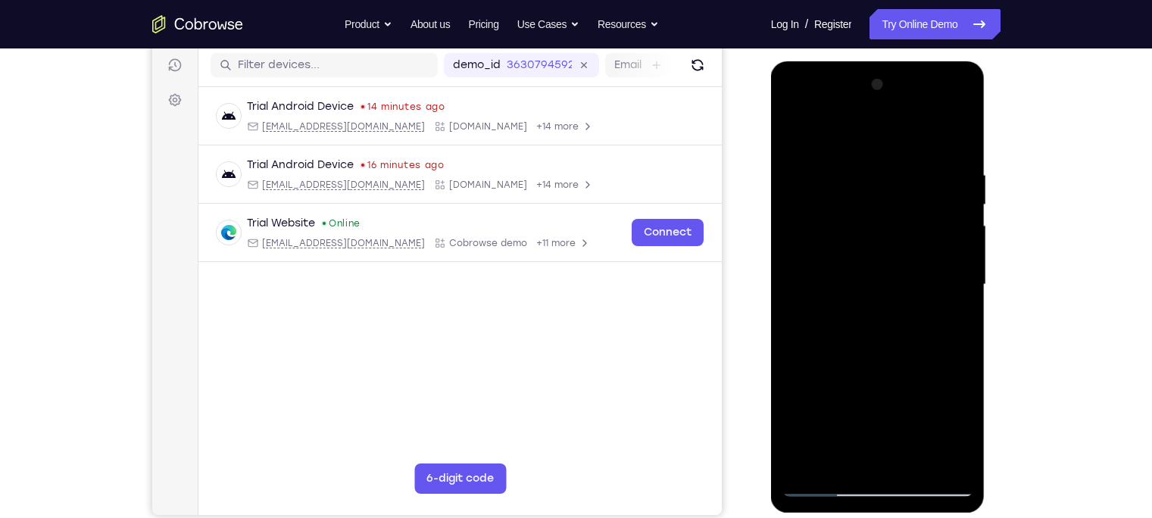
scroll to position [187, 0]
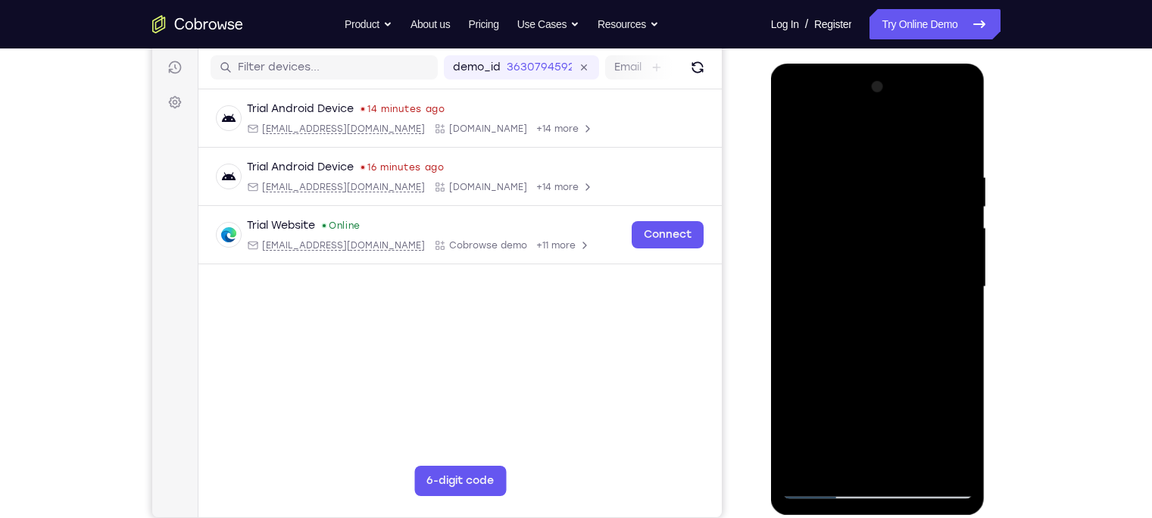
click at [841, 161] on div at bounding box center [878, 287] width 191 height 424
click at [830, 162] on div at bounding box center [878, 287] width 191 height 424
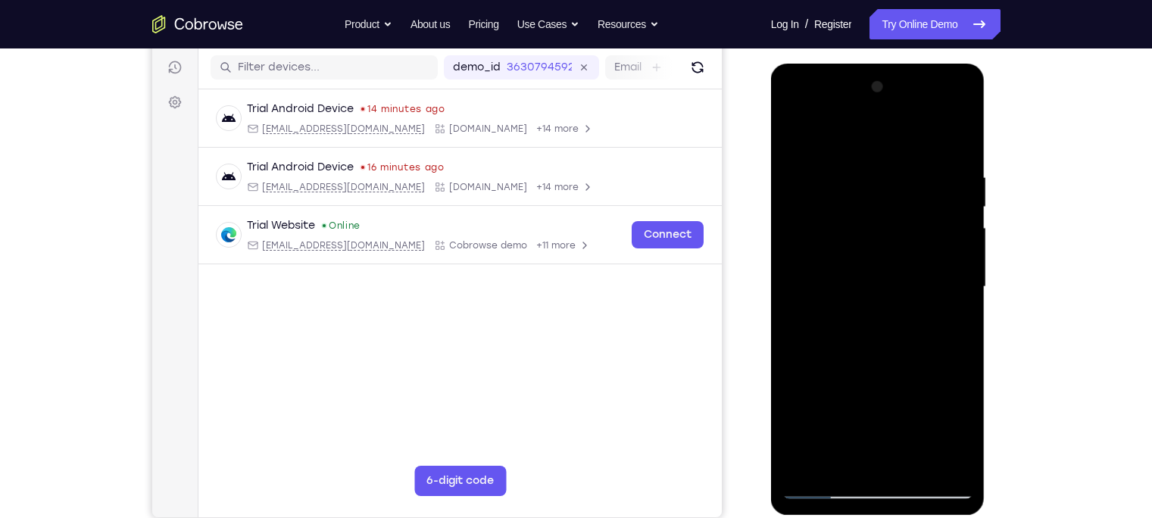
click at [798, 132] on div at bounding box center [878, 287] width 191 height 424
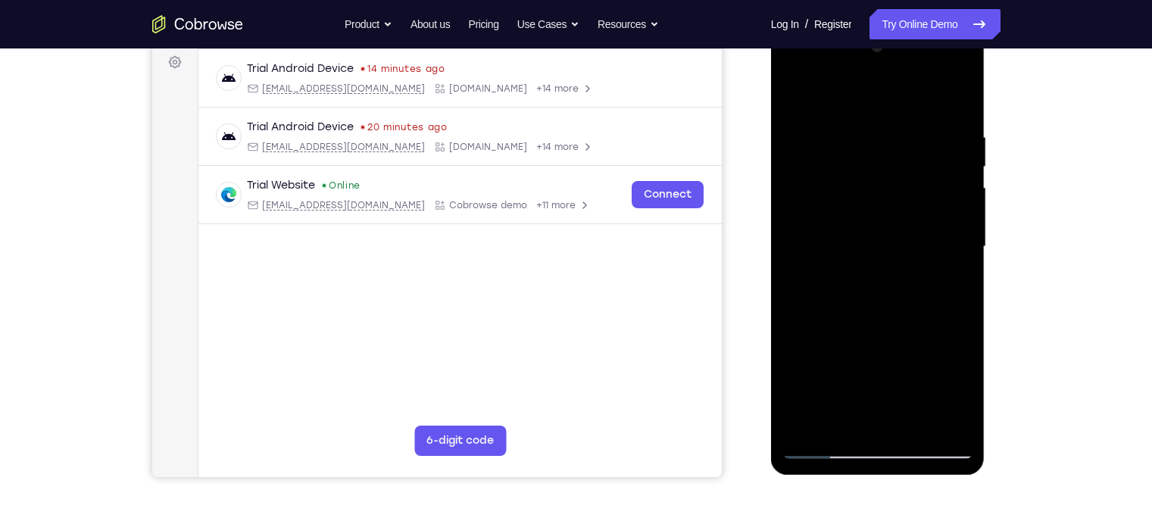
scroll to position [230, 0]
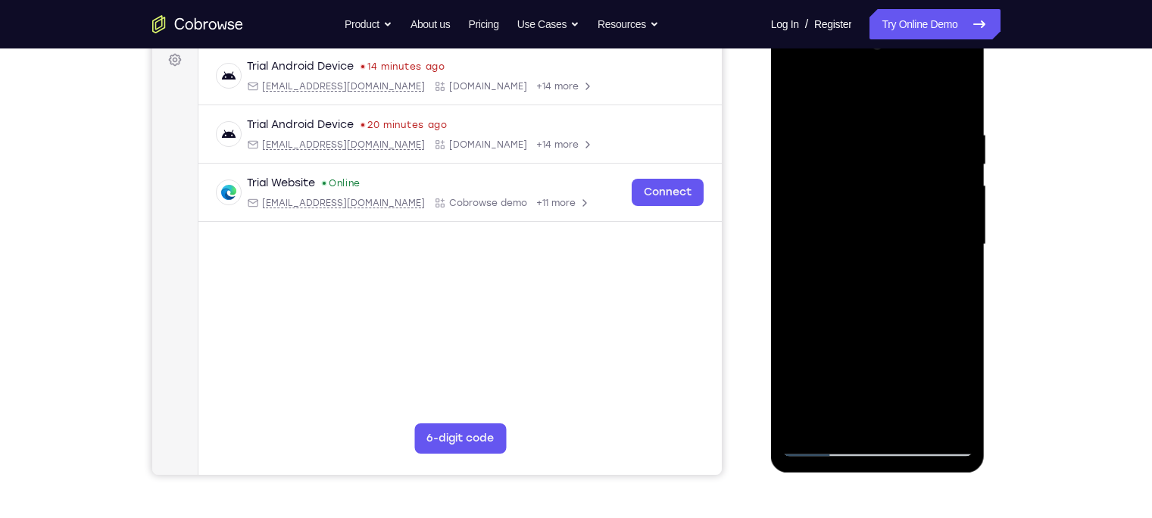
drag, startPoint x: 911, startPoint y: 314, endPoint x: 909, endPoint y: 55, distance: 259.1
click at [909, 55] on div at bounding box center [878, 245] width 191 height 424
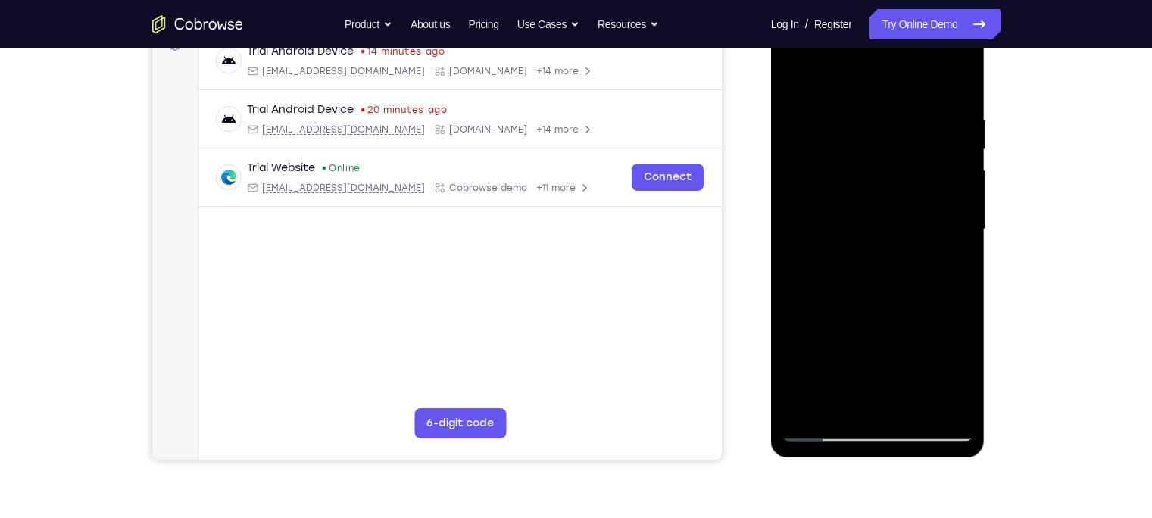
drag, startPoint x: 924, startPoint y: 302, endPoint x: 920, endPoint y: 164, distance: 137.9
click at [914, 164] on div at bounding box center [878, 229] width 191 height 424
drag, startPoint x: 900, startPoint y: 283, endPoint x: 905, endPoint y: 105, distance: 177.3
click at [905, 105] on div at bounding box center [878, 230] width 191 height 424
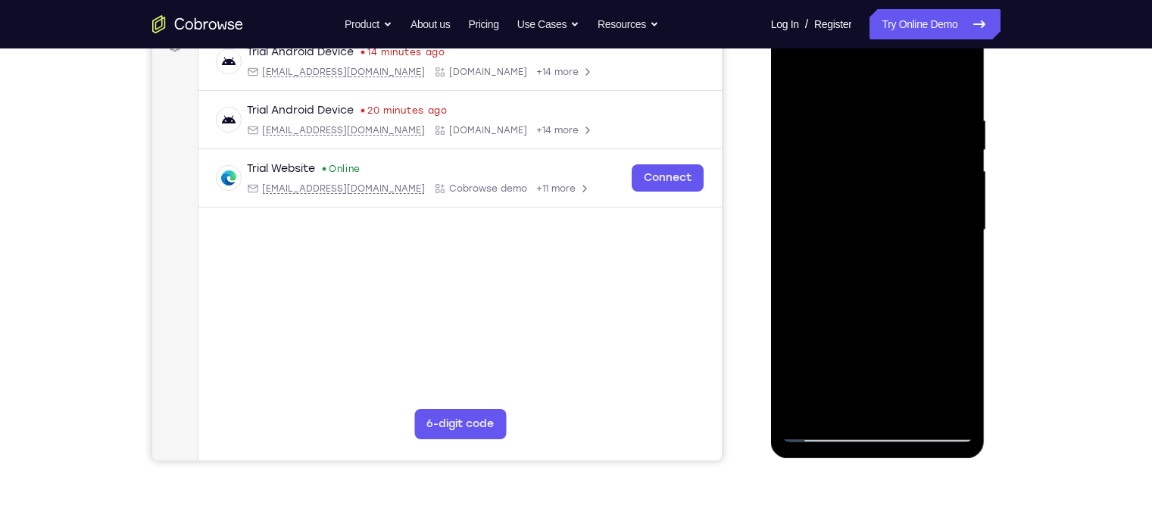
drag, startPoint x: 914, startPoint y: 233, endPoint x: 903, endPoint y: 74, distance: 159.5
click at [903, 74] on div at bounding box center [878, 230] width 191 height 424
drag, startPoint x: 895, startPoint y: 270, endPoint x: 918, endPoint y: 106, distance: 165.3
click at [914, 106] on div at bounding box center [878, 230] width 191 height 424
drag, startPoint x: 918, startPoint y: 288, endPoint x: 952, endPoint y: 57, distance: 233.6
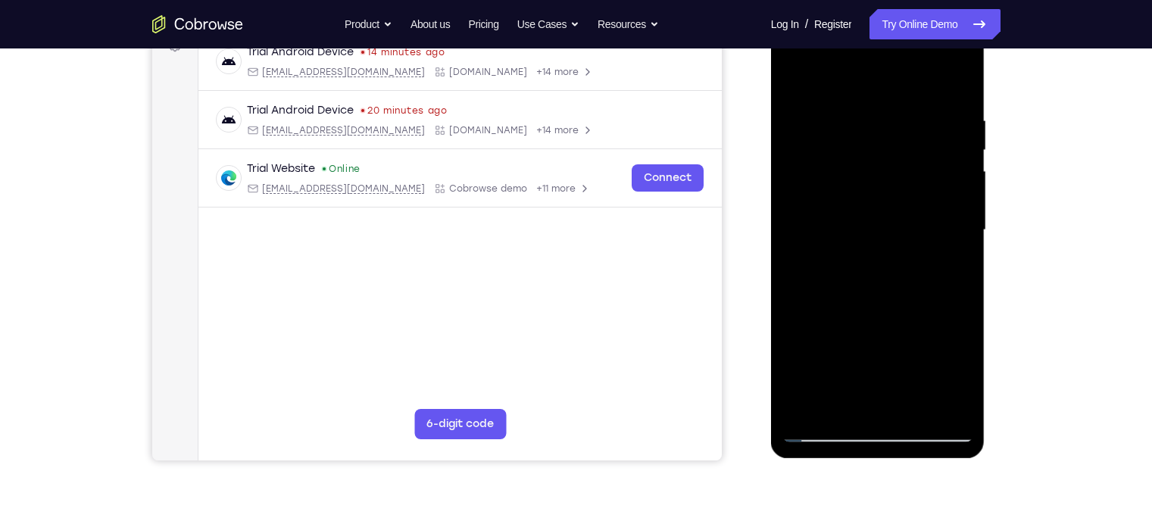
click at [914, 57] on div at bounding box center [878, 230] width 191 height 424
drag, startPoint x: 894, startPoint y: 295, endPoint x: 889, endPoint y: 81, distance: 214.4
click at [889, 81] on div at bounding box center [878, 230] width 191 height 424
